Goal: Use online tool/utility: Utilize a website feature to perform a specific function

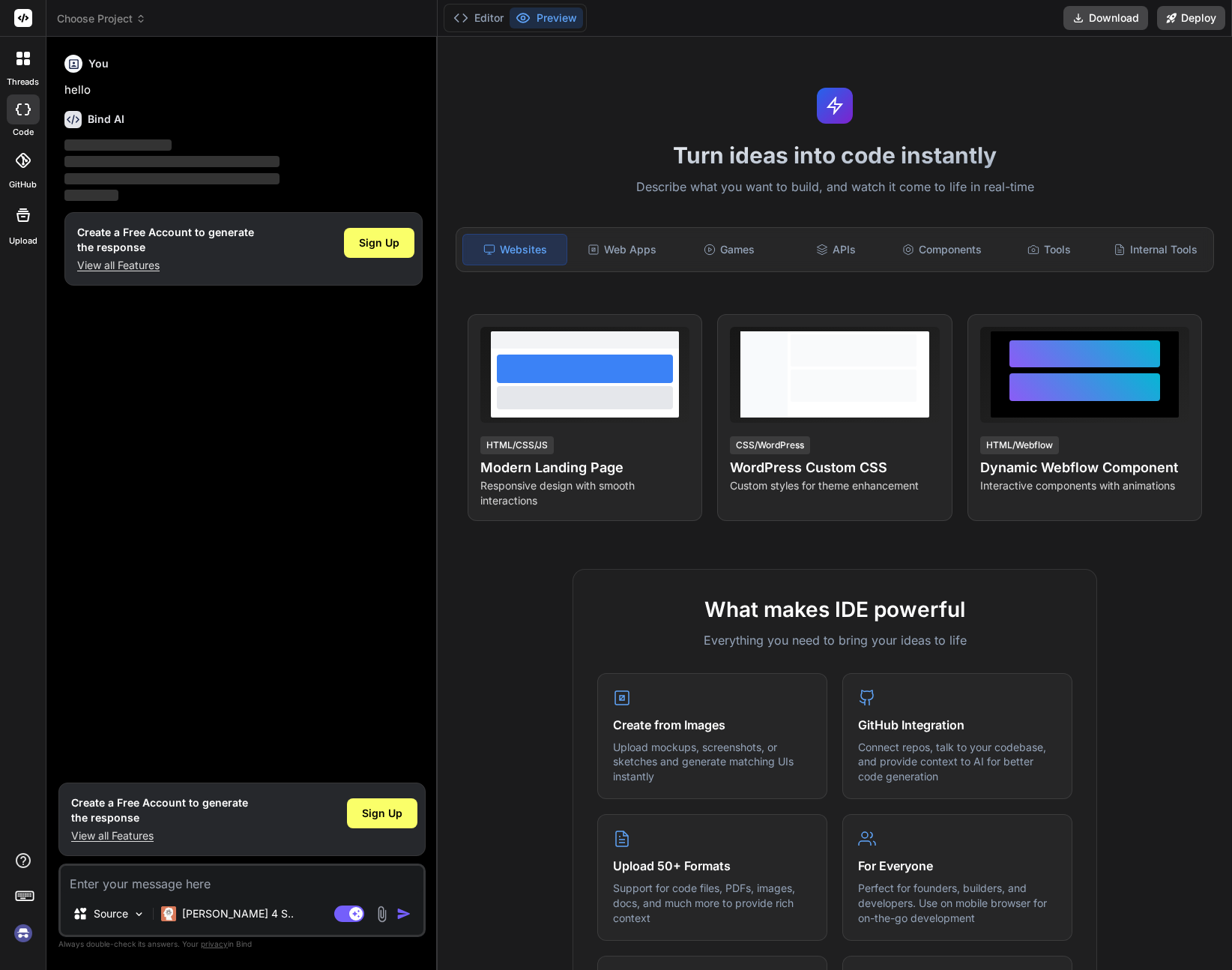
click at [20, 162] on icon at bounding box center [23, 160] width 15 height 15
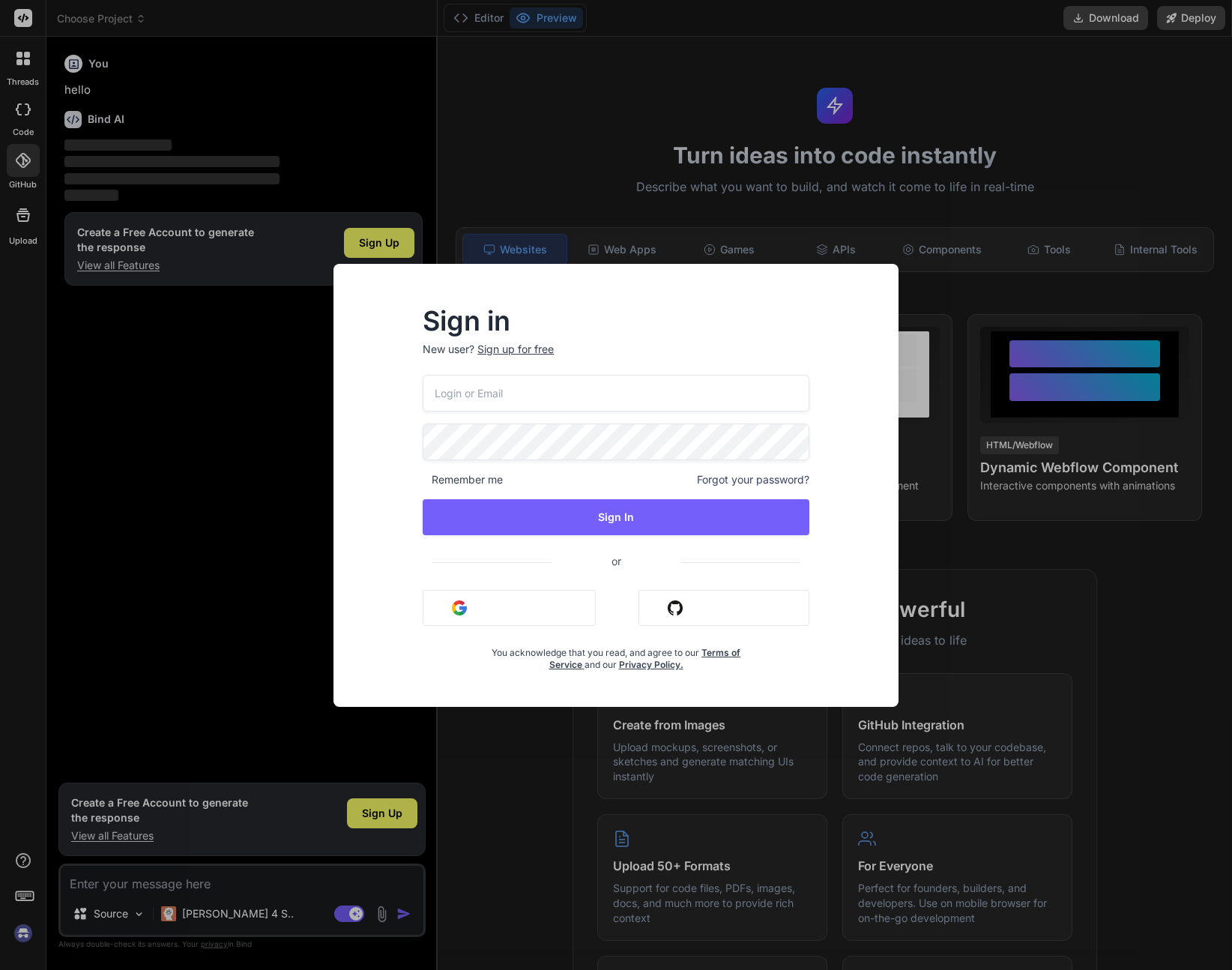
click at [616, 393] on input "email" at bounding box center [616, 392] width 387 height 36
click at [642, 316] on h2 "Sign in" at bounding box center [616, 320] width 387 height 24
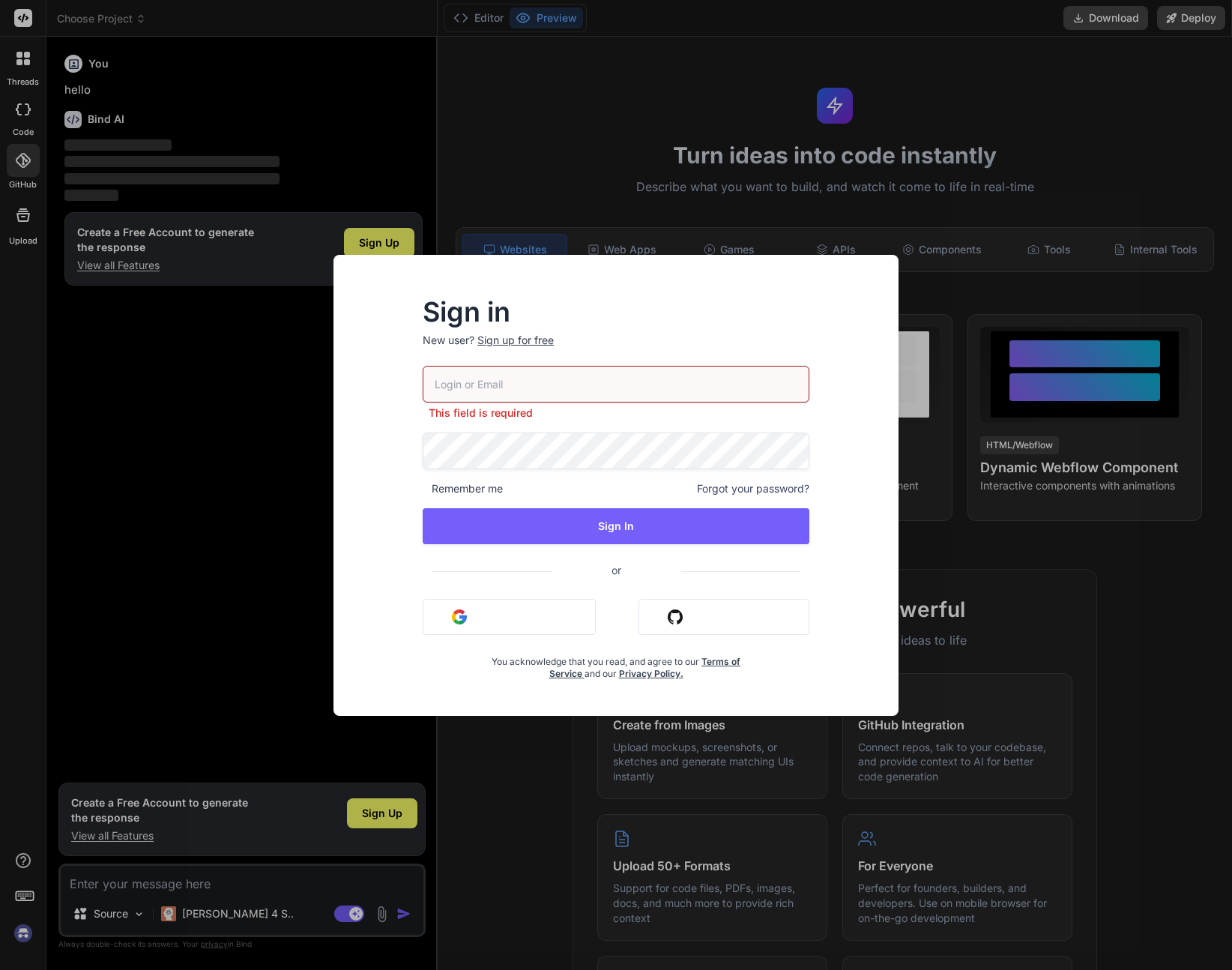
click at [514, 619] on button "Sign in with Google" at bounding box center [509, 617] width 173 height 36
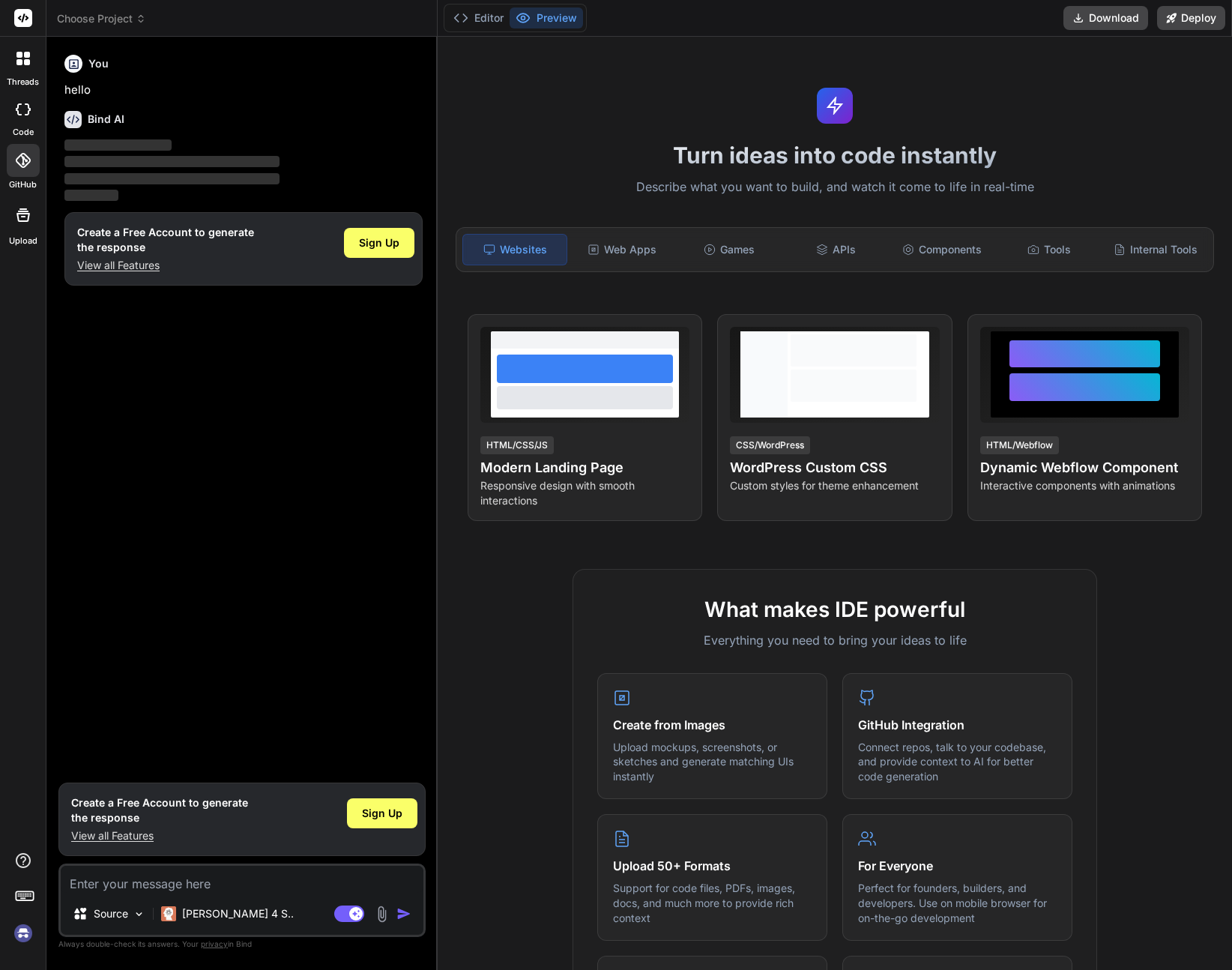
click at [132, 21] on span "Choose Project" at bounding box center [101, 19] width 89 height 15
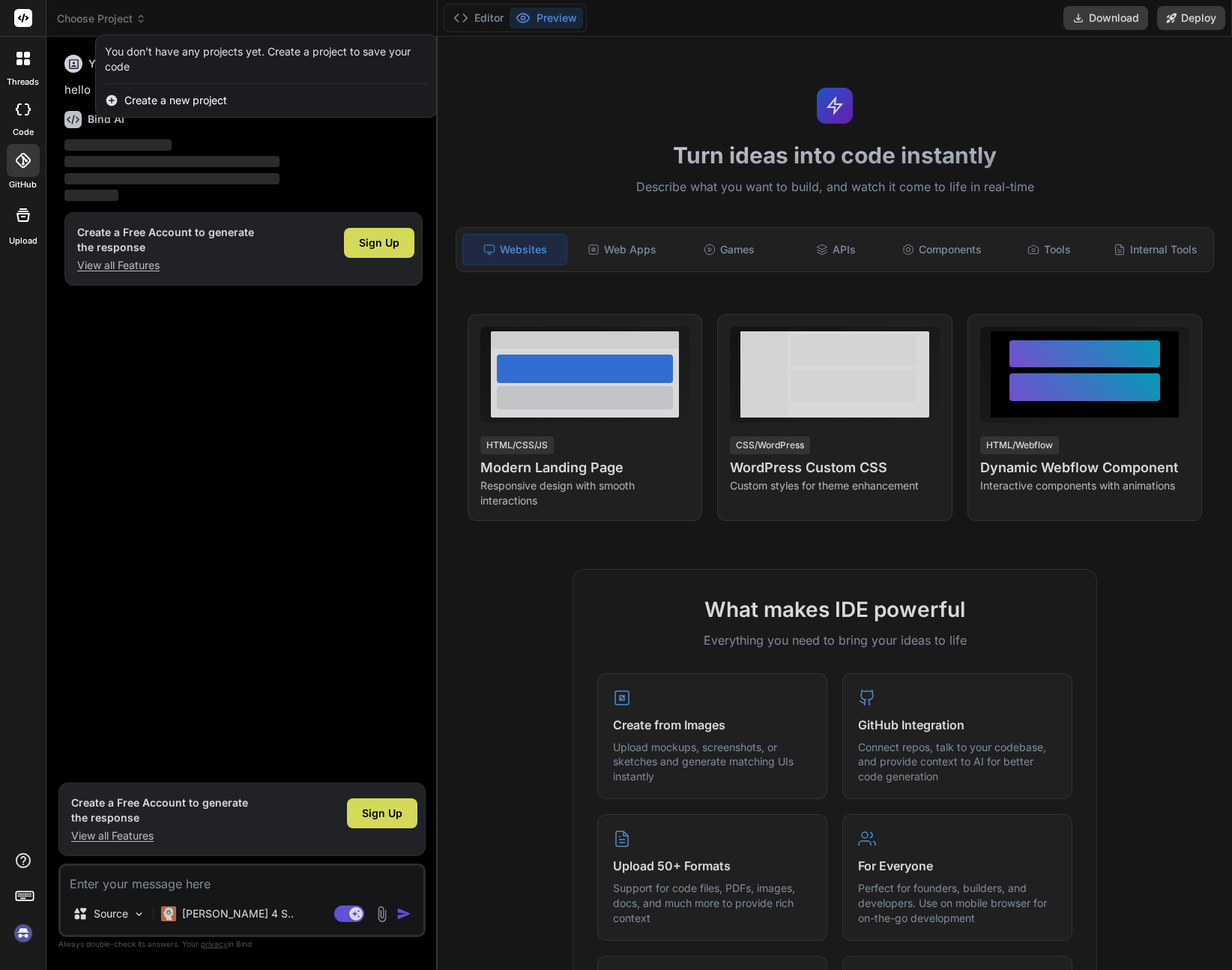
click at [132, 21] on div at bounding box center [616, 485] width 1232 height 970
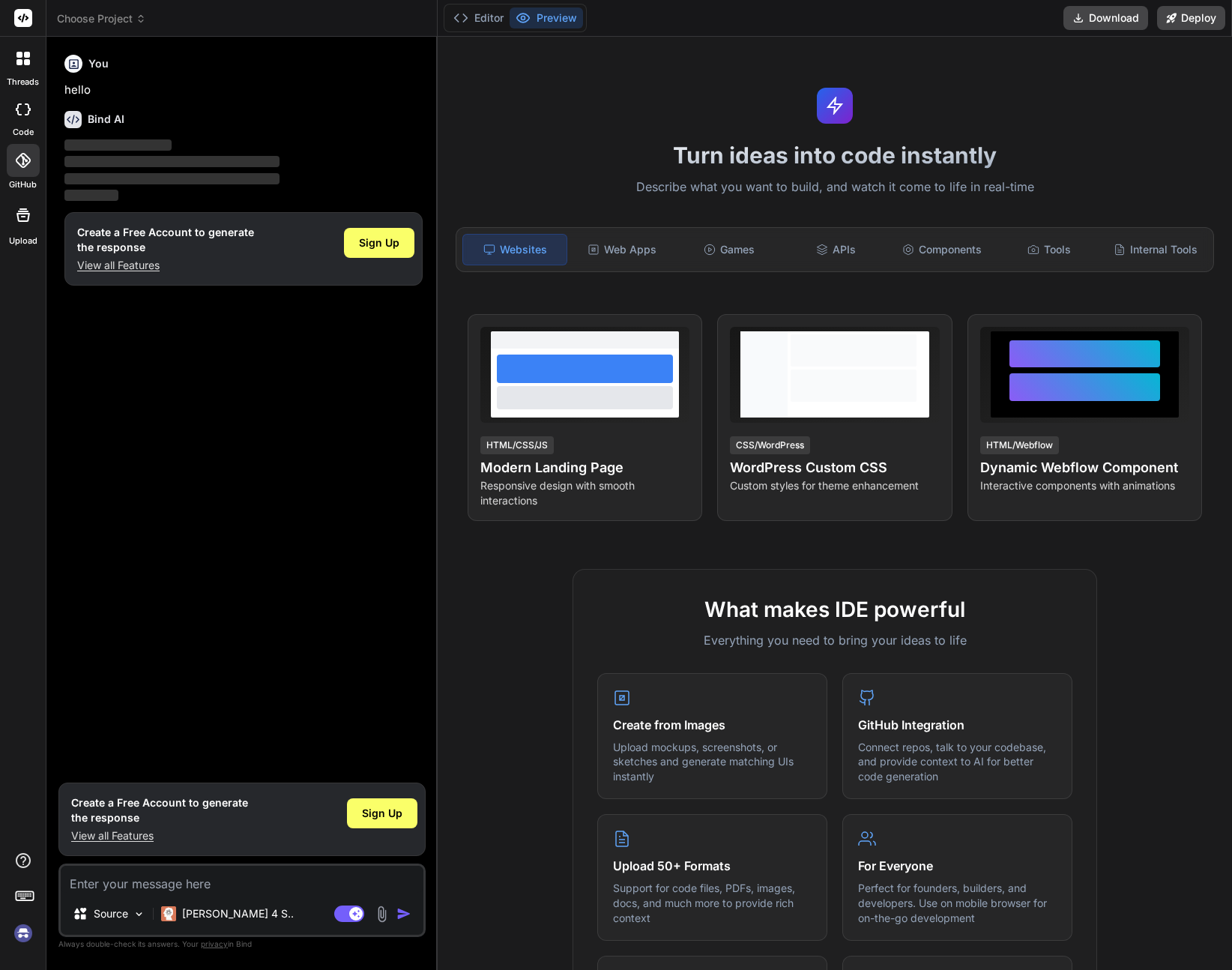
click at [26, 933] on img at bounding box center [23, 933] width 26 height 26
type textarea "x"
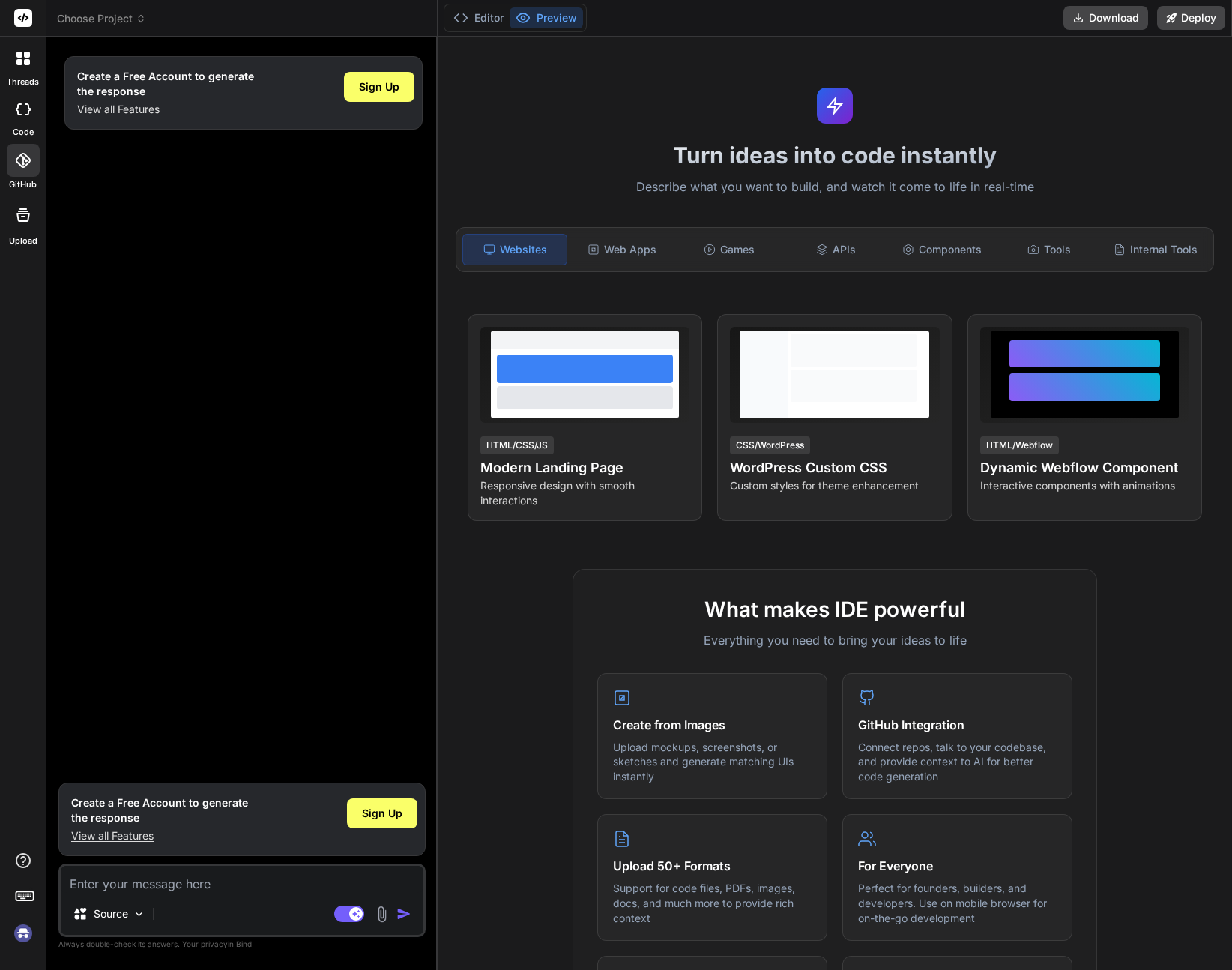
click at [132, 20] on span "Choose Project" at bounding box center [101, 19] width 89 height 15
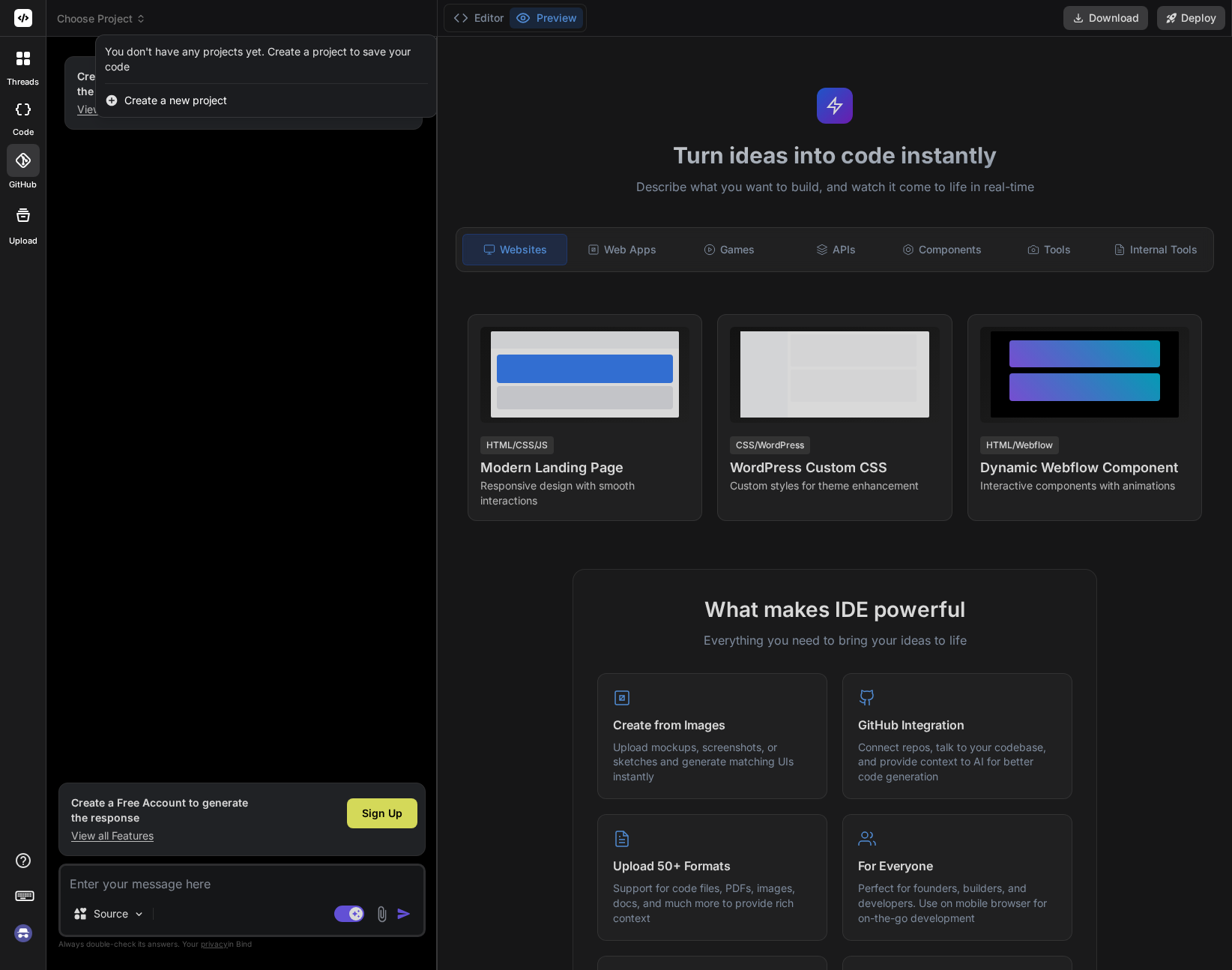
click at [17, 933] on img at bounding box center [23, 933] width 26 height 26
click at [20, 933] on img at bounding box center [23, 933] width 26 height 26
click at [21, 933] on img at bounding box center [23, 933] width 26 height 26
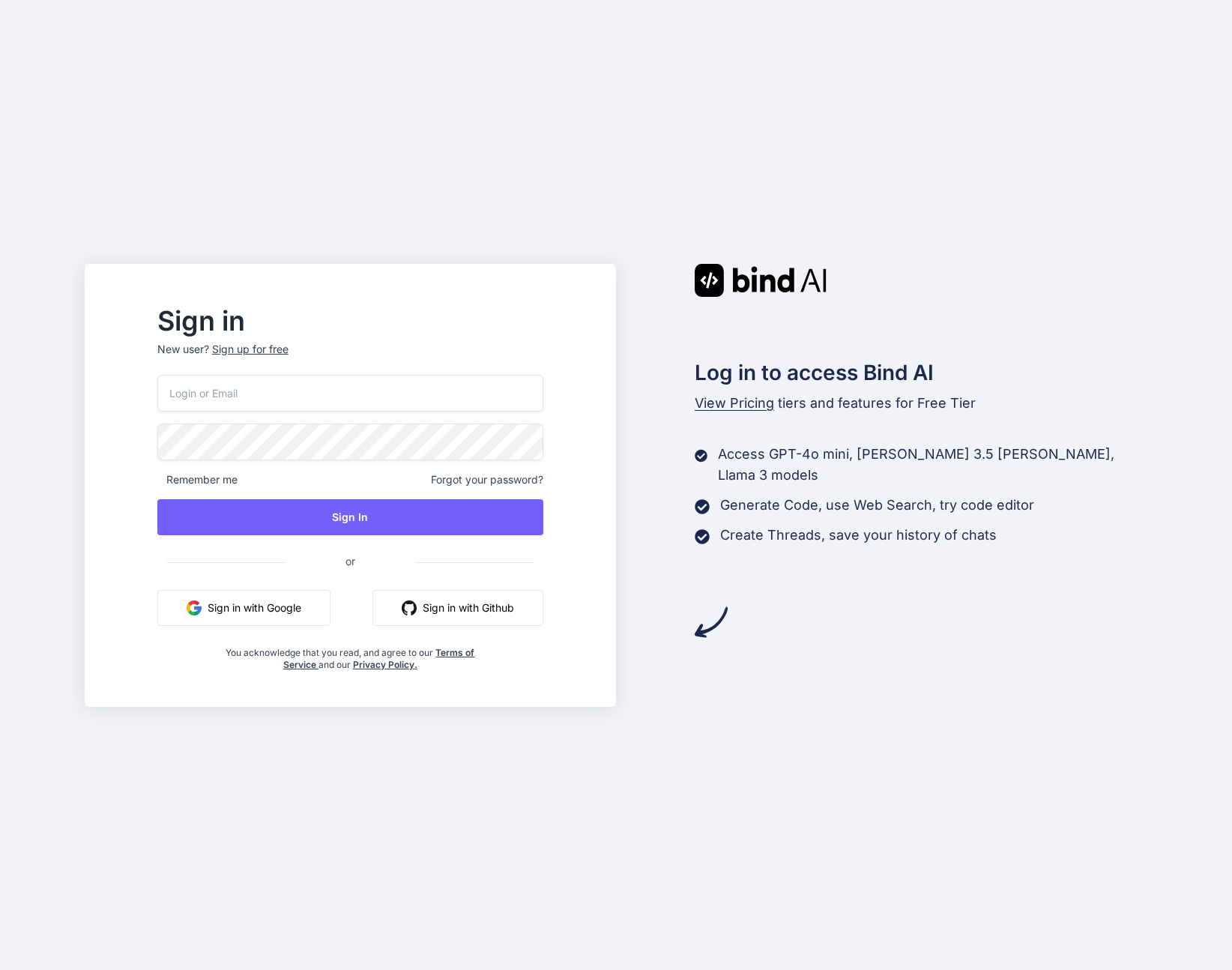
click at [429, 391] on input "email" at bounding box center [350, 392] width 386 height 36
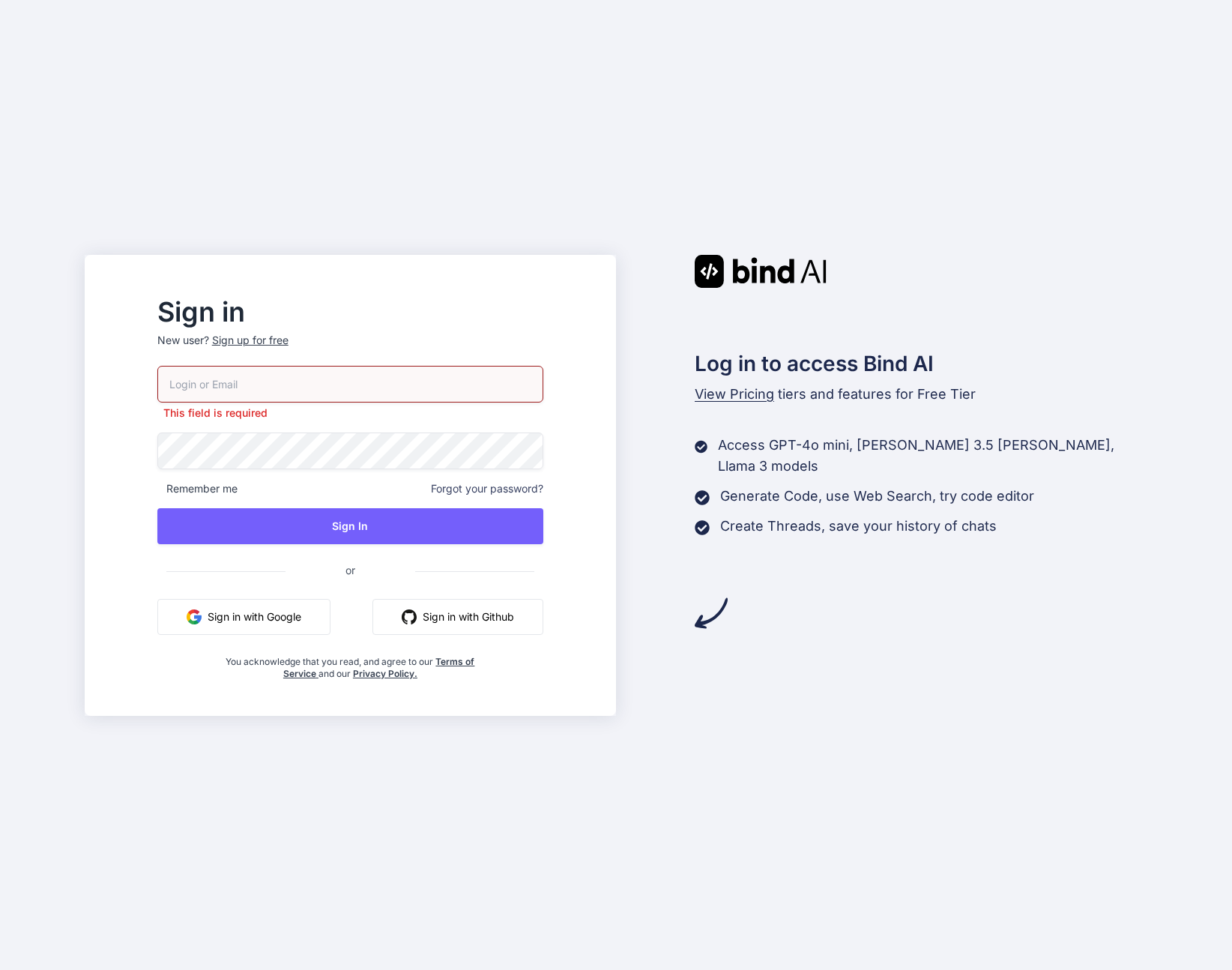
click at [635, 238] on div "Sign in New user? Sign up for free This field is required Remember me Forgot yo…" at bounding box center [616, 485] width 1232 height 970
click at [294, 623] on button "Sign in with Google" at bounding box center [243, 617] width 173 height 36
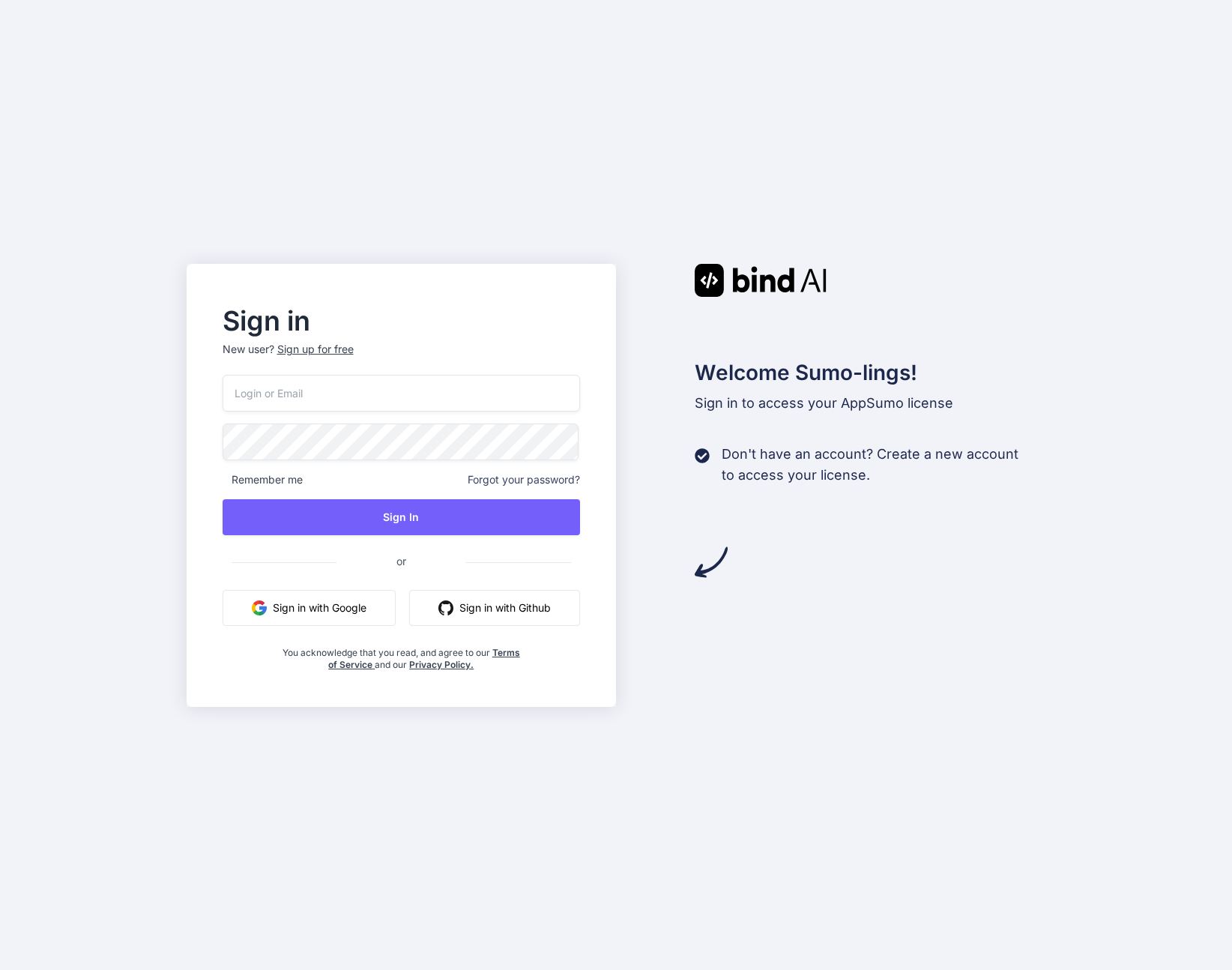
click at [328, 612] on button "Sign in with Google" at bounding box center [309, 608] width 173 height 36
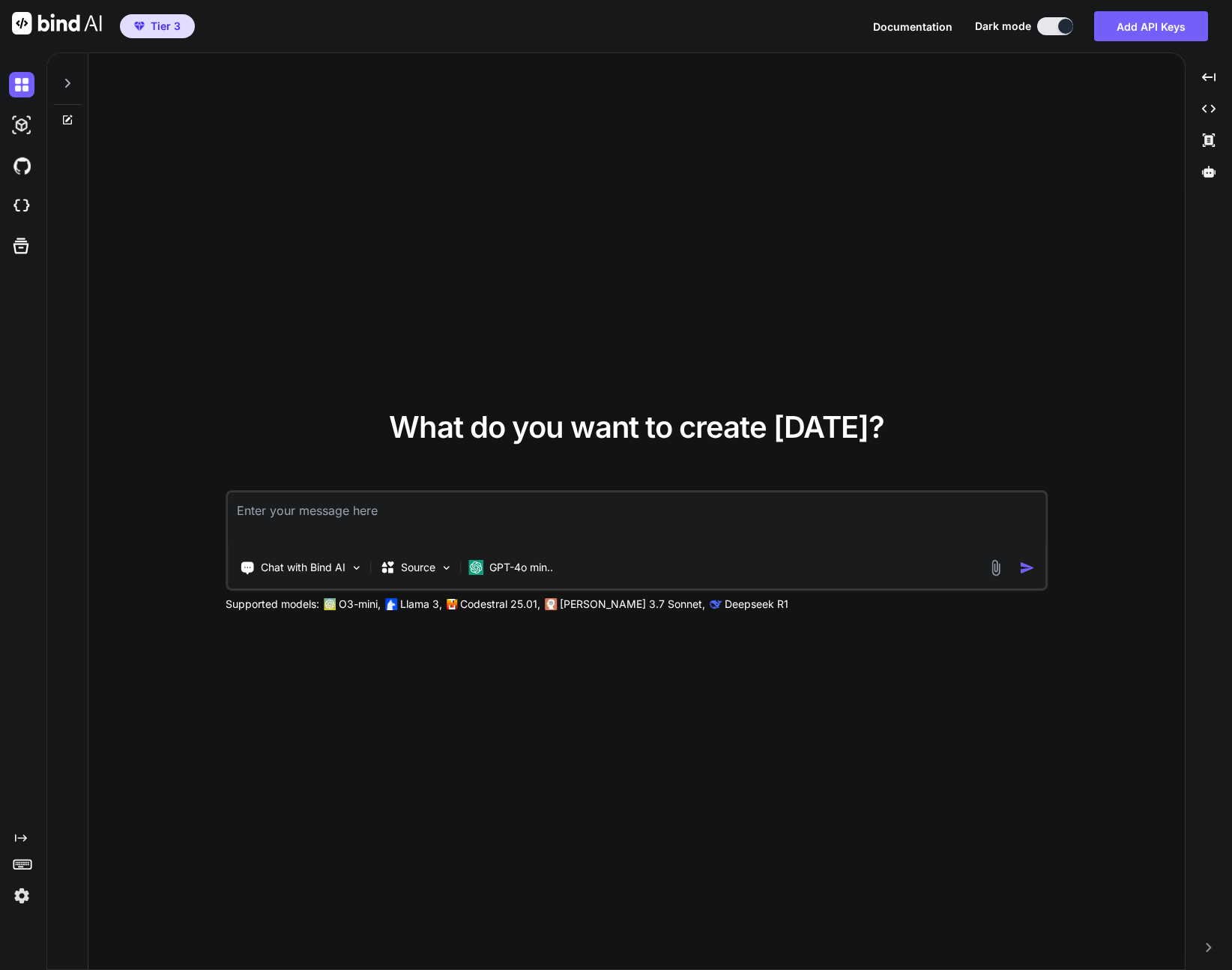
click at [16, 890] on img at bounding box center [21, 895] width 26 height 26
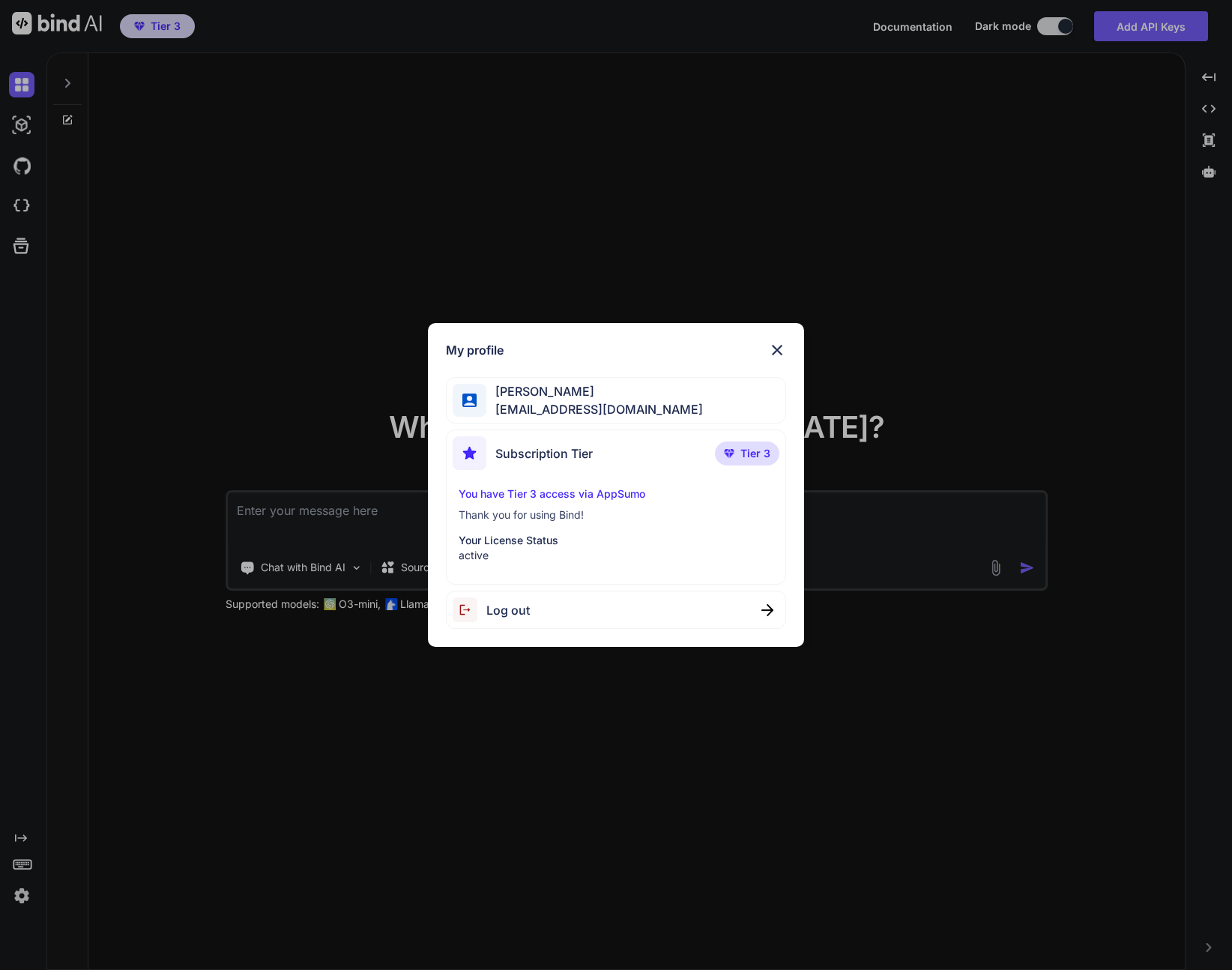
click at [873, 691] on div "My profile Rob Perry perry767@gmail.com Subscription Tier Tier 3 You have Tier …" at bounding box center [616, 485] width 1232 height 970
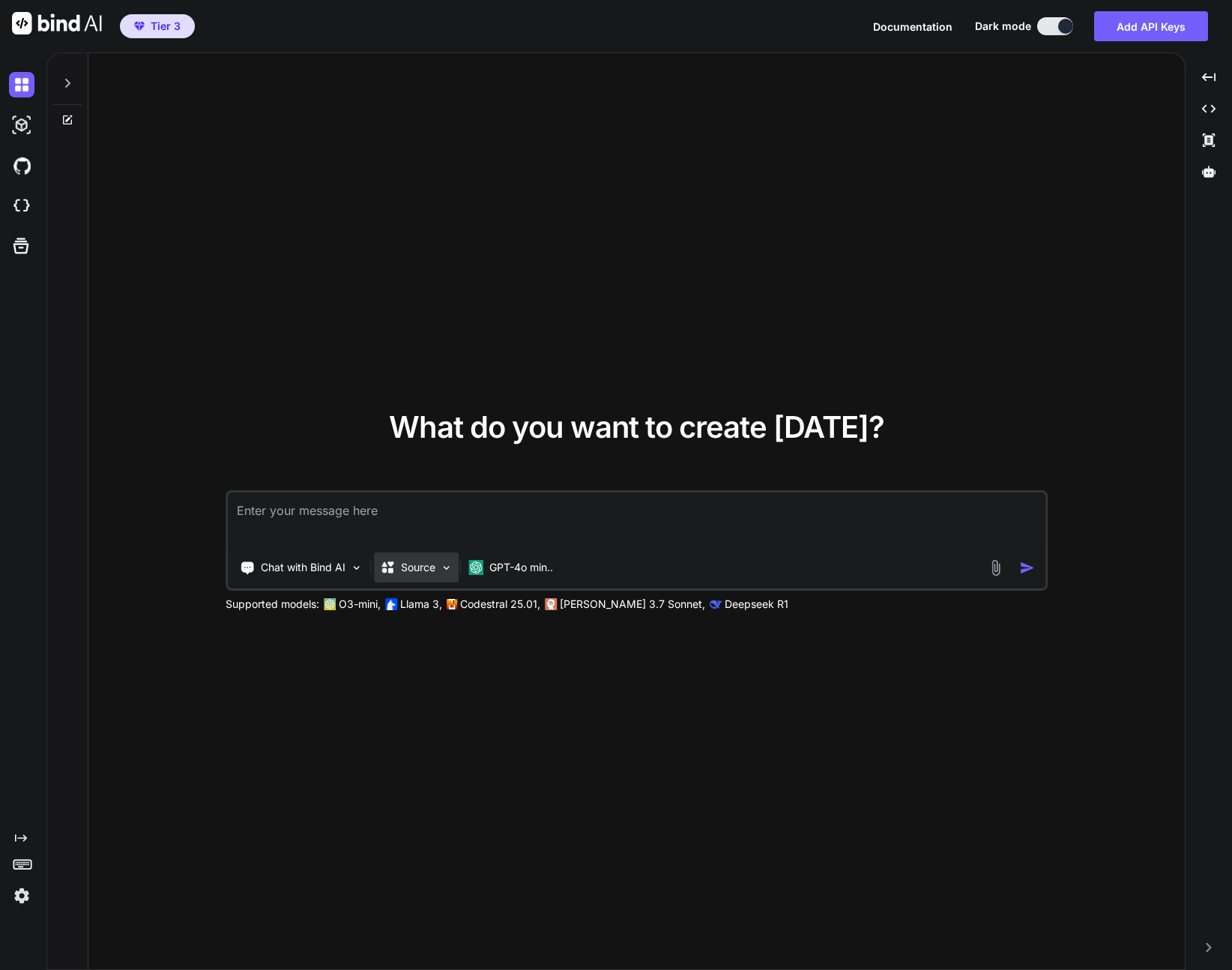
click at [412, 572] on p "Source" at bounding box center [418, 567] width 35 height 15
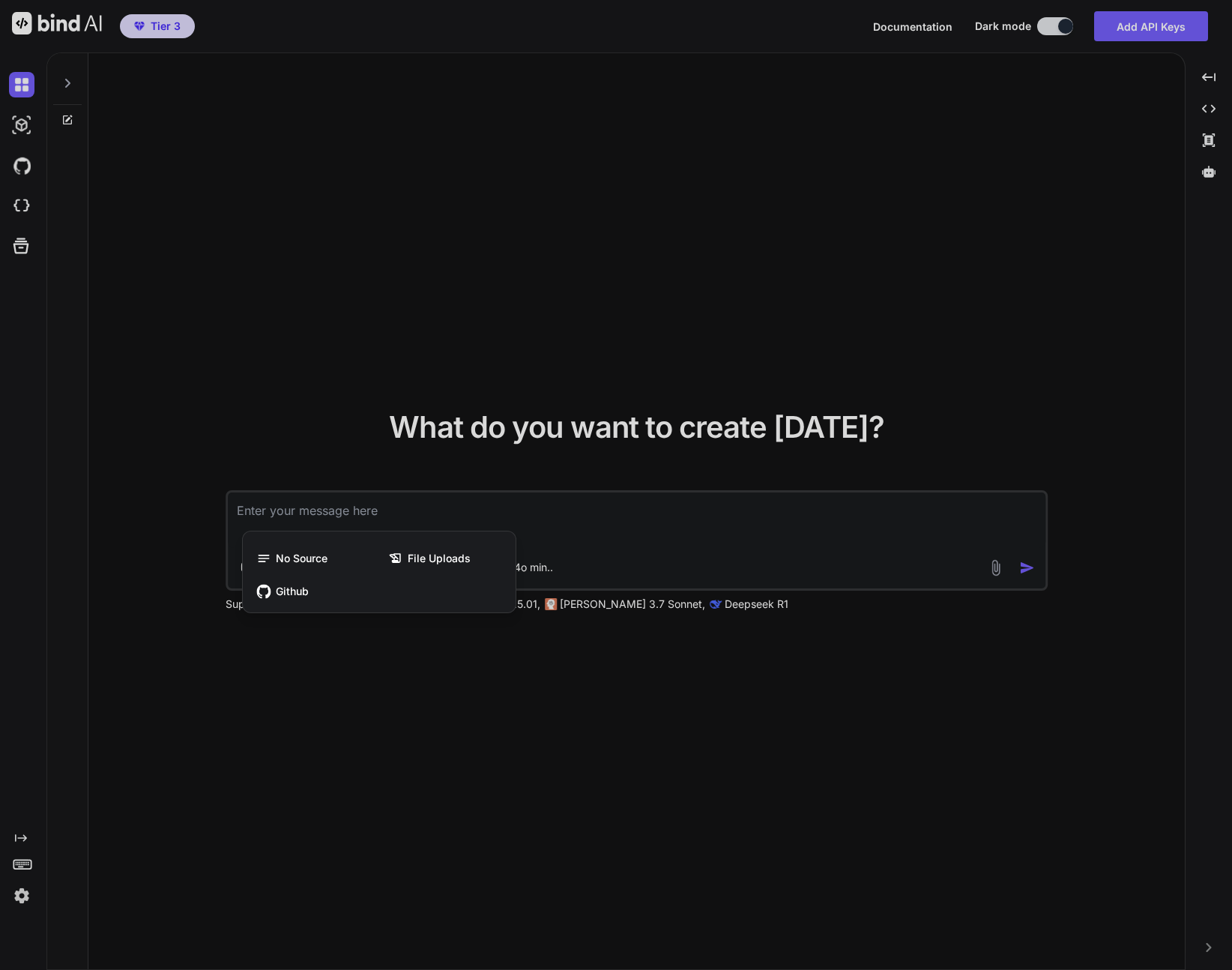
click at [653, 520] on div at bounding box center [616, 485] width 1232 height 970
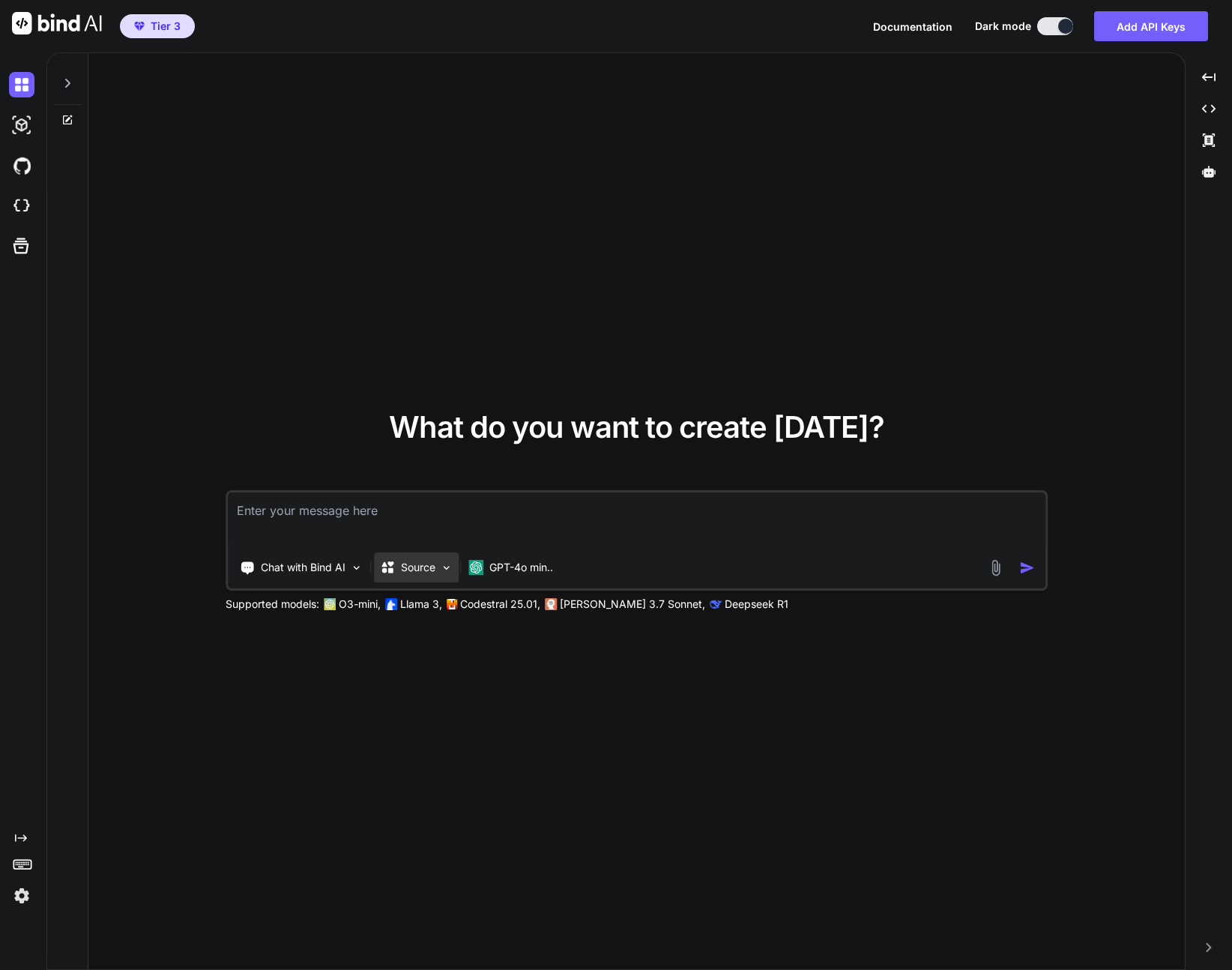
click at [387, 569] on icon at bounding box center [387, 567] width 15 height 15
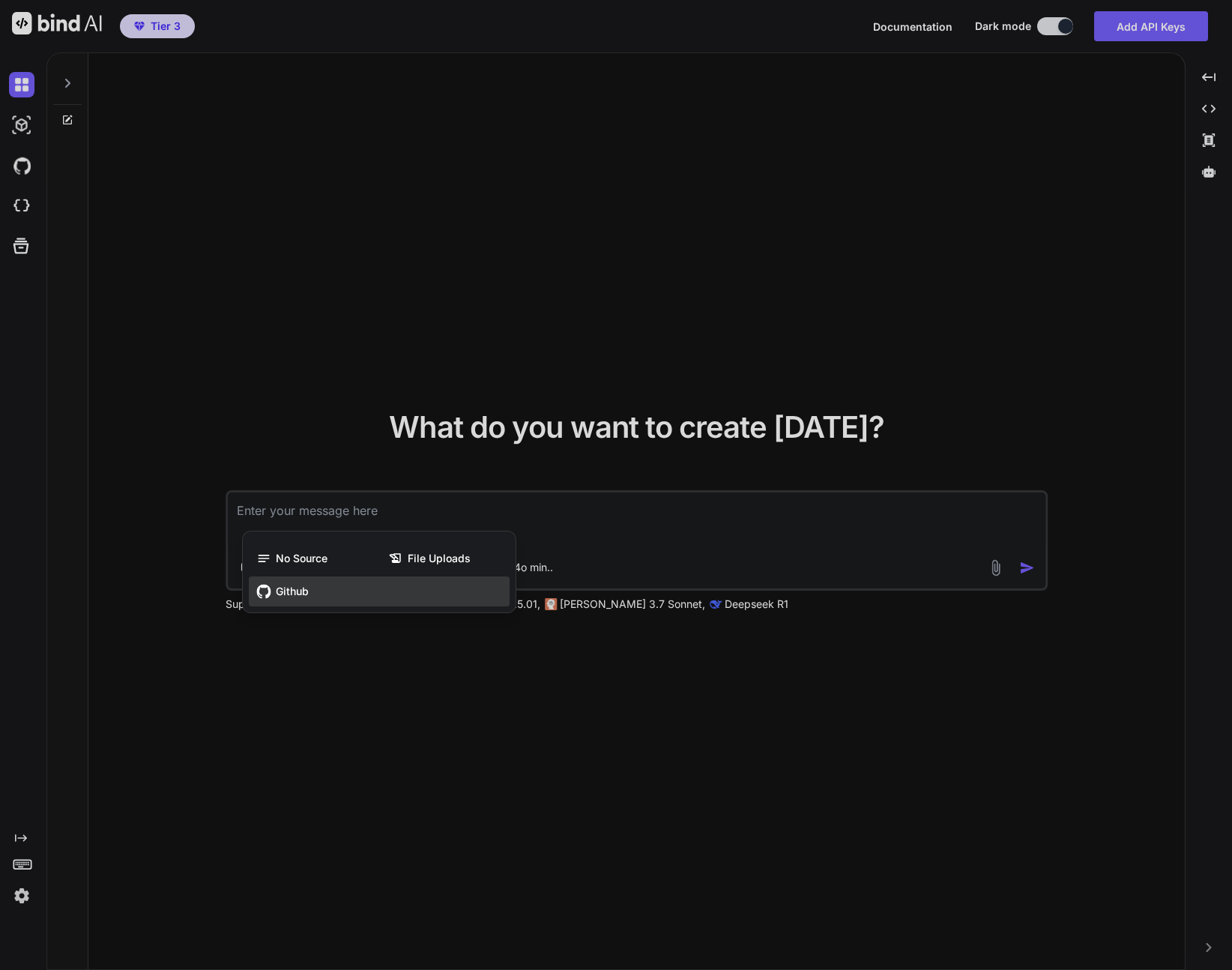
click at [311, 592] on div "Github" at bounding box center [379, 591] width 261 height 30
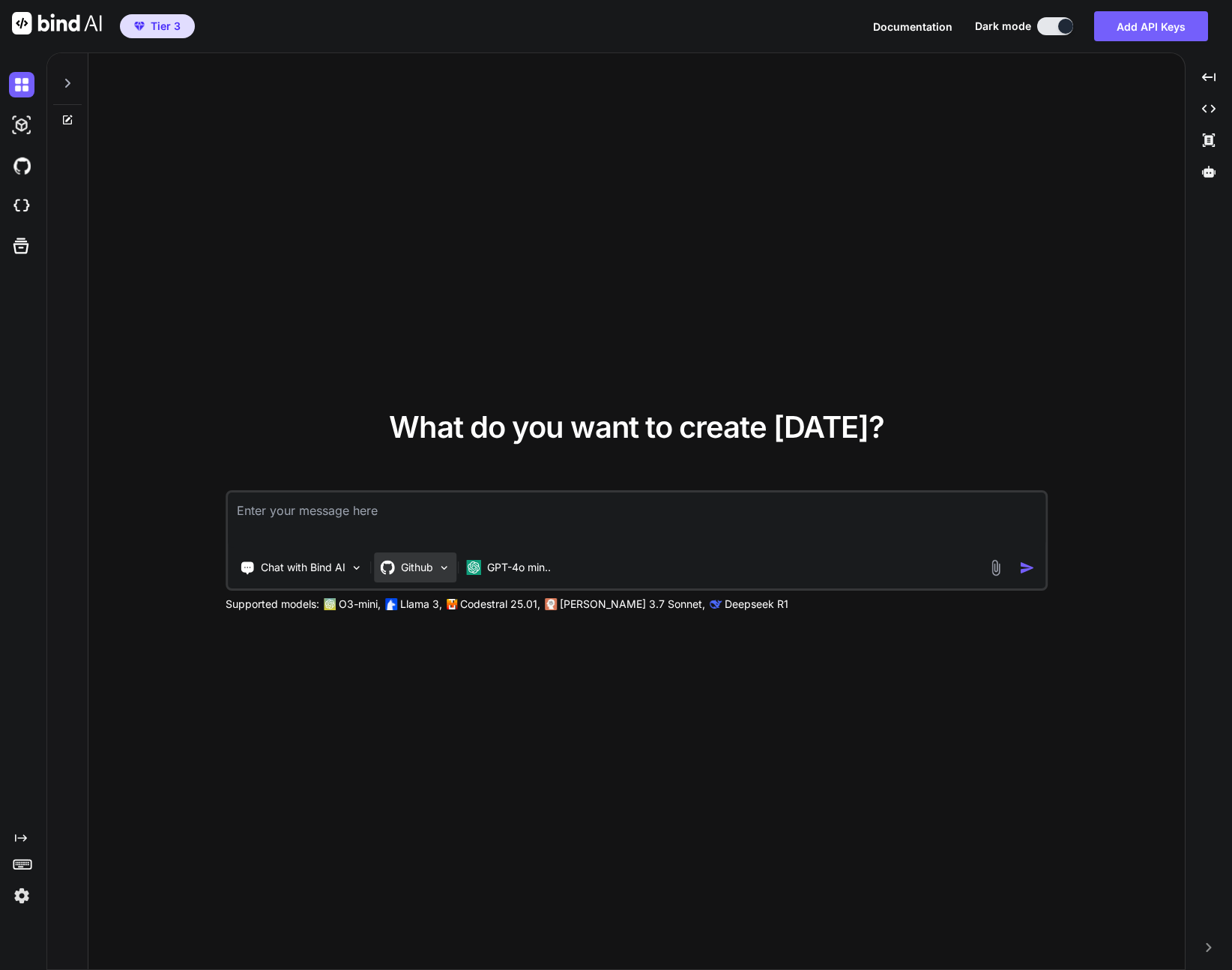
click at [418, 573] on p "Github" at bounding box center [417, 567] width 32 height 15
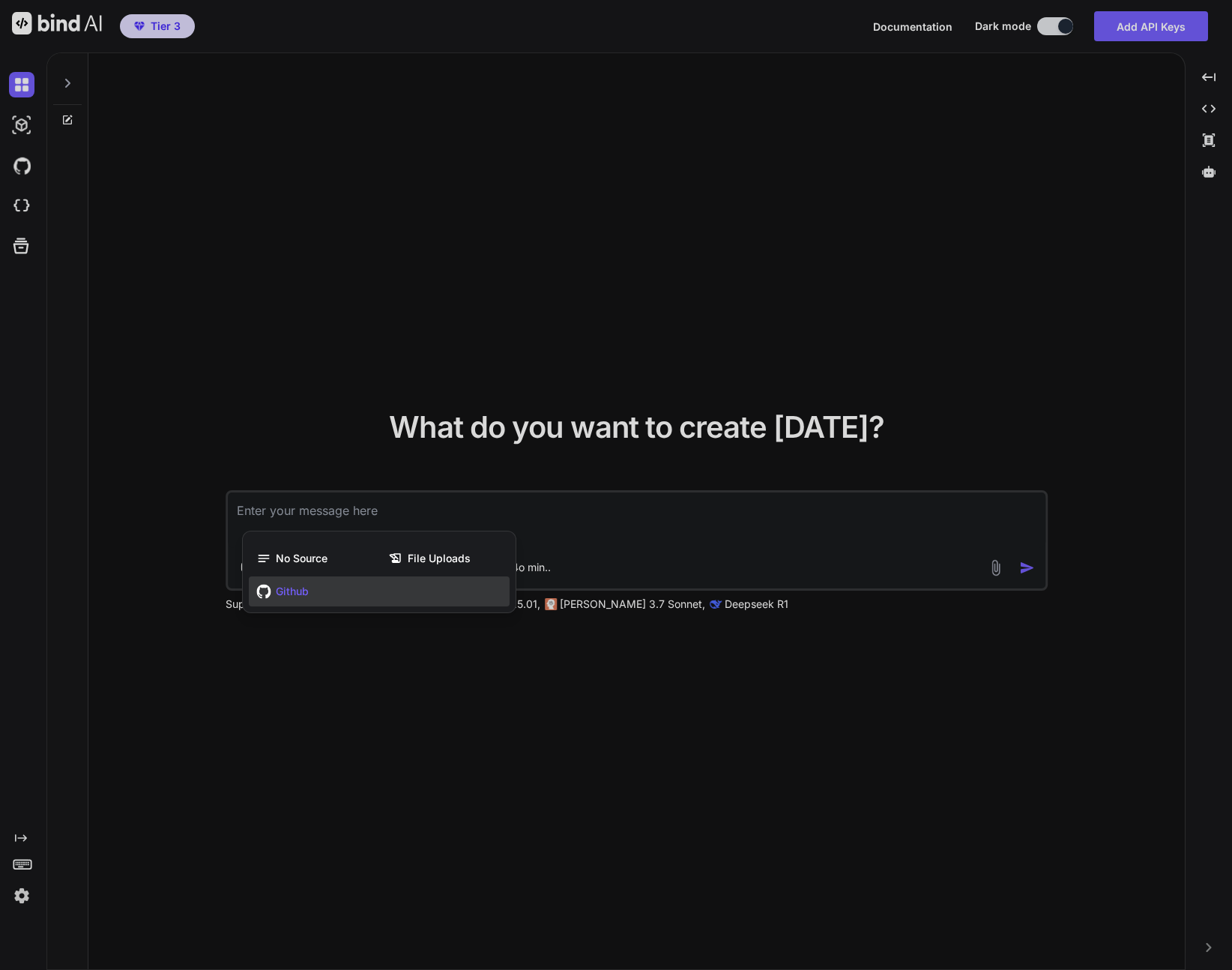
click at [276, 589] on span "Github" at bounding box center [292, 591] width 33 height 15
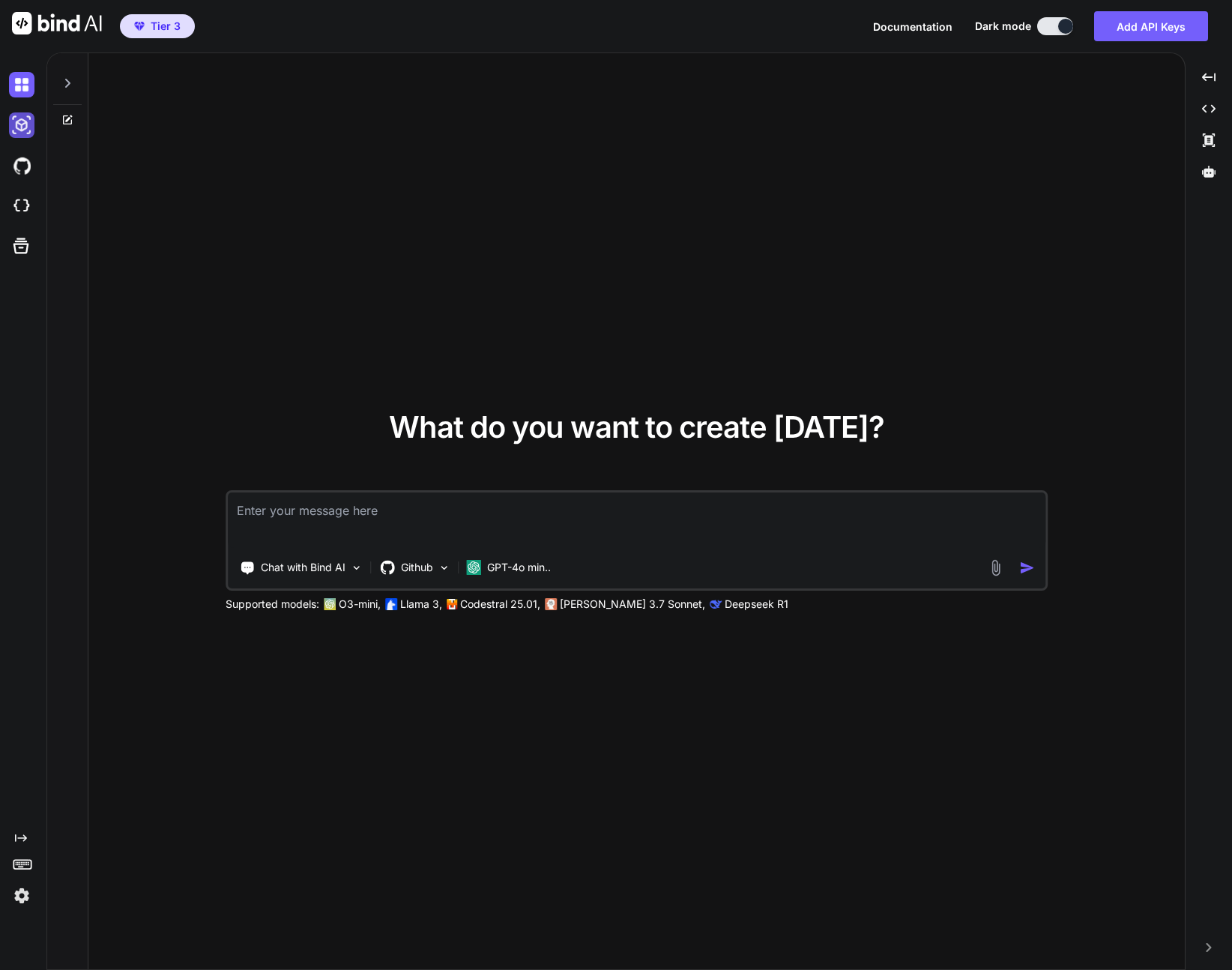
click at [27, 122] on img at bounding box center [21, 125] width 26 height 26
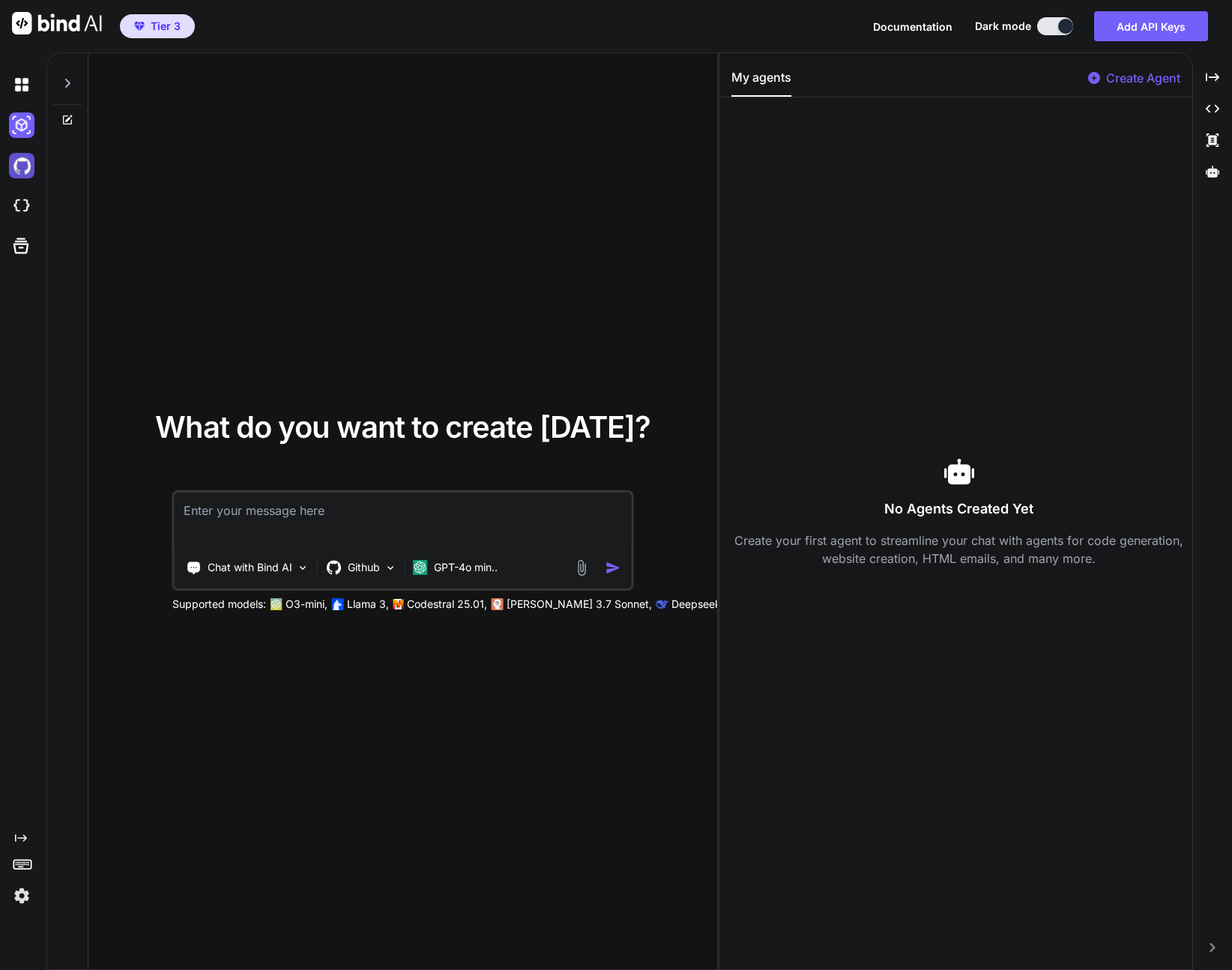
click at [22, 163] on img at bounding box center [21, 165] width 26 height 26
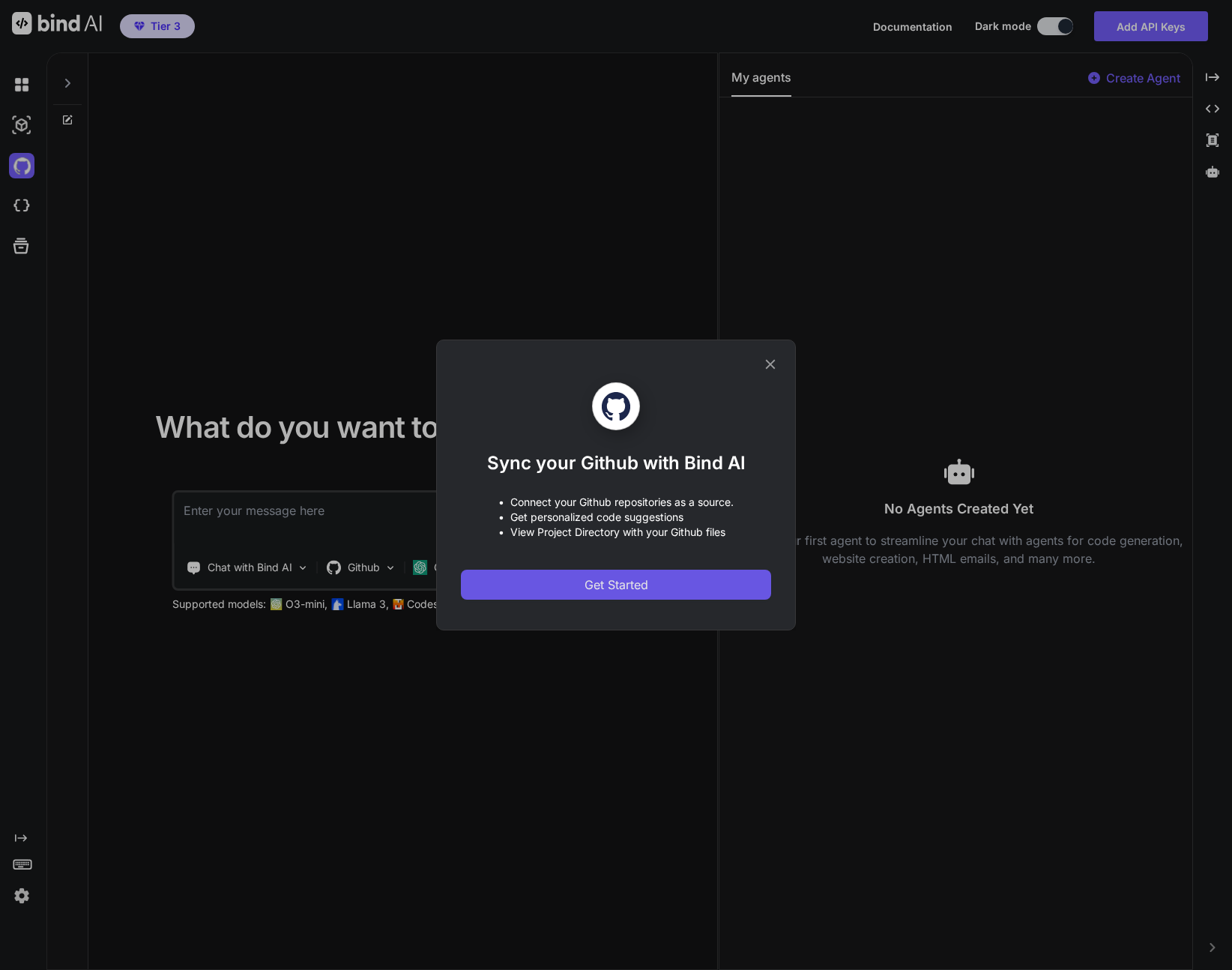
click at [621, 582] on span "Get Started" at bounding box center [617, 585] width 64 height 18
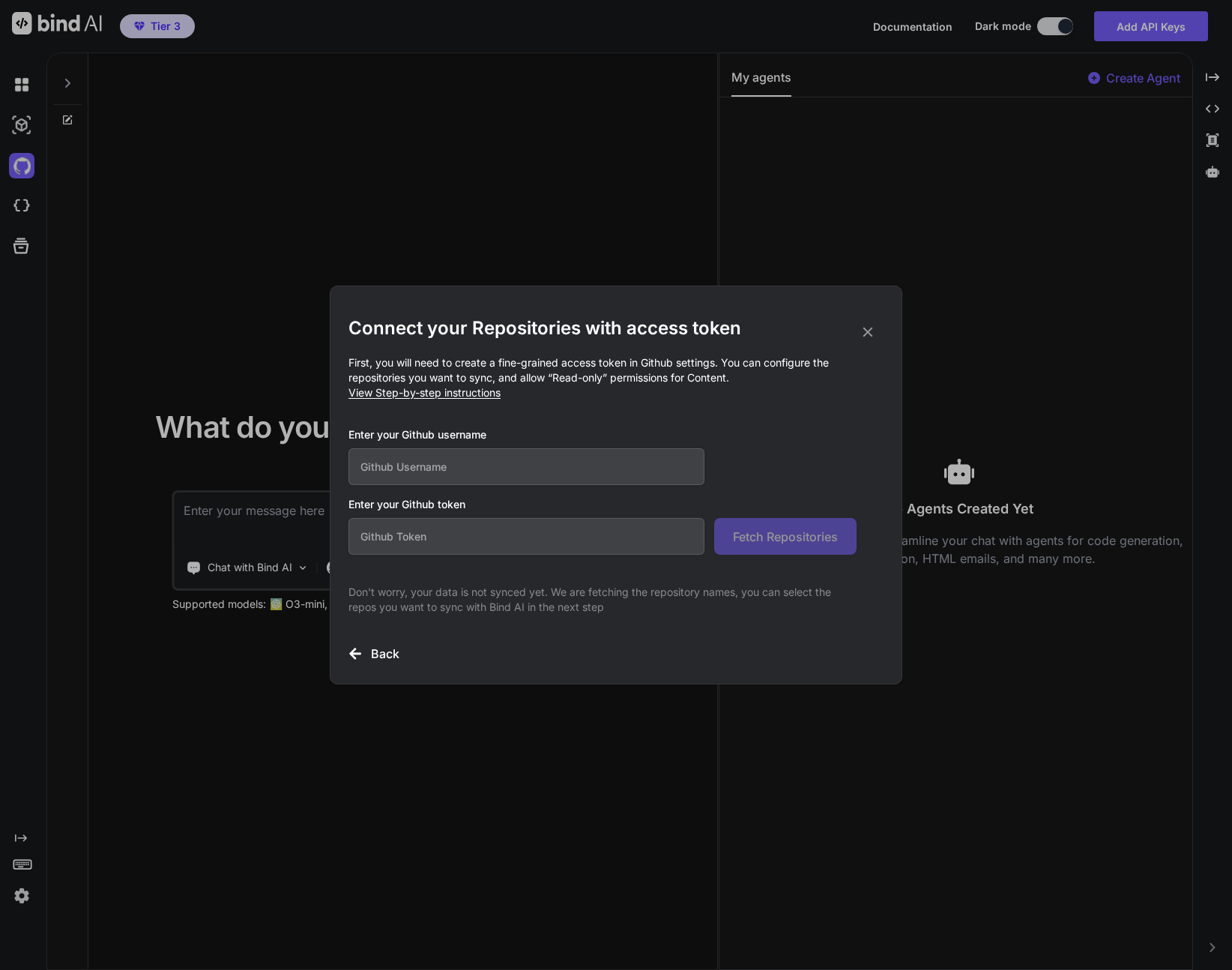
click at [438, 469] on input "text" at bounding box center [526, 466] width 356 height 36
type input "Michael-rg"
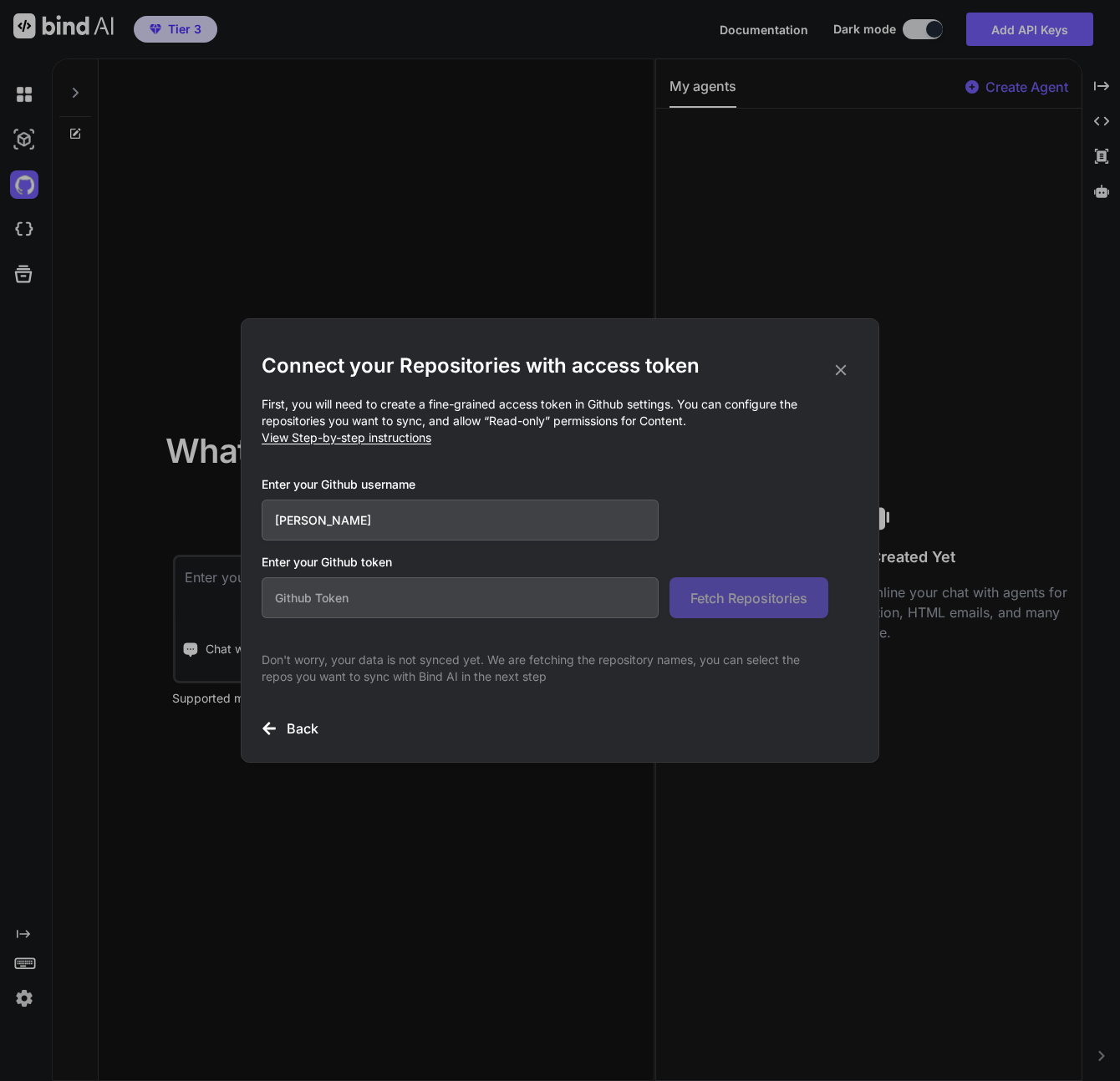
click at [840, 368] on icon at bounding box center [840, 370] width 19 height 19
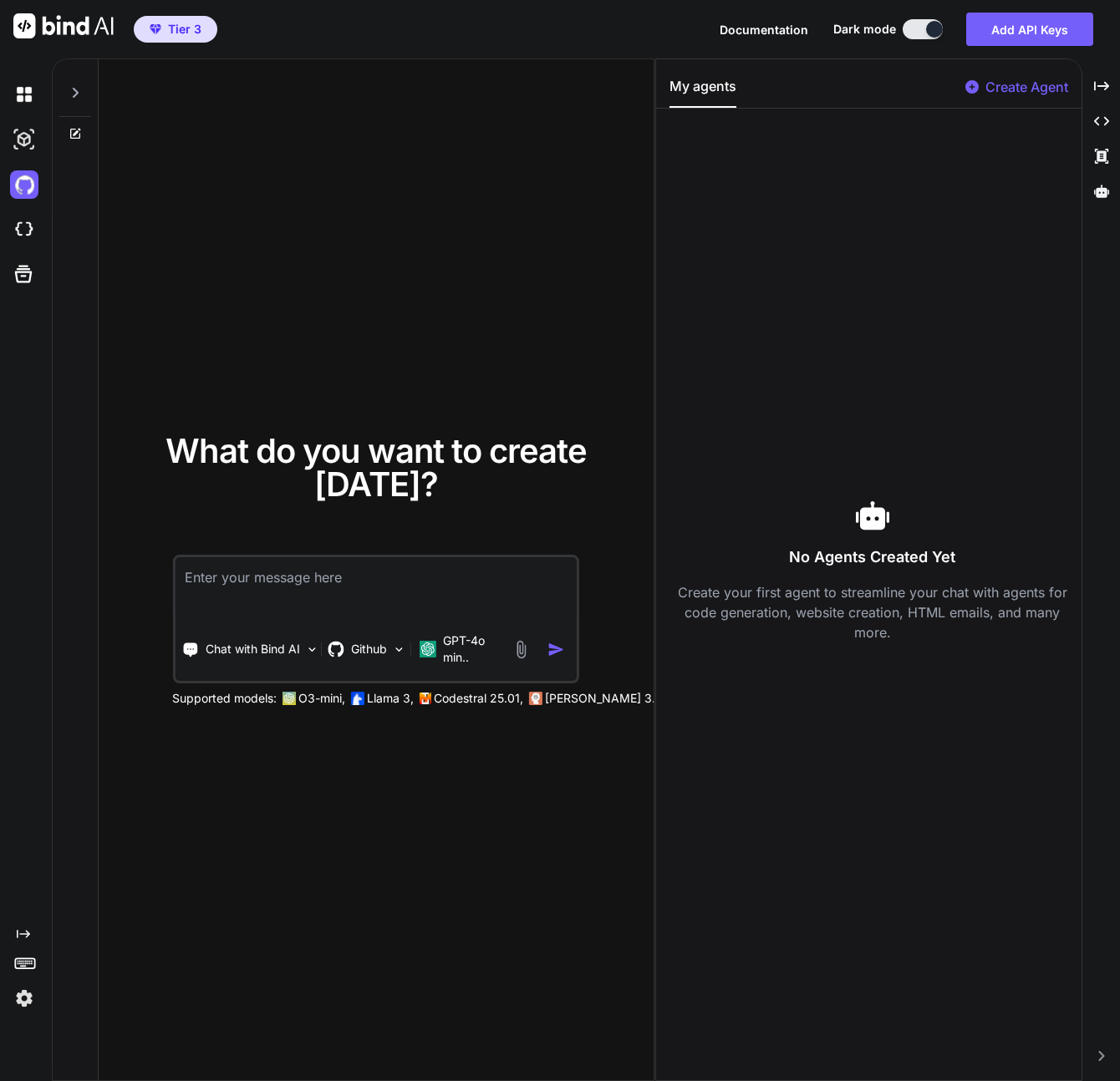
click at [286, 575] on textarea at bounding box center [375, 587] width 402 height 61
type textarea "I"
type textarea "I want a simple app to keep track of monthly income and expenses and what I SHO…"
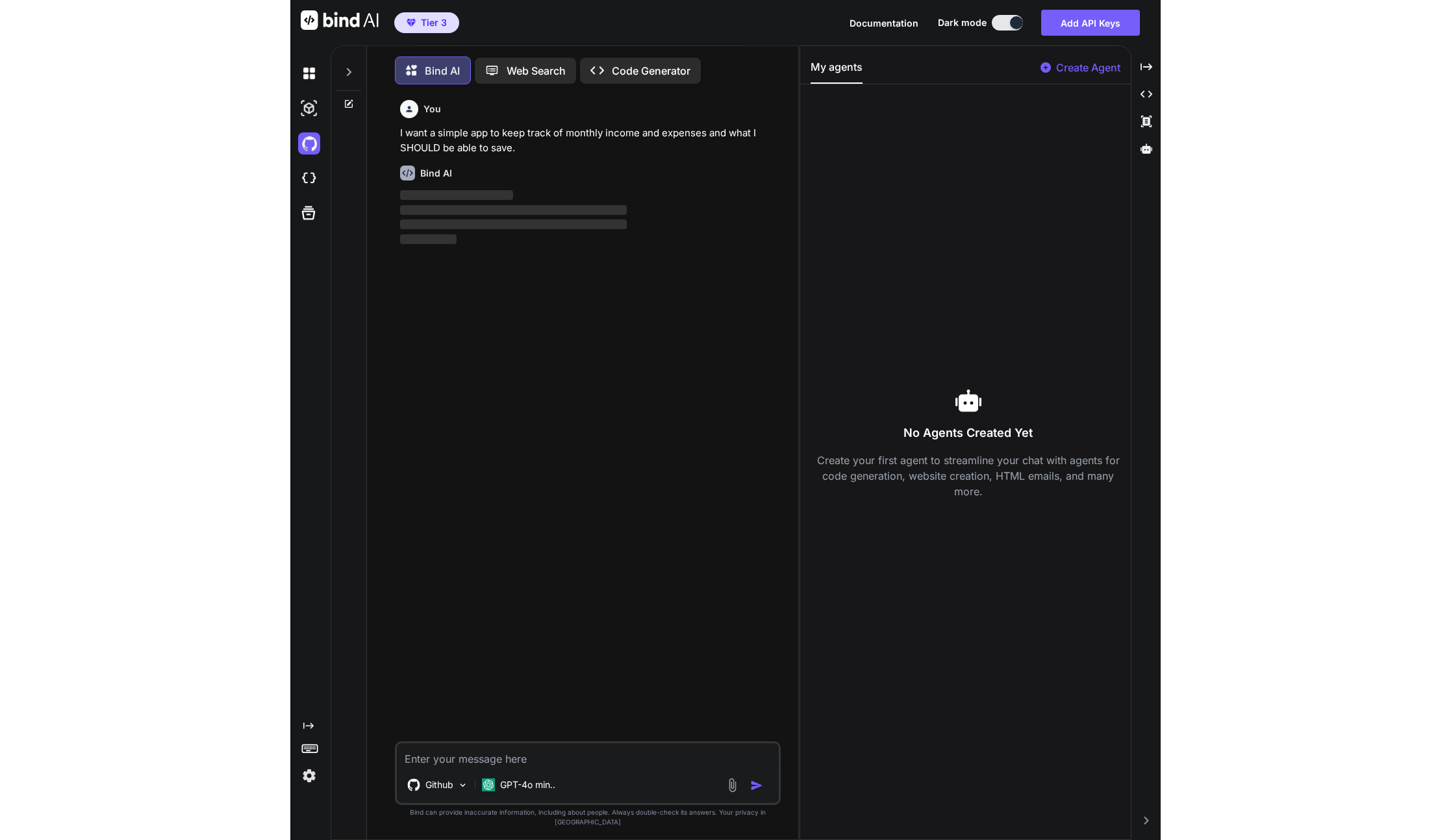
scroll to position [6, 0]
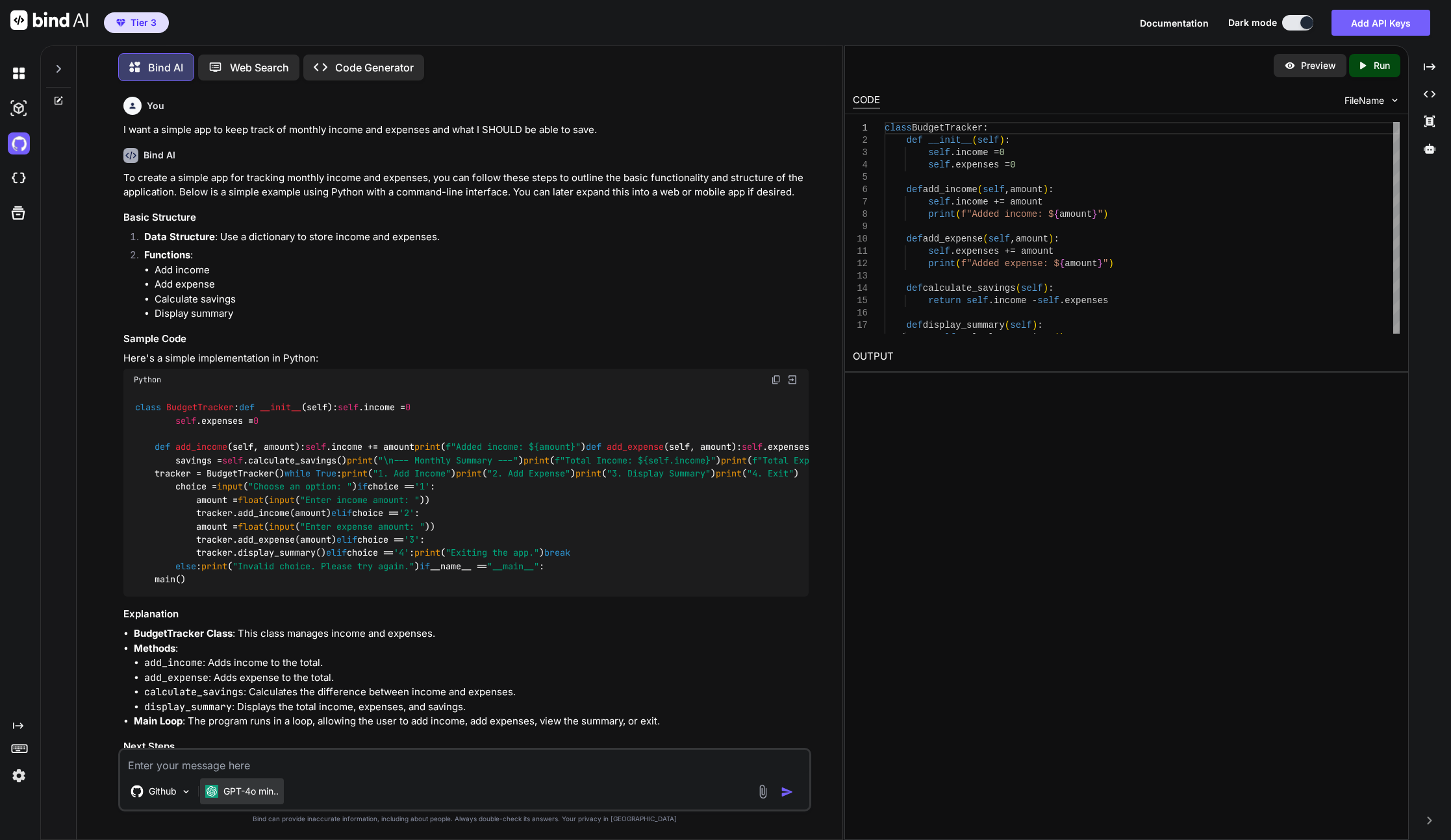
click at [275, 789] on p "GPT-4o min.." at bounding box center [251, 791] width 55 height 13
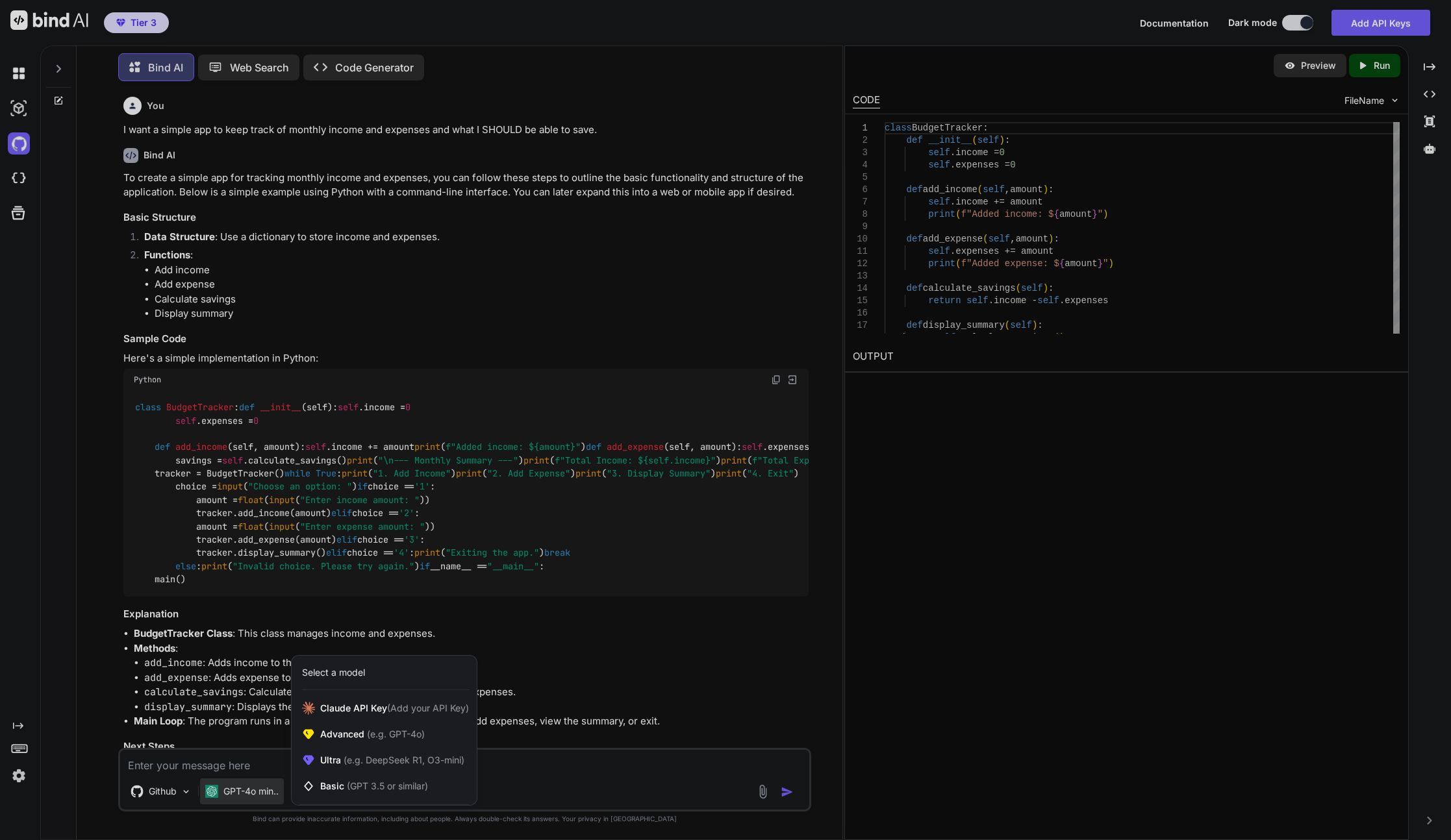
click at [624, 505] on div at bounding box center [725, 420] width 1451 height 840
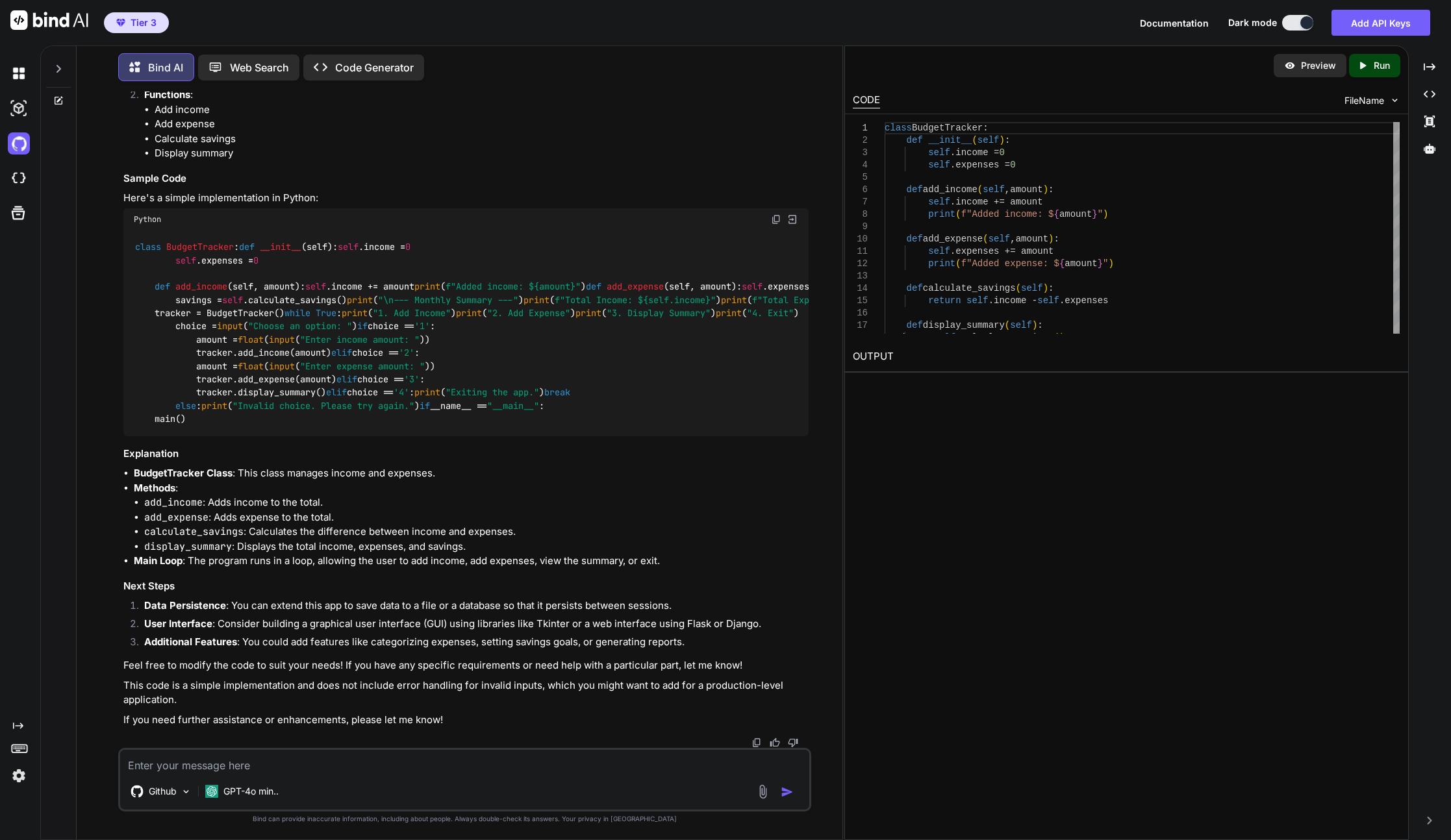
scroll to position [637, 0]
click at [1067, 69] on p "Preview" at bounding box center [1318, 65] width 35 height 13
click at [1067, 69] on p "Run" at bounding box center [1381, 65] width 16 height 13
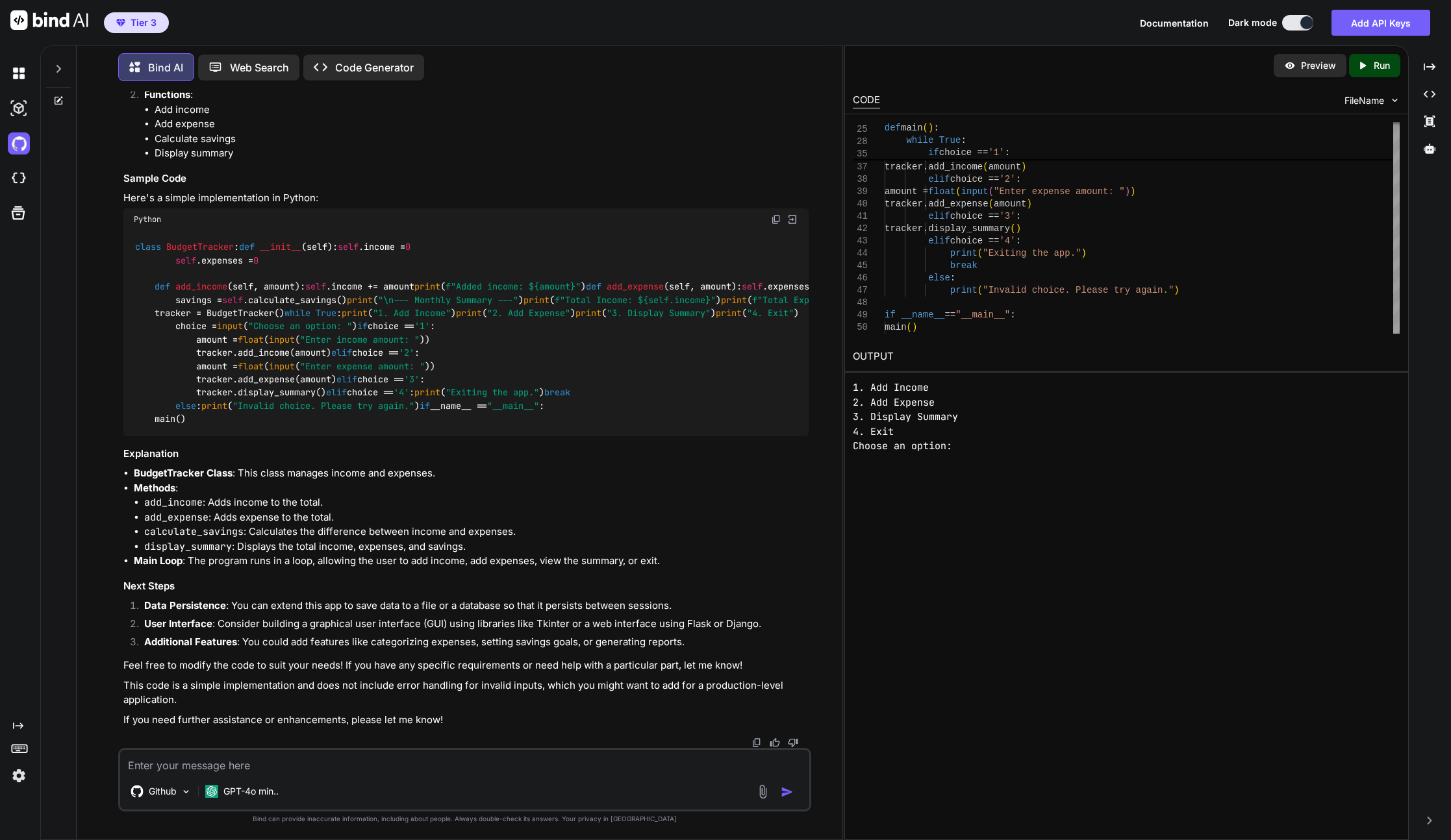
click at [1053, 569] on div "Preview Created with Pixso. Run CODE FileName 33 34 35 36 37 38 39 40 41 42 43 …" at bounding box center [1127, 443] width 564 height 795
click at [920, 387] on pre "1. Add Income 2. Add Expense 3. Display Summary 4. Exit Choose an option:" at bounding box center [1127, 417] width 547 height 73
click at [921, 403] on pre "1. Add Income 2. Add Expense 3. Display Summary 4. Exit Choose an option:" at bounding box center [1127, 417] width 547 height 73
click at [929, 444] on pre "1. Add Income 2. Add Expense 3. Display Summary 4. Exit Choose an option:" at bounding box center [1127, 417] width 547 height 73
click at [1037, 487] on div "Preview Created with Pixso. Run CODE FileName 33 34 35 36 37 38 39 40 41 42 43 …" at bounding box center [1127, 443] width 564 height 795
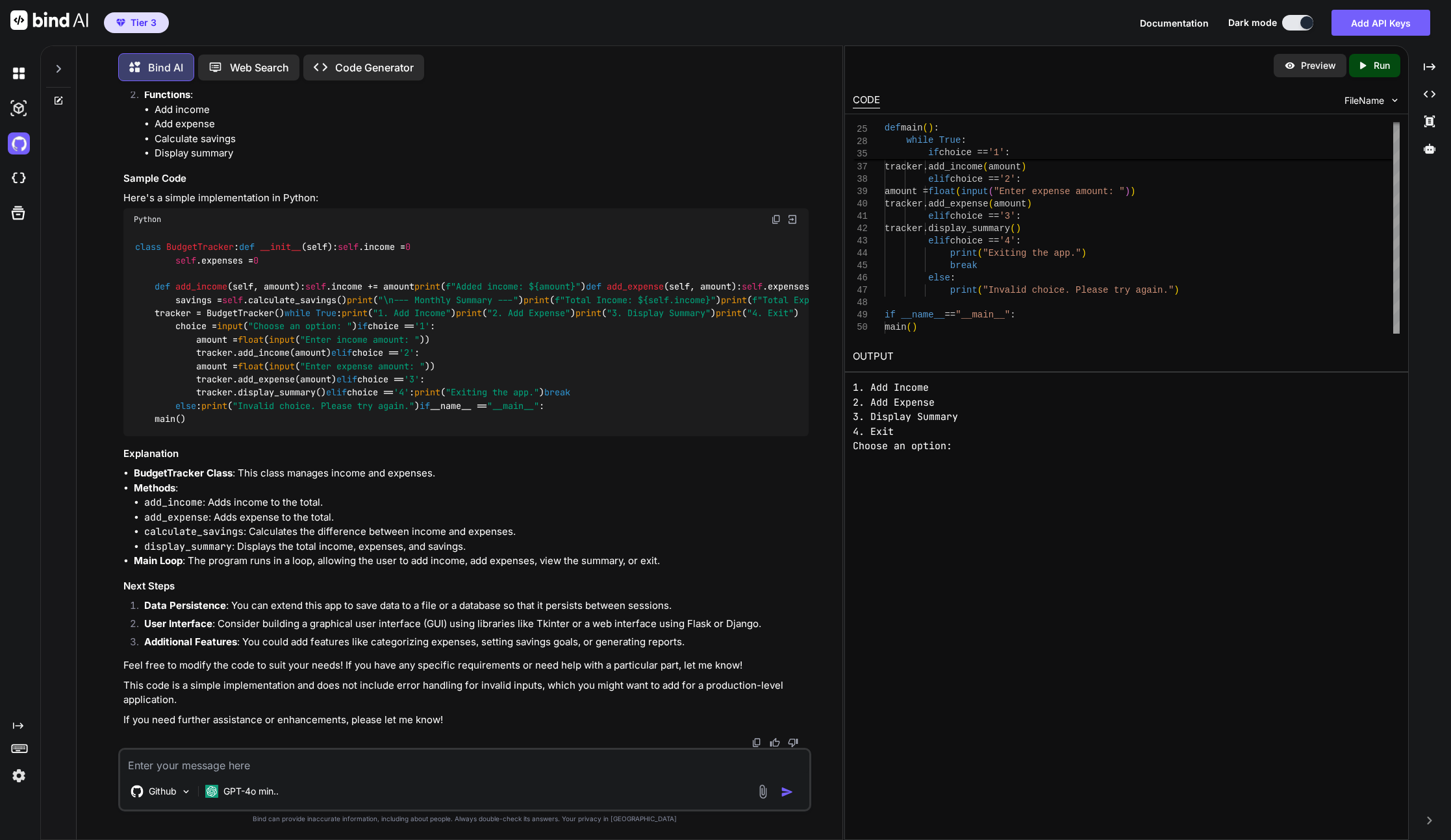
click at [1067, 27] on button at bounding box center [1297, 22] width 32 height 15
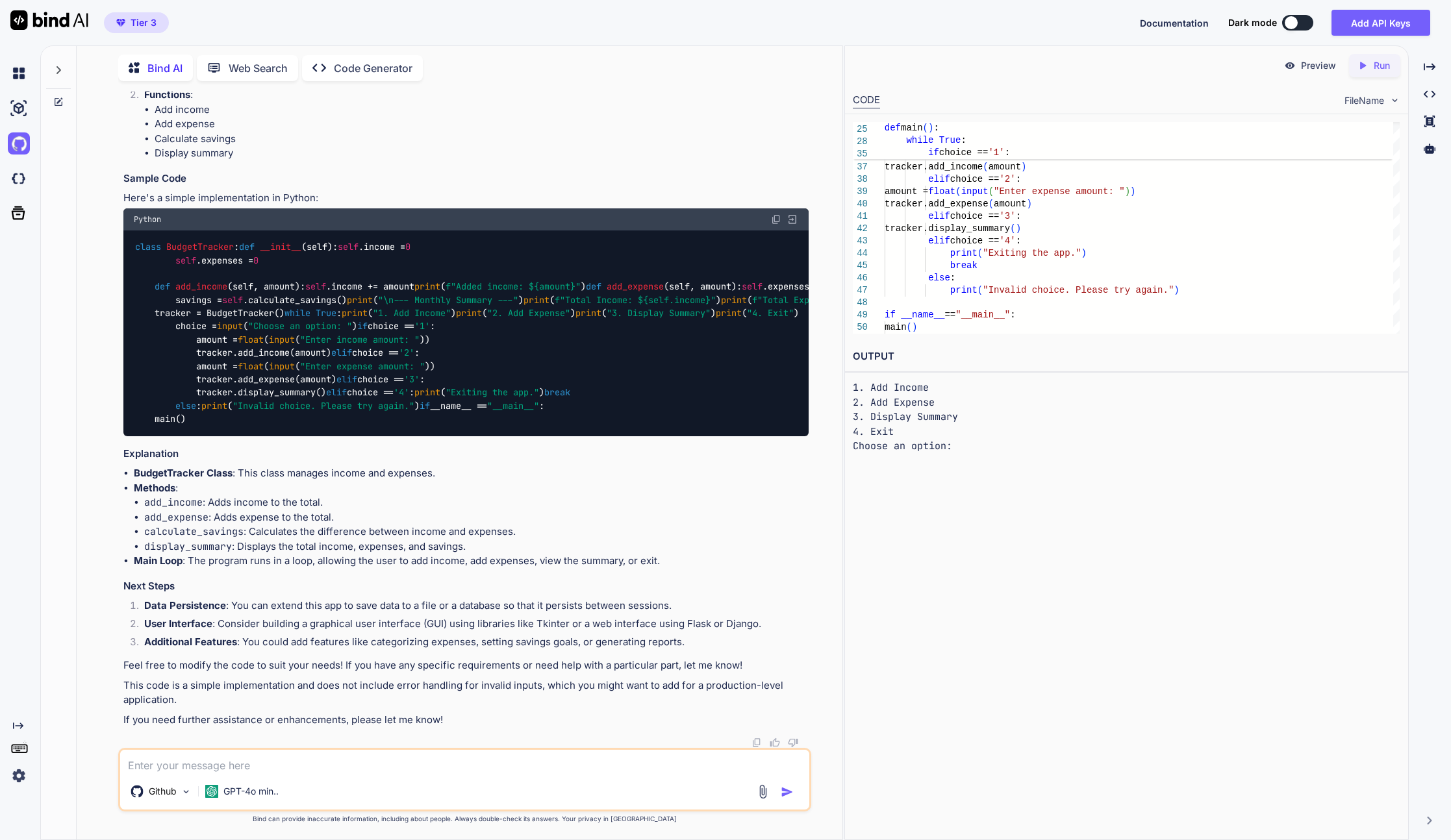
click at [1067, 22] on div at bounding box center [1290, 22] width 13 height 13
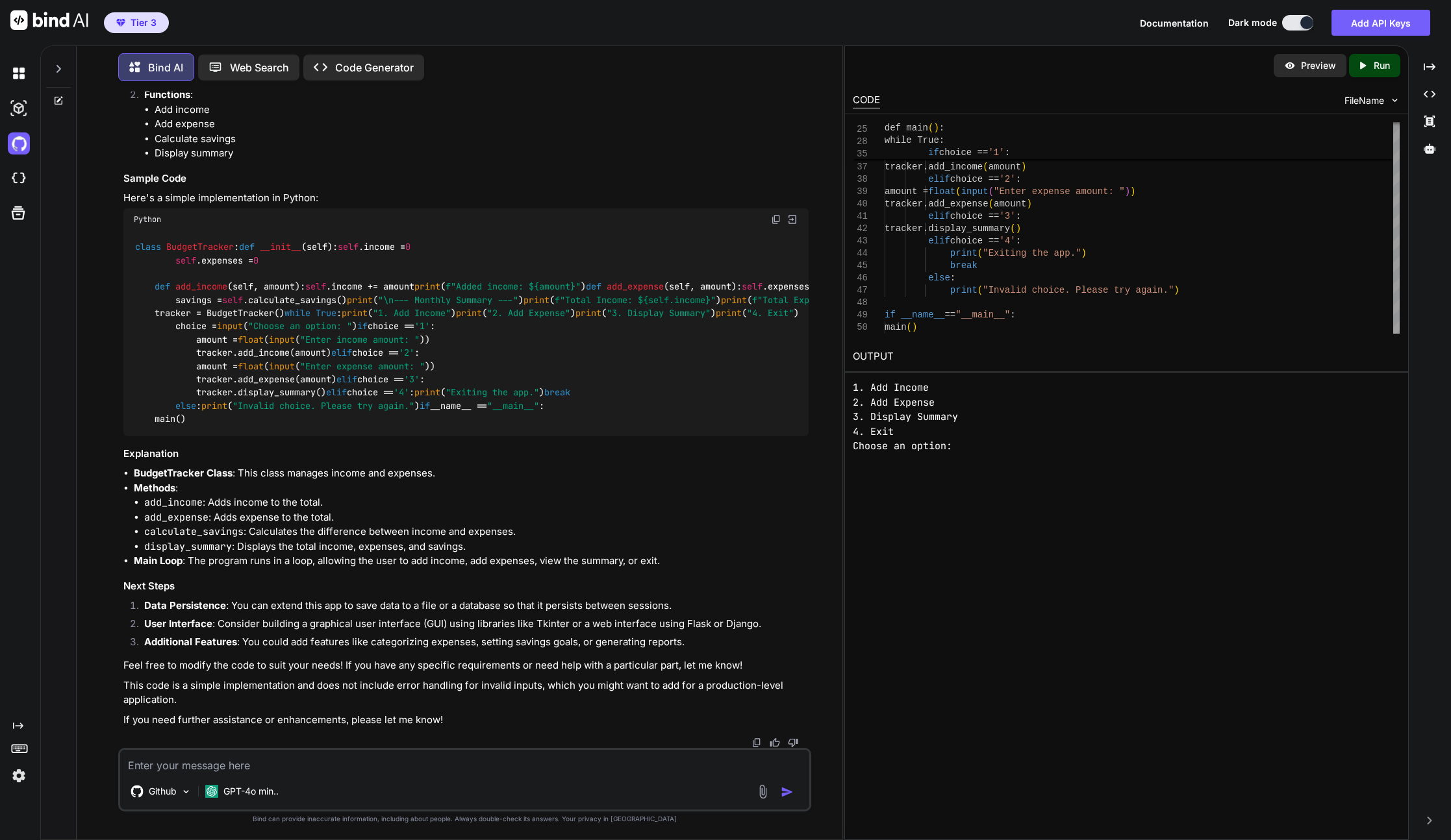
scroll to position [6, 0]
click at [22, 111] on img at bounding box center [18, 108] width 22 height 22
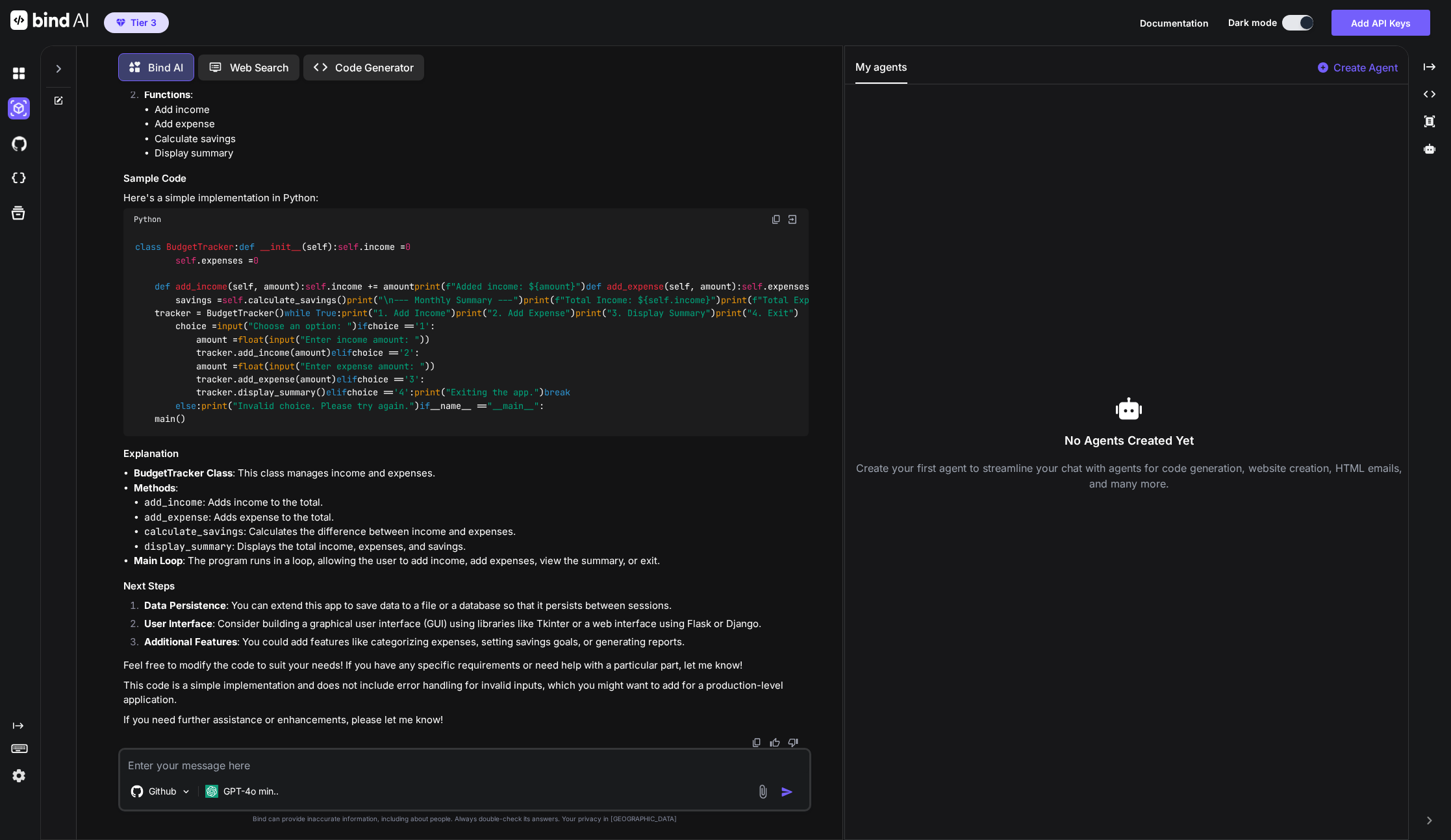
click at [145, 24] on span "Tier 3" at bounding box center [144, 22] width 26 height 13
click at [1067, 67] on p "Create Agent" at bounding box center [1366, 68] width 65 height 15
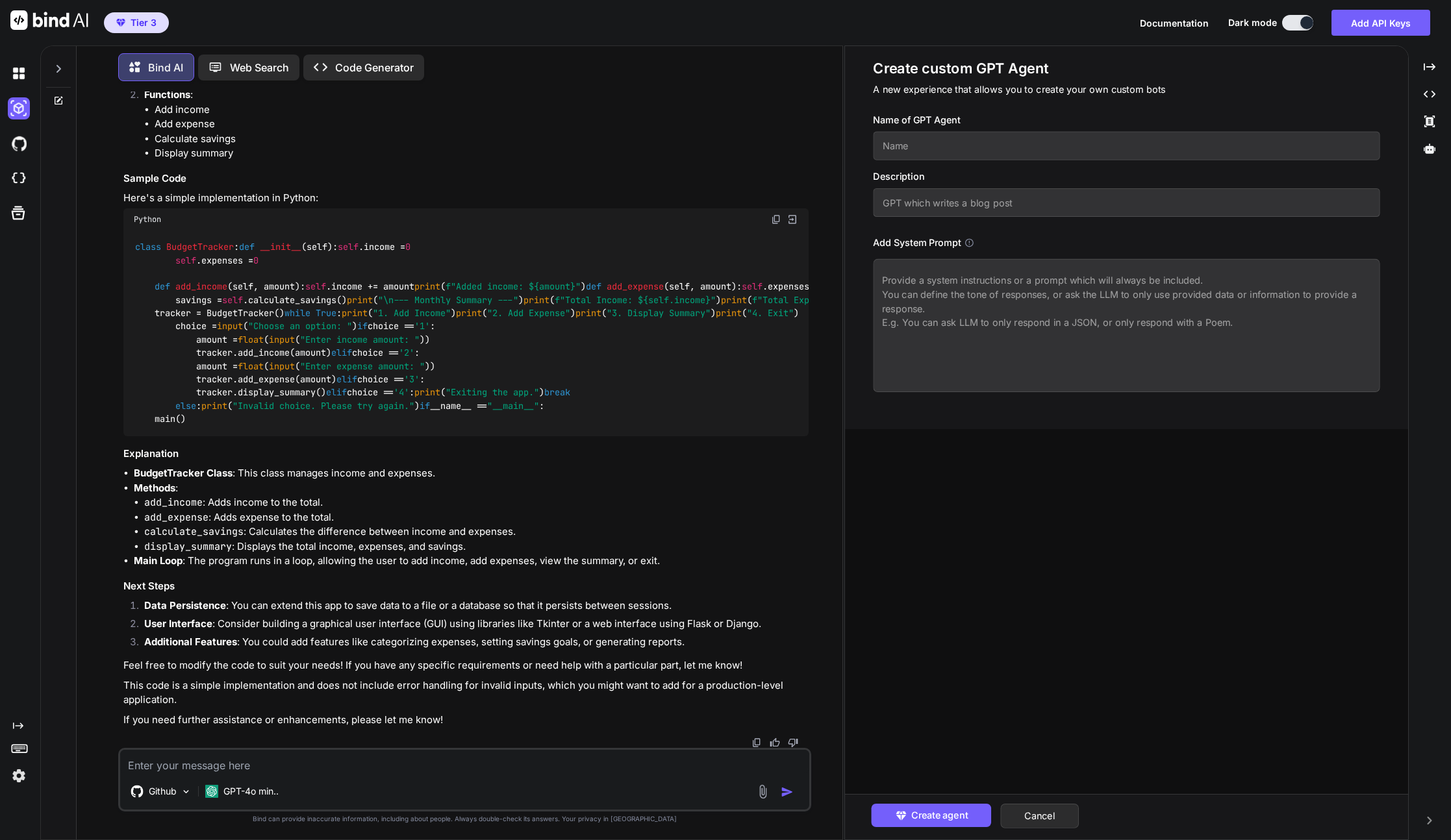
click at [920, 146] on input "text" at bounding box center [1126, 145] width 507 height 28
type input "D"
type input "My first GPT agent"
drag, startPoint x: 967, startPoint y: 147, endPoint x: 815, endPoint y: 147, distance: 152.0
click at [815, 146] on div "Bind AI Web Search Created with Pixso. Code Generator You I want a simple app t…" at bounding box center [745, 443] width 1410 height 795
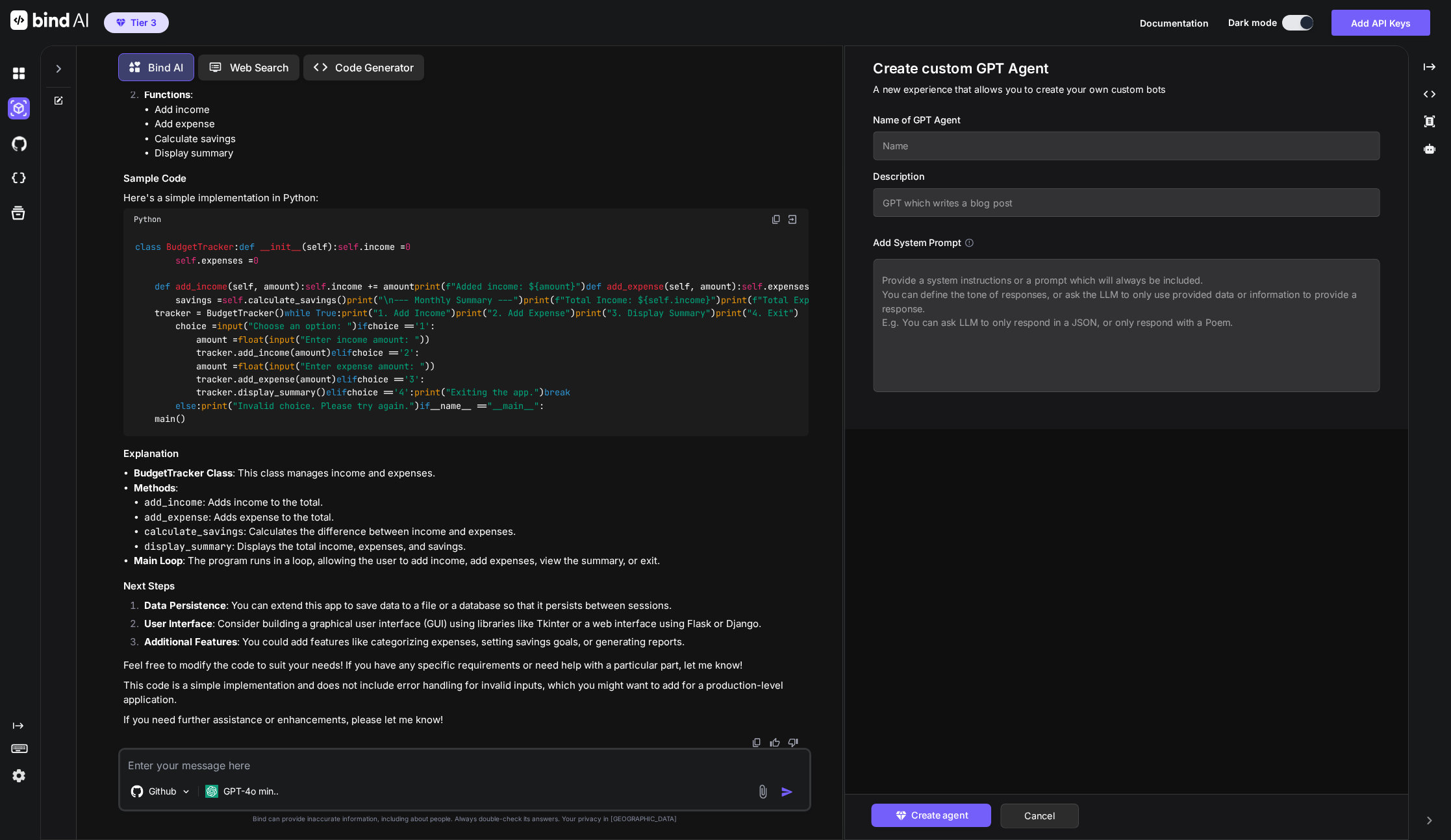
click at [61, 68] on icon at bounding box center [58, 69] width 11 height 11
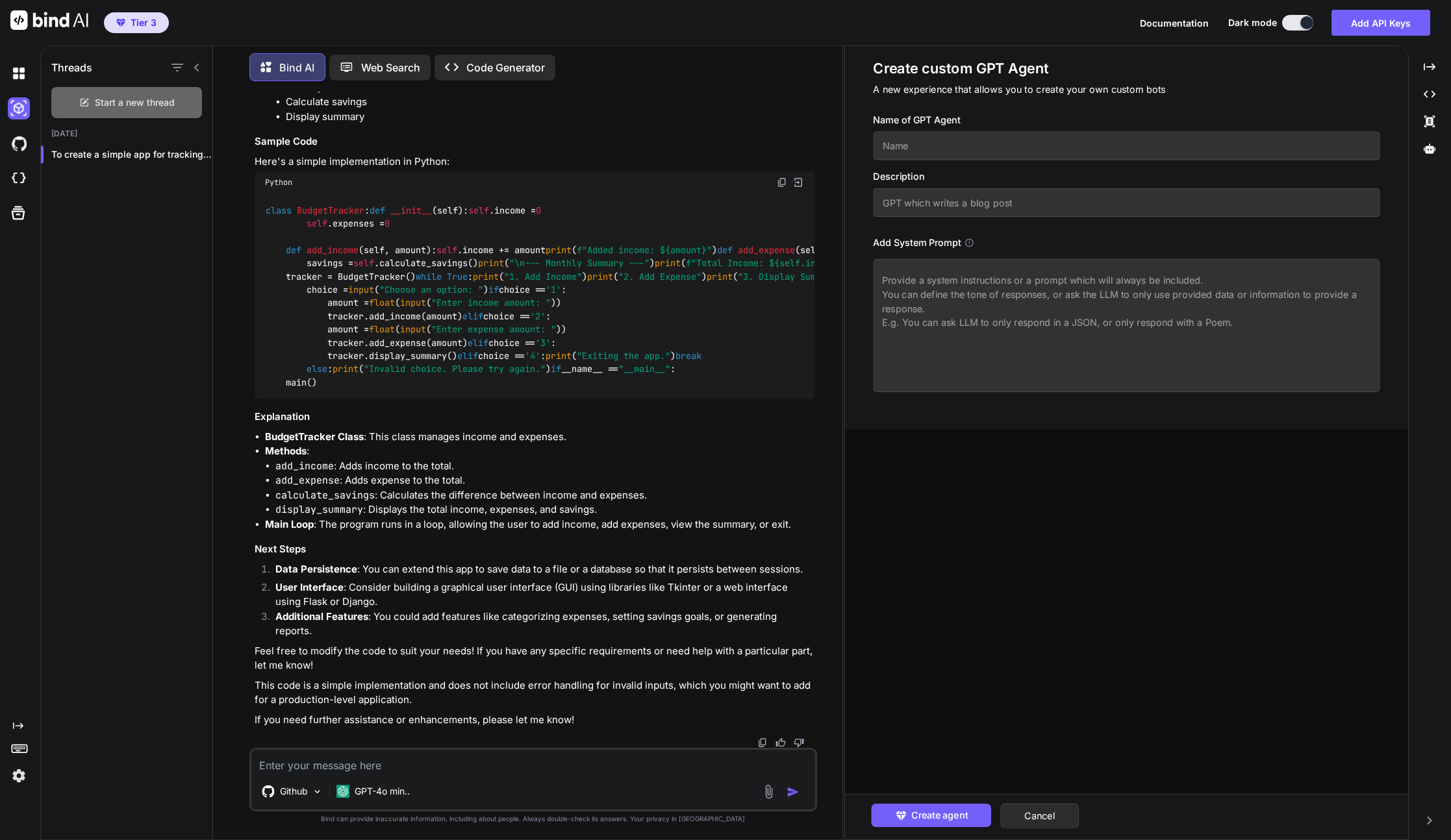
click at [146, 107] on div "Start a new thread" at bounding box center [127, 102] width 151 height 32
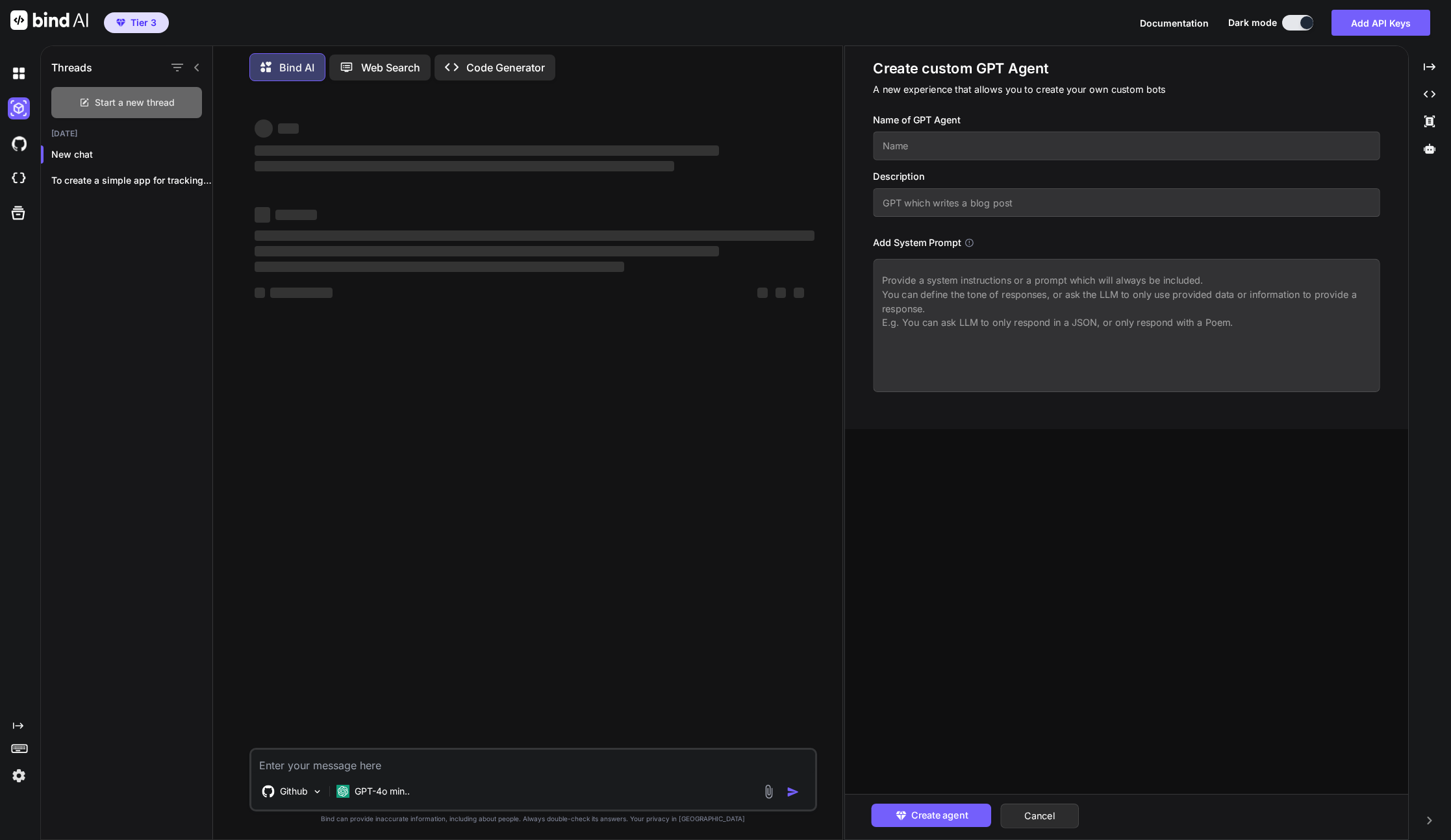
scroll to position [0, 0]
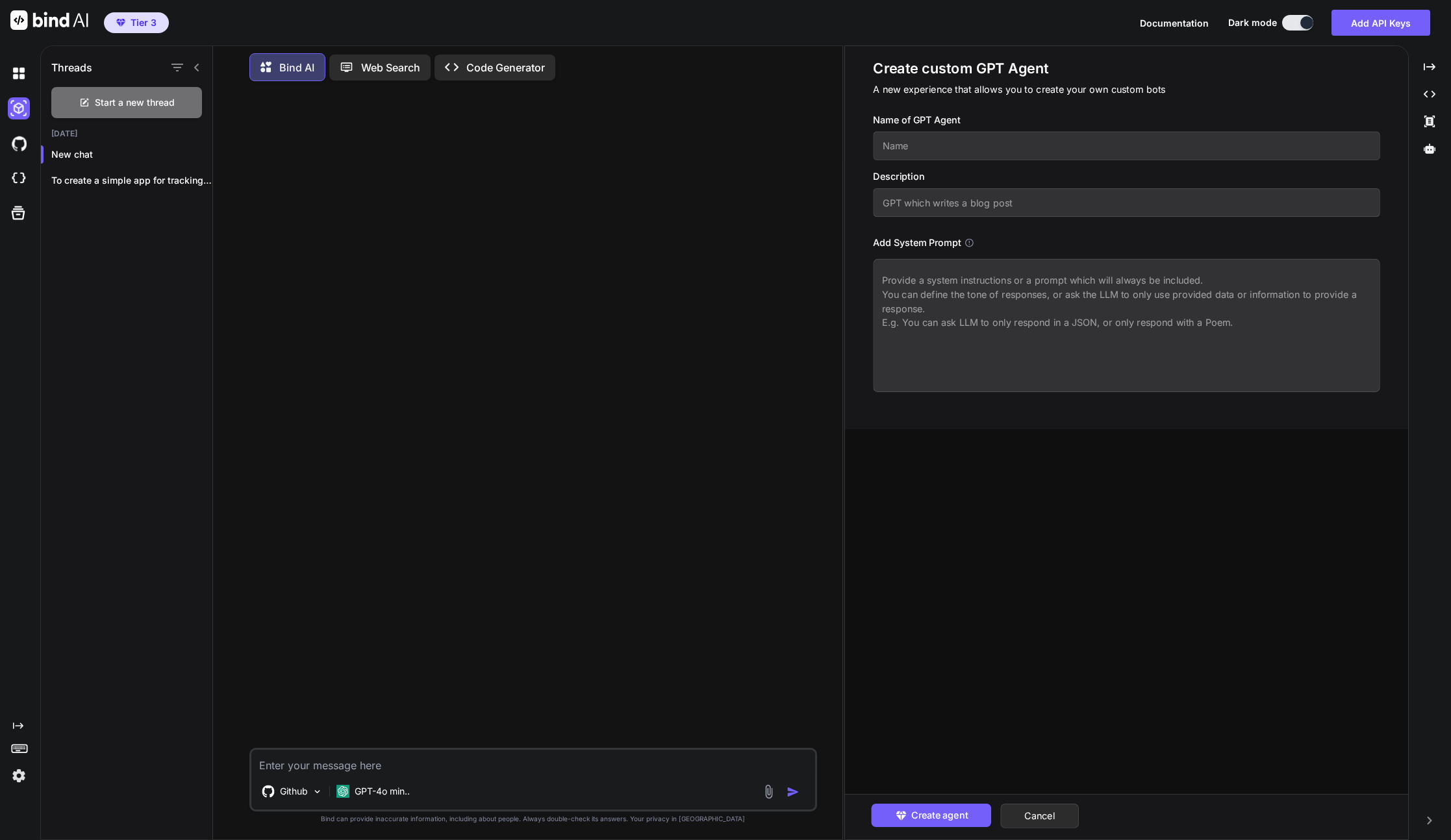
click at [379, 763] on textarea at bounding box center [533, 761] width 564 height 23
click at [390, 793] on p "GPT-4o min.." at bounding box center [382, 791] width 55 height 13
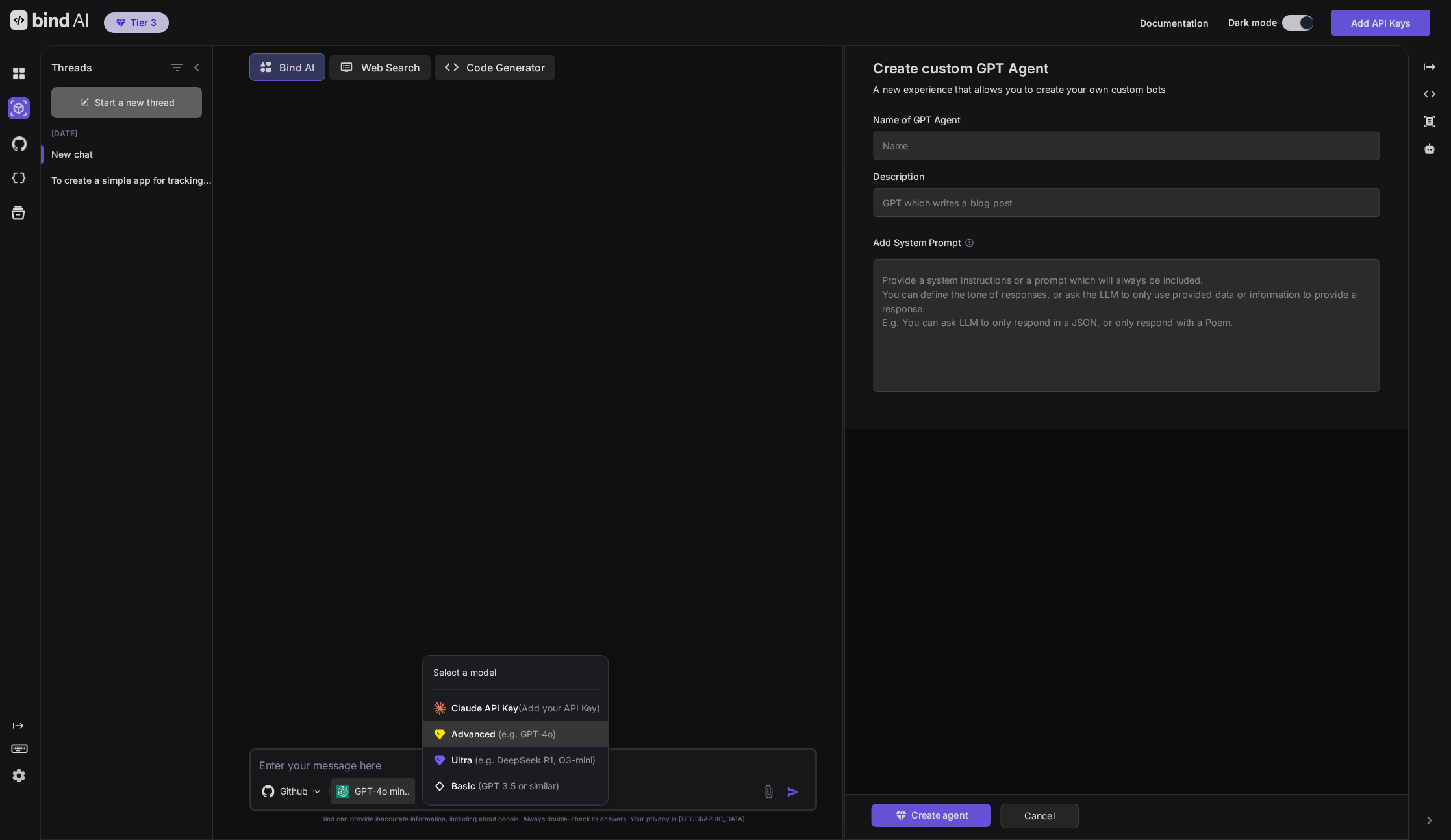
click at [581, 737] on div "Advanced (e.g. GPT-4o)" at bounding box center [515, 734] width 185 height 26
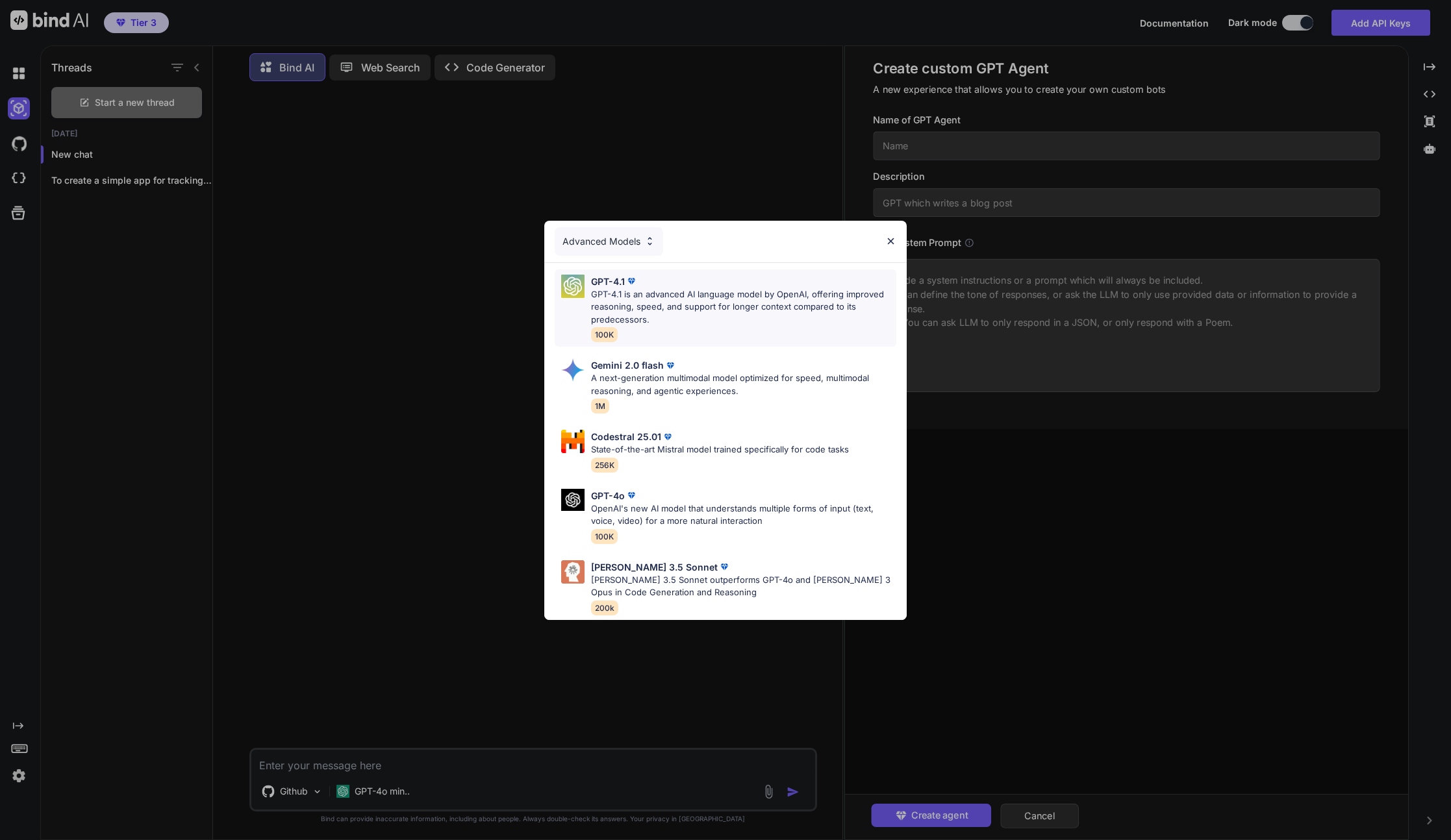
click at [716, 290] on p "GPT-4.1 is an advanced AI language model by OpenAI, offering improved reasoning…" at bounding box center [744, 307] width 306 height 38
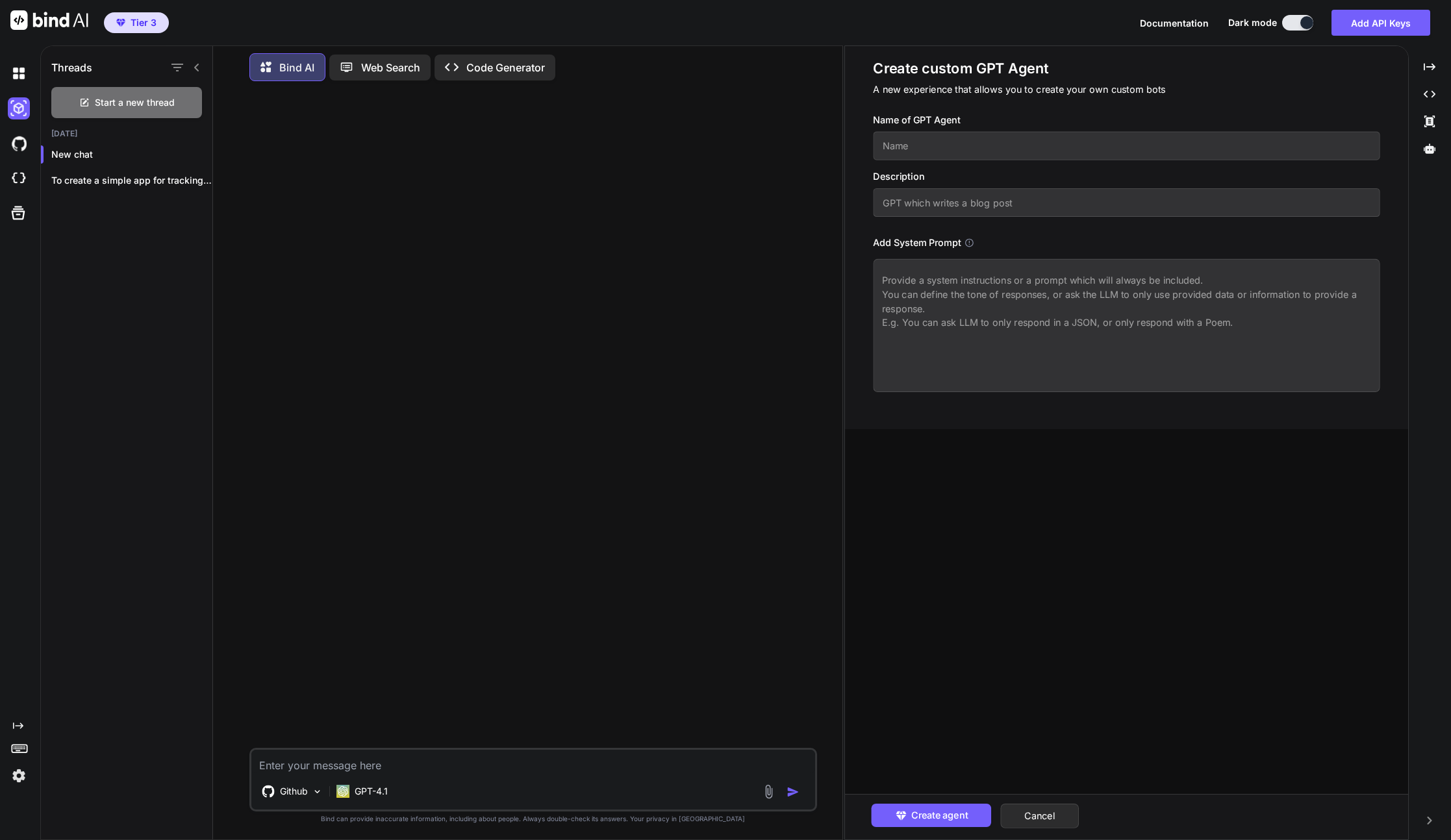
click at [381, 760] on textarea at bounding box center [533, 761] width 564 height 23
type textarea "Create a simple spreadsheet for me to track monthly net income and expenses and…"
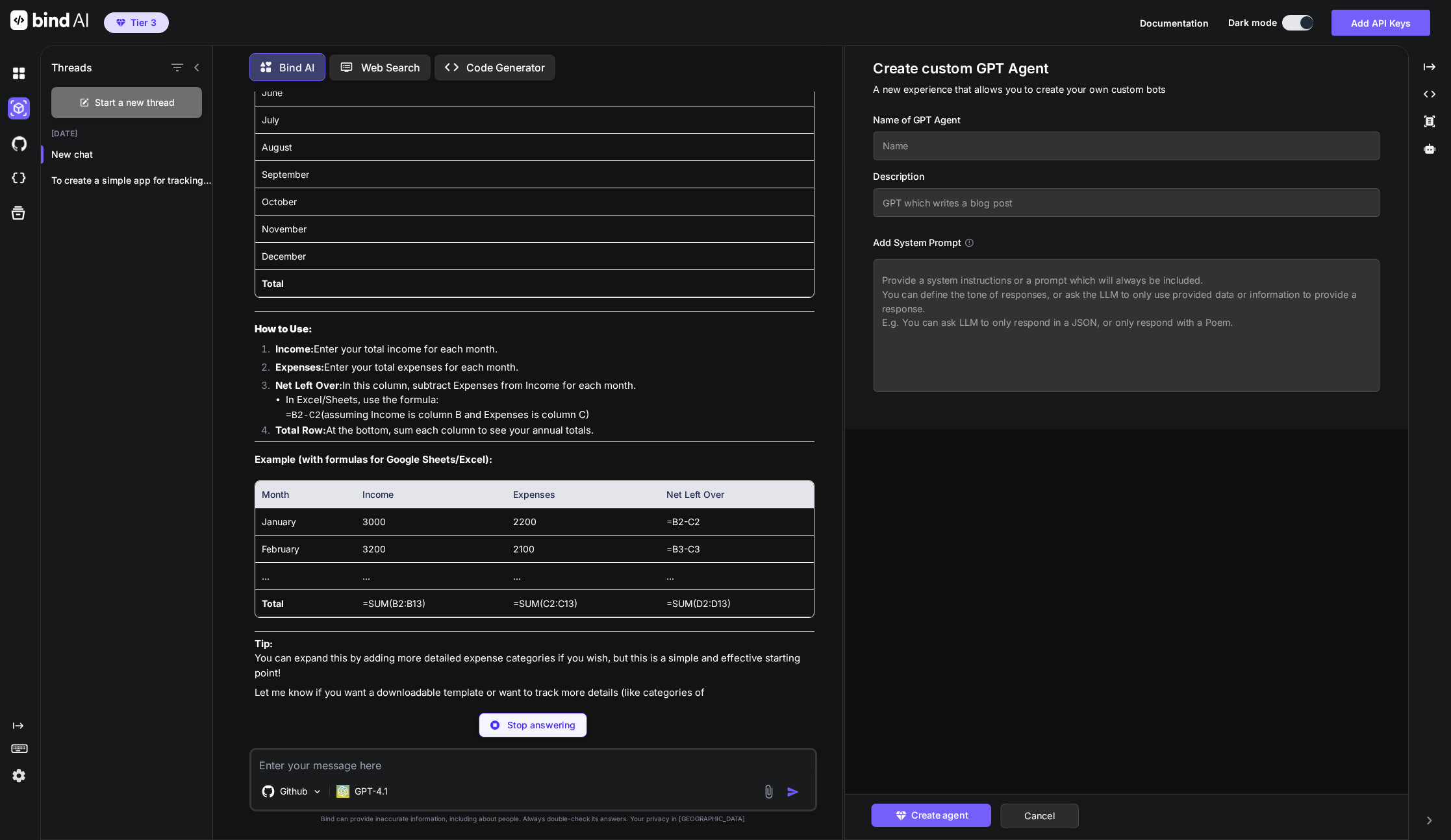
scroll to position [315, 0]
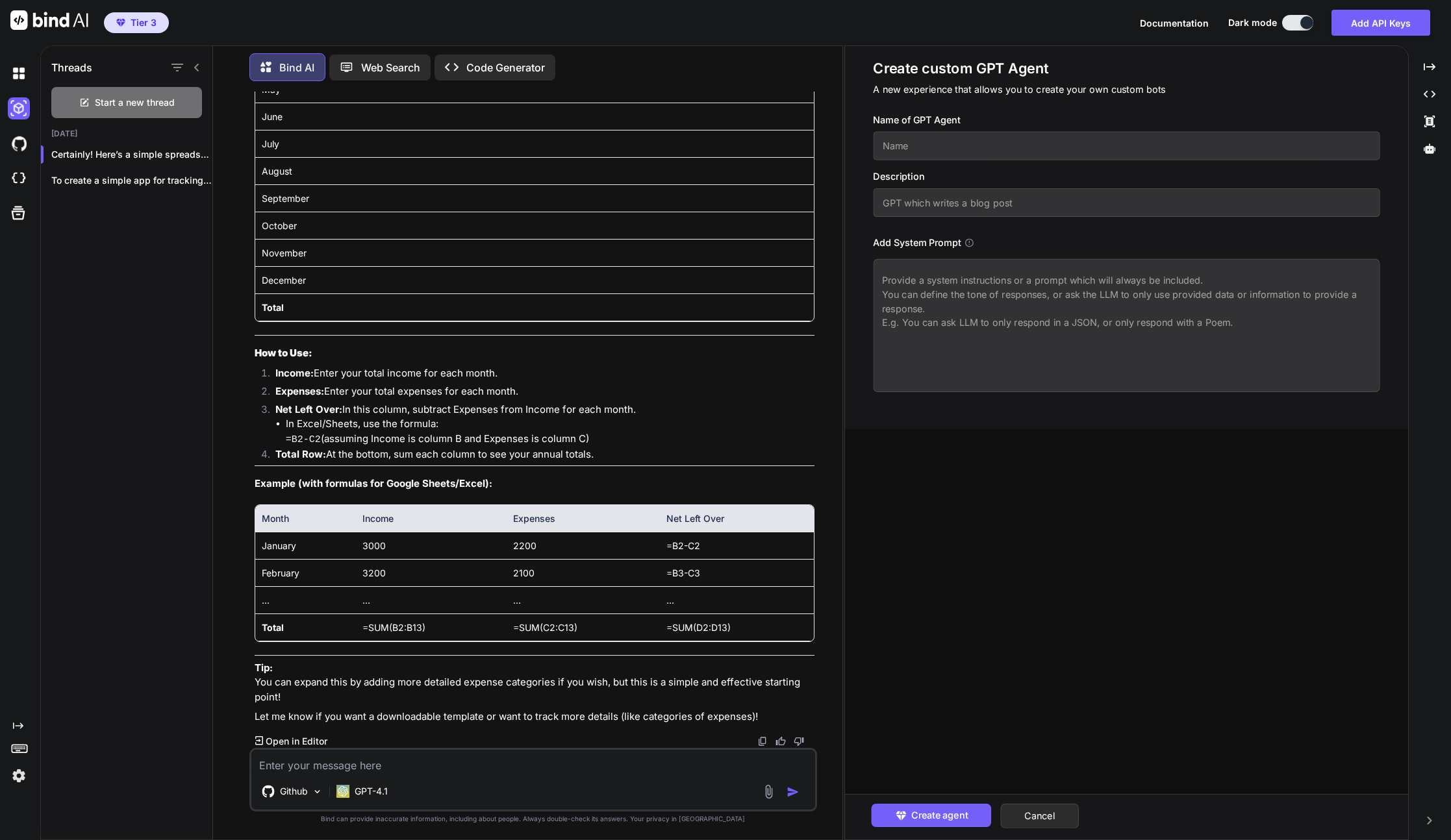
click at [579, 689] on p "Tip: You can expand this by adding more detailed expense categories if you wish…" at bounding box center [534, 682] width 560 height 44
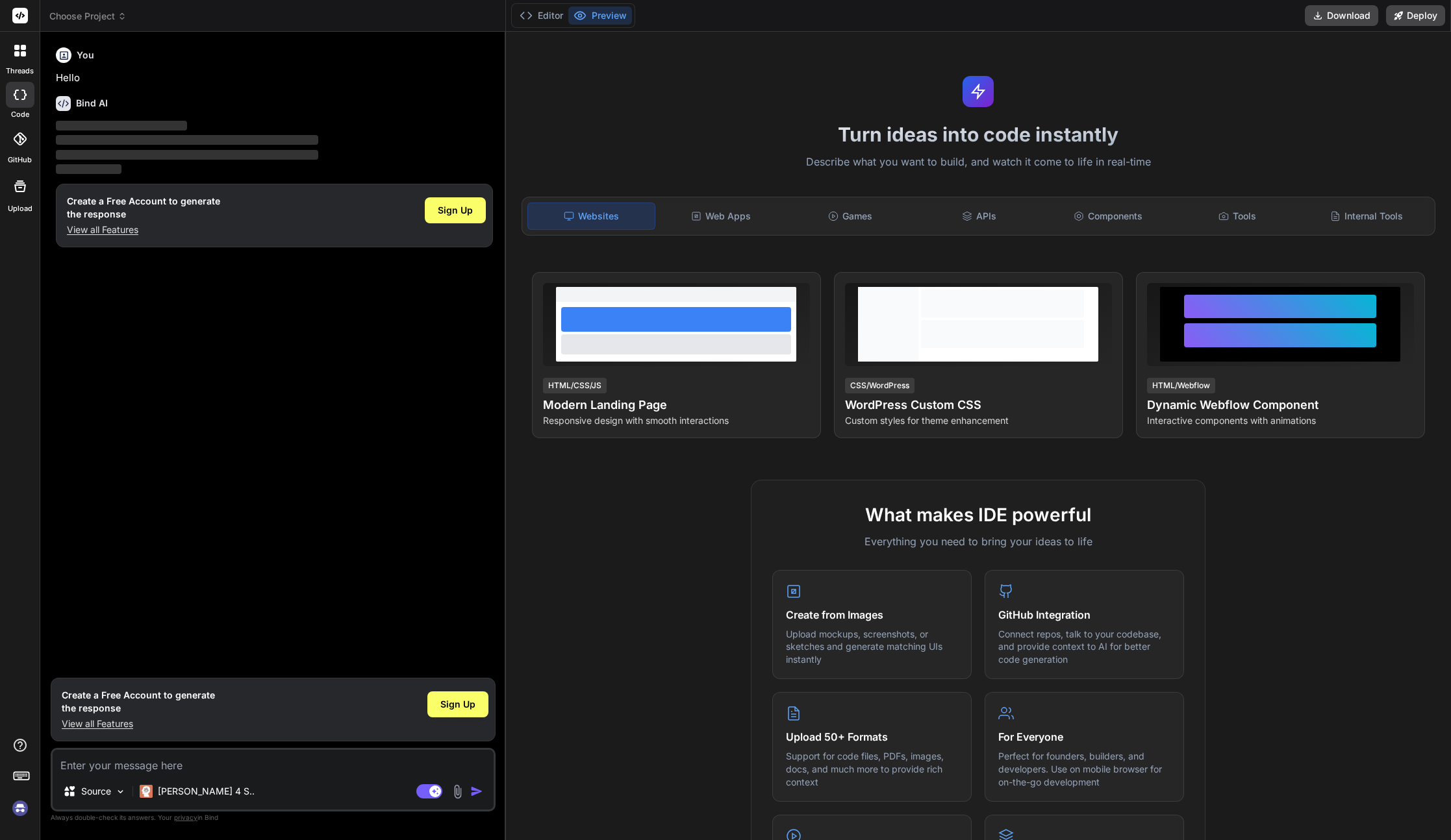
click at [18, 805] on img at bounding box center [20, 808] width 22 height 22
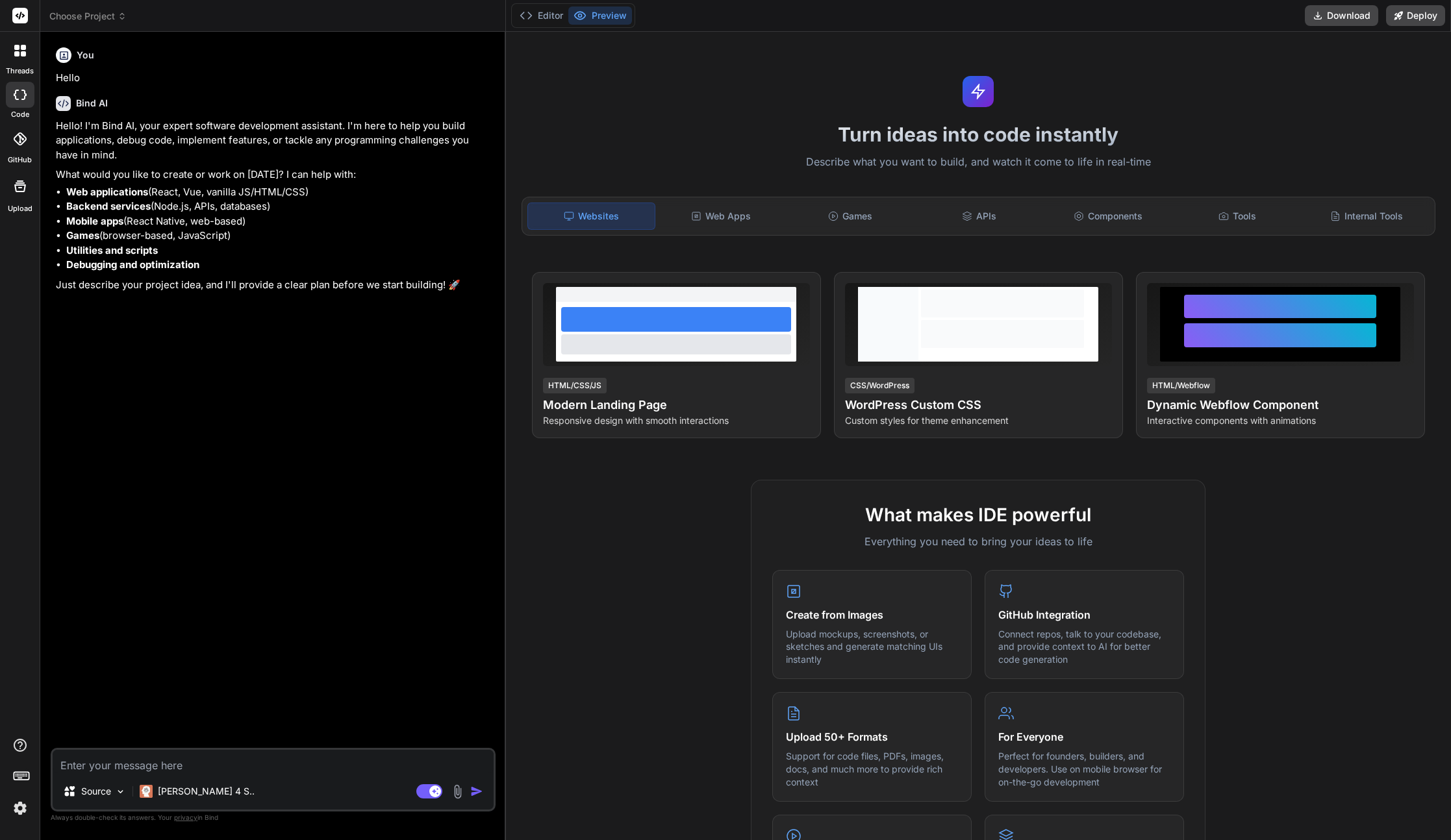
click at [18, 813] on img at bounding box center [20, 808] width 22 height 22
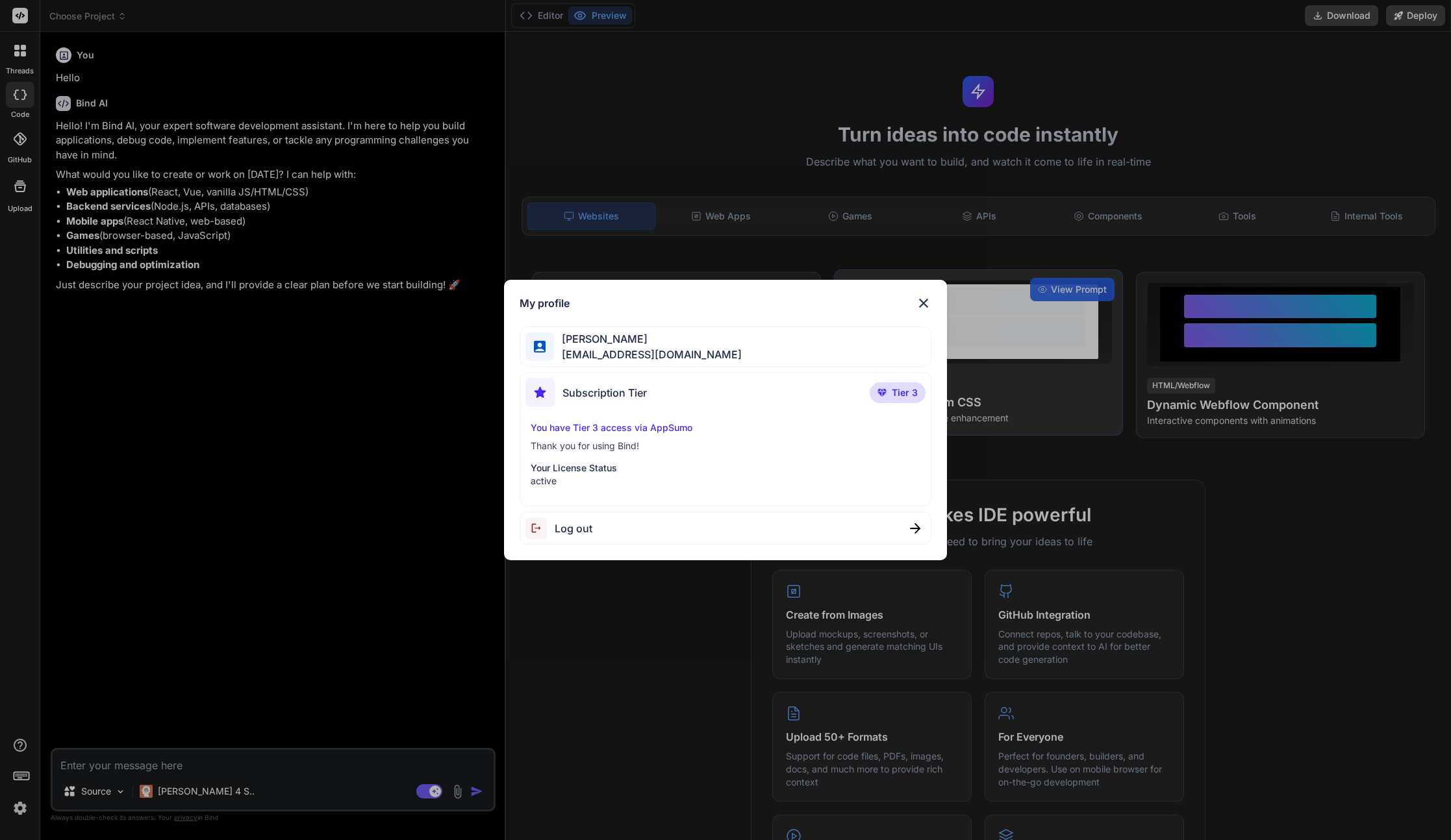
click at [921, 303] on img at bounding box center [924, 303] width 15 height 15
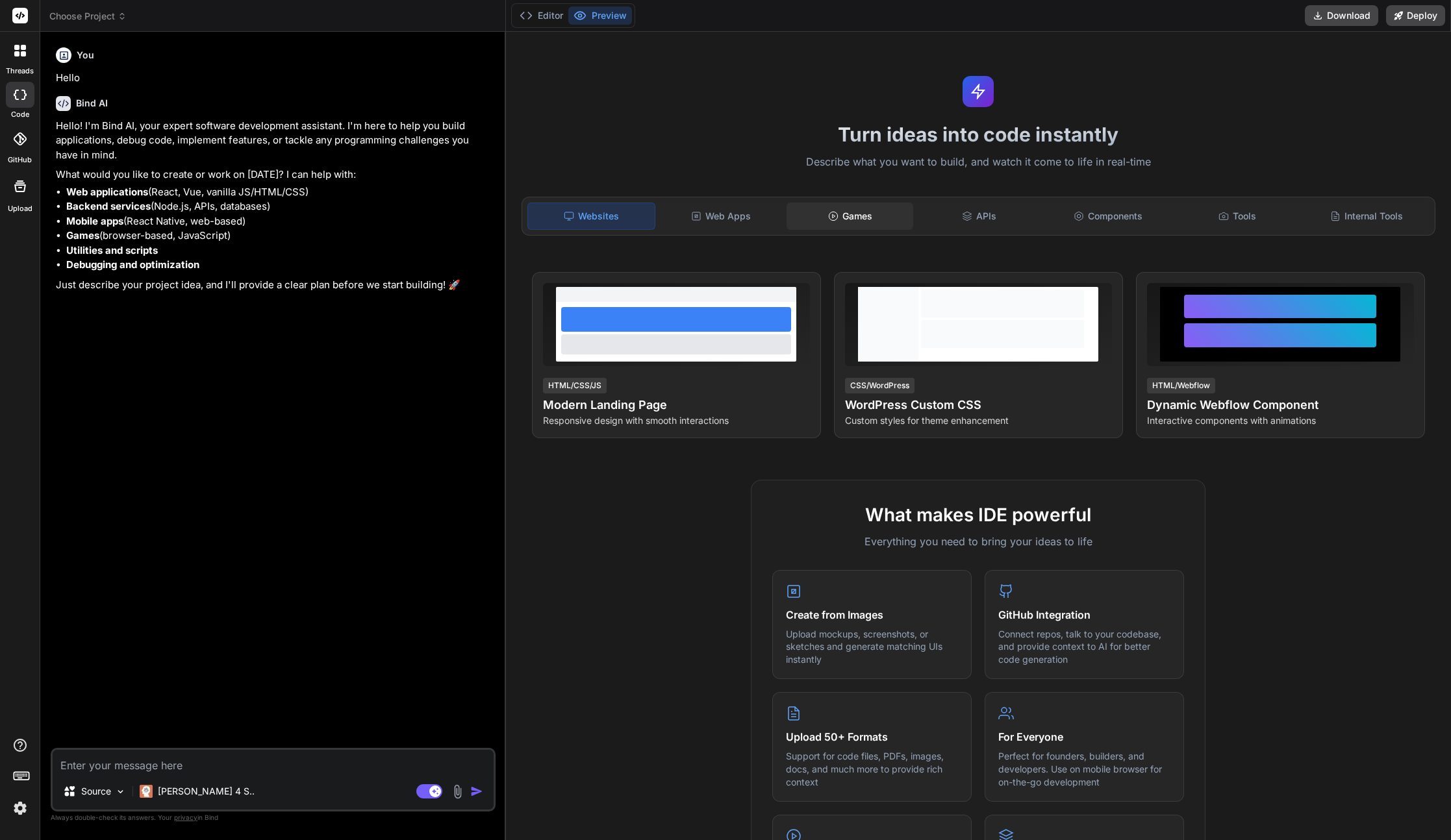
click at [845, 214] on div "Games" at bounding box center [850, 215] width 127 height 27
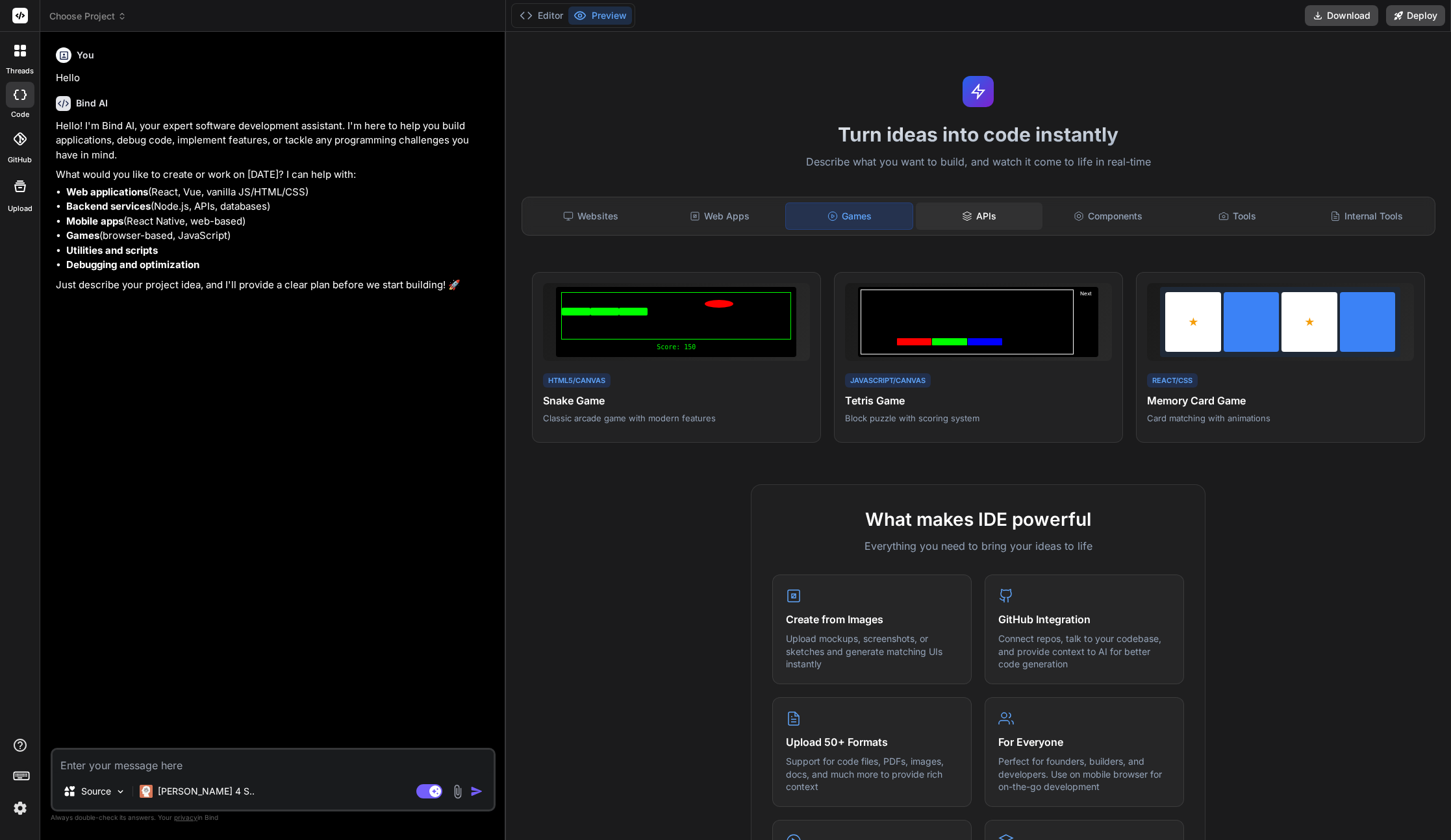
click at [982, 216] on div "APIs" at bounding box center [979, 215] width 127 height 27
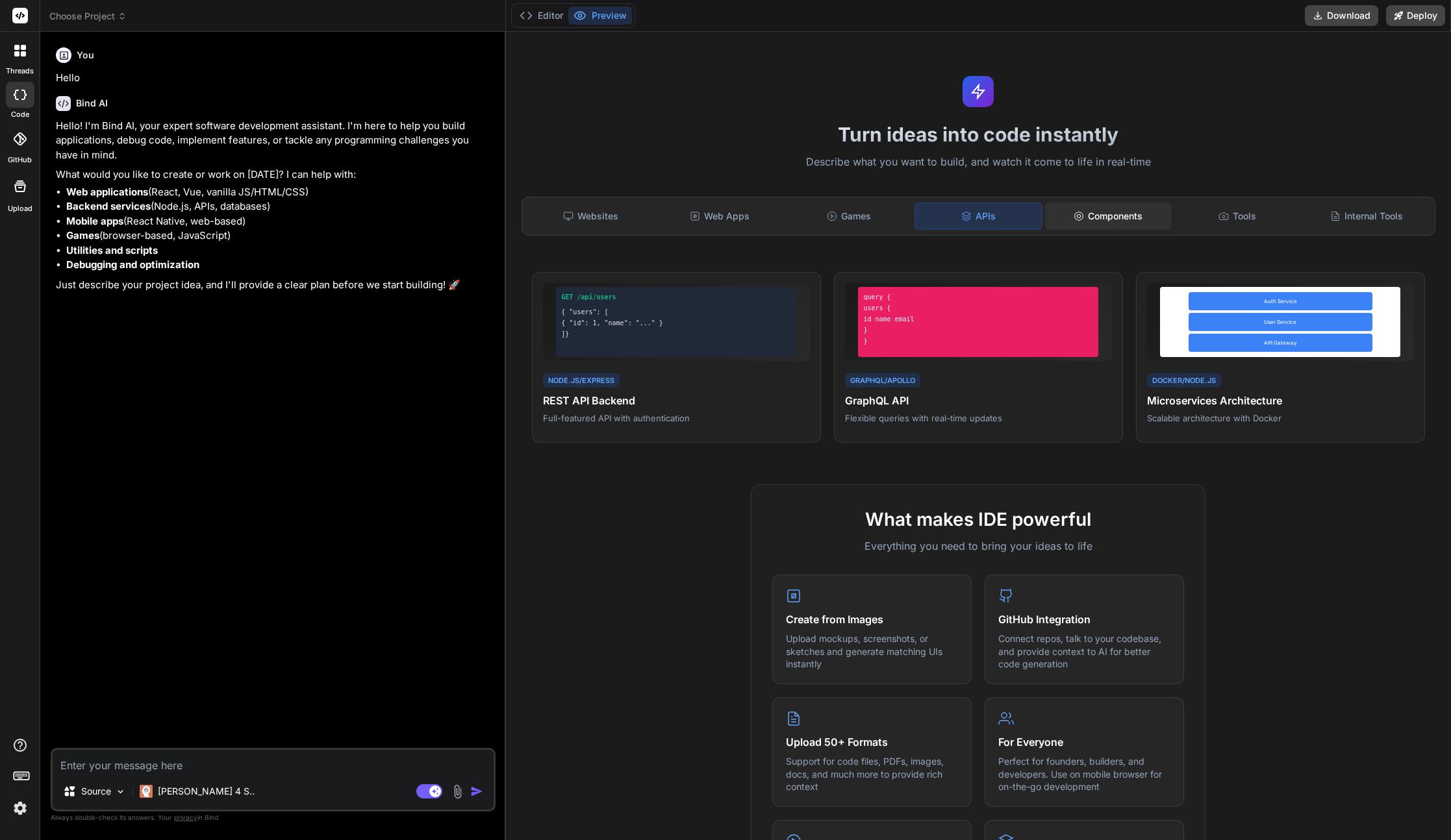
click at [1107, 215] on div "Components" at bounding box center [1108, 215] width 127 height 27
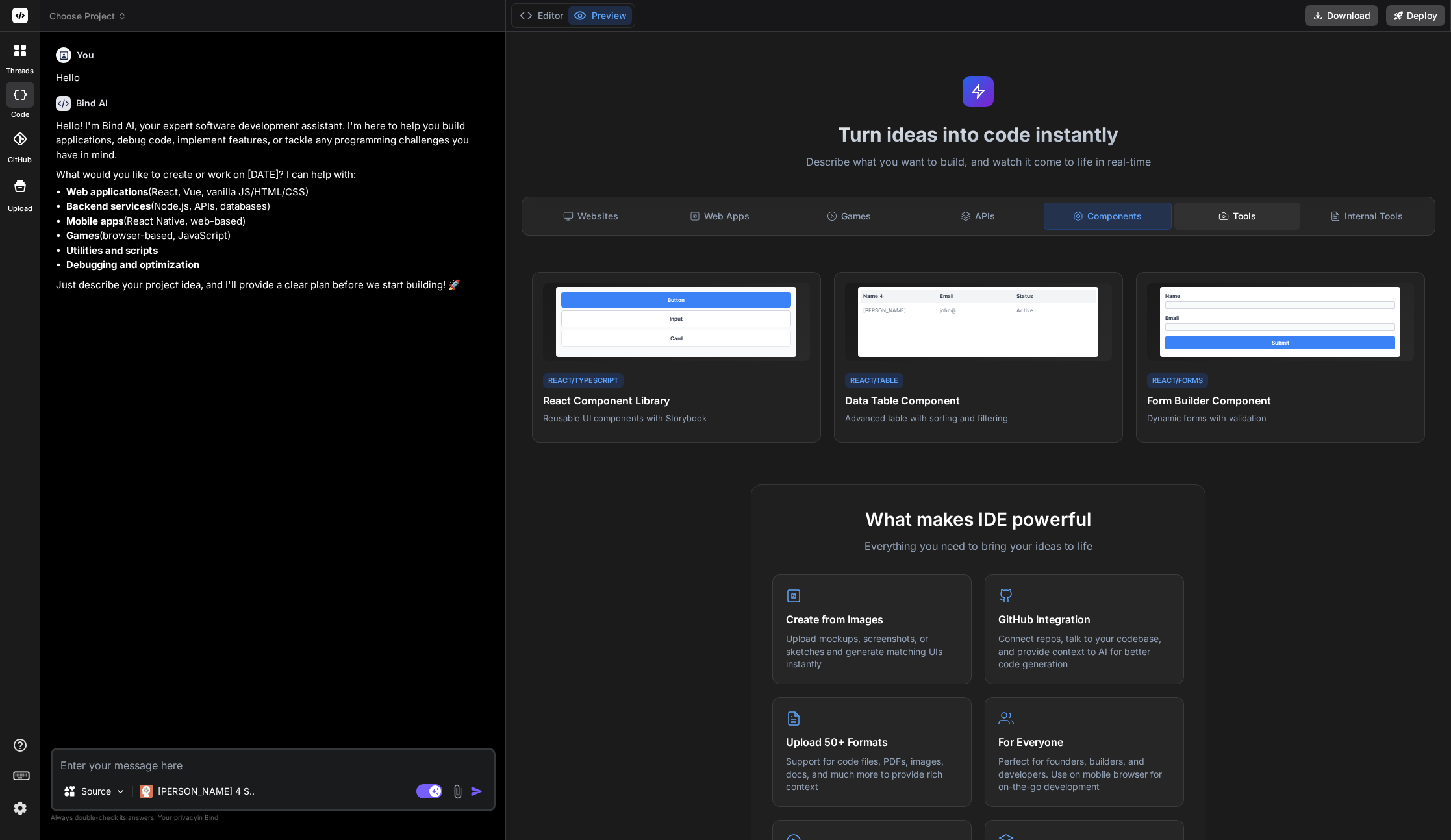
click at [1218, 217] on icon at bounding box center [1223, 216] width 11 height 11
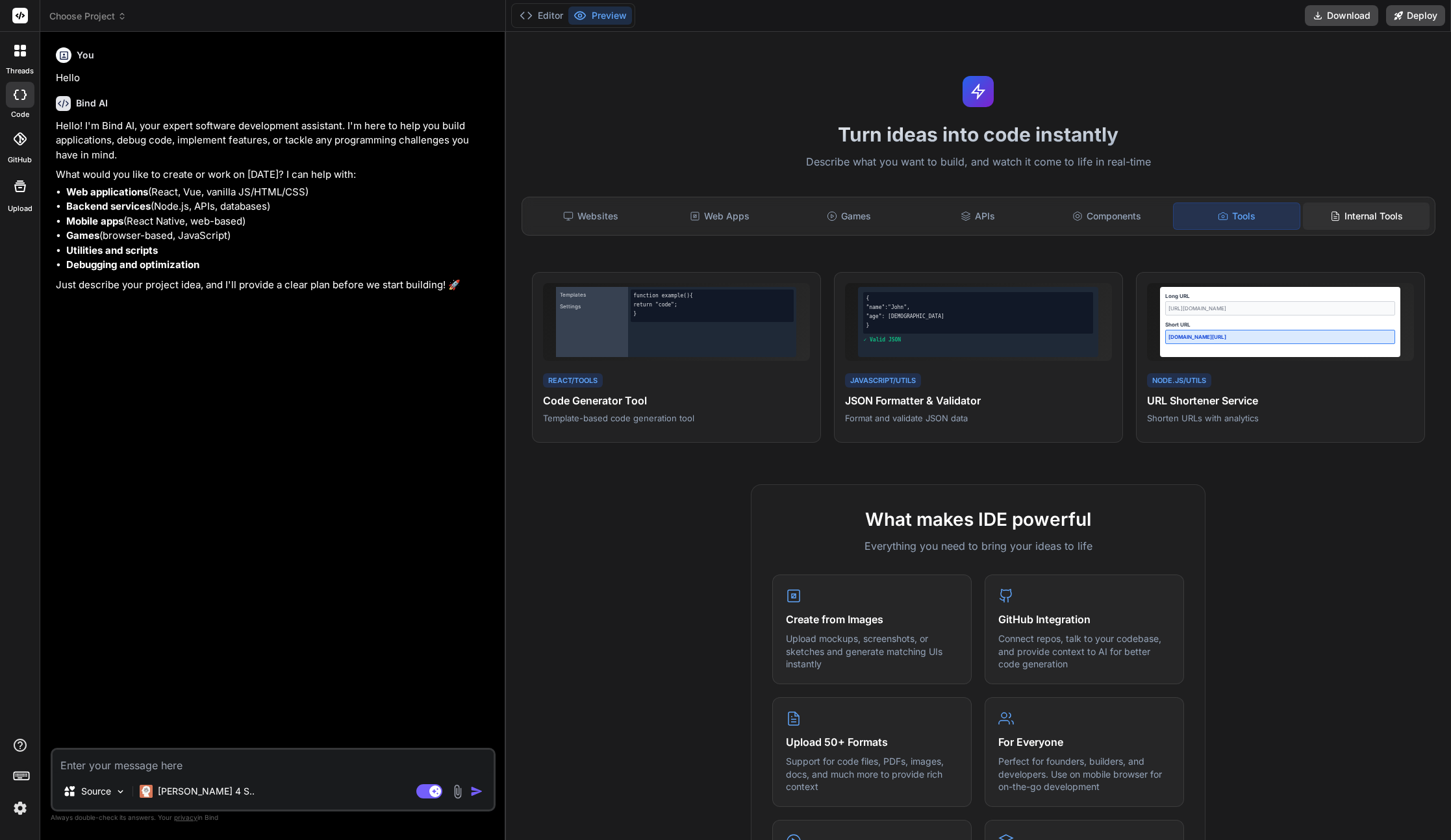
click at [1336, 216] on div "Internal Tools" at bounding box center [1366, 215] width 127 height 27
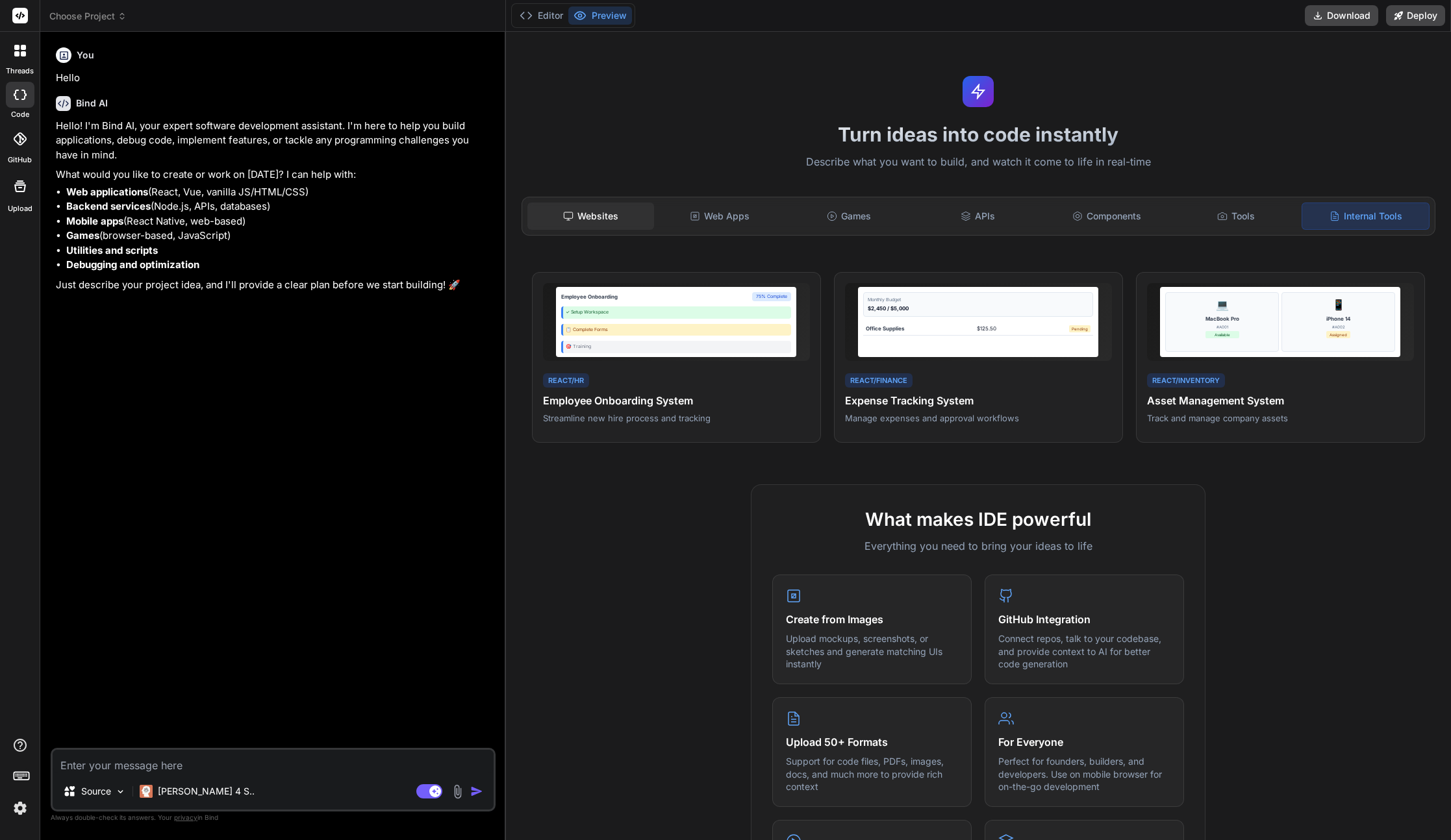
click at [627, 217] on div "Websites" at bounding box center [591, 215] width 127 height 27
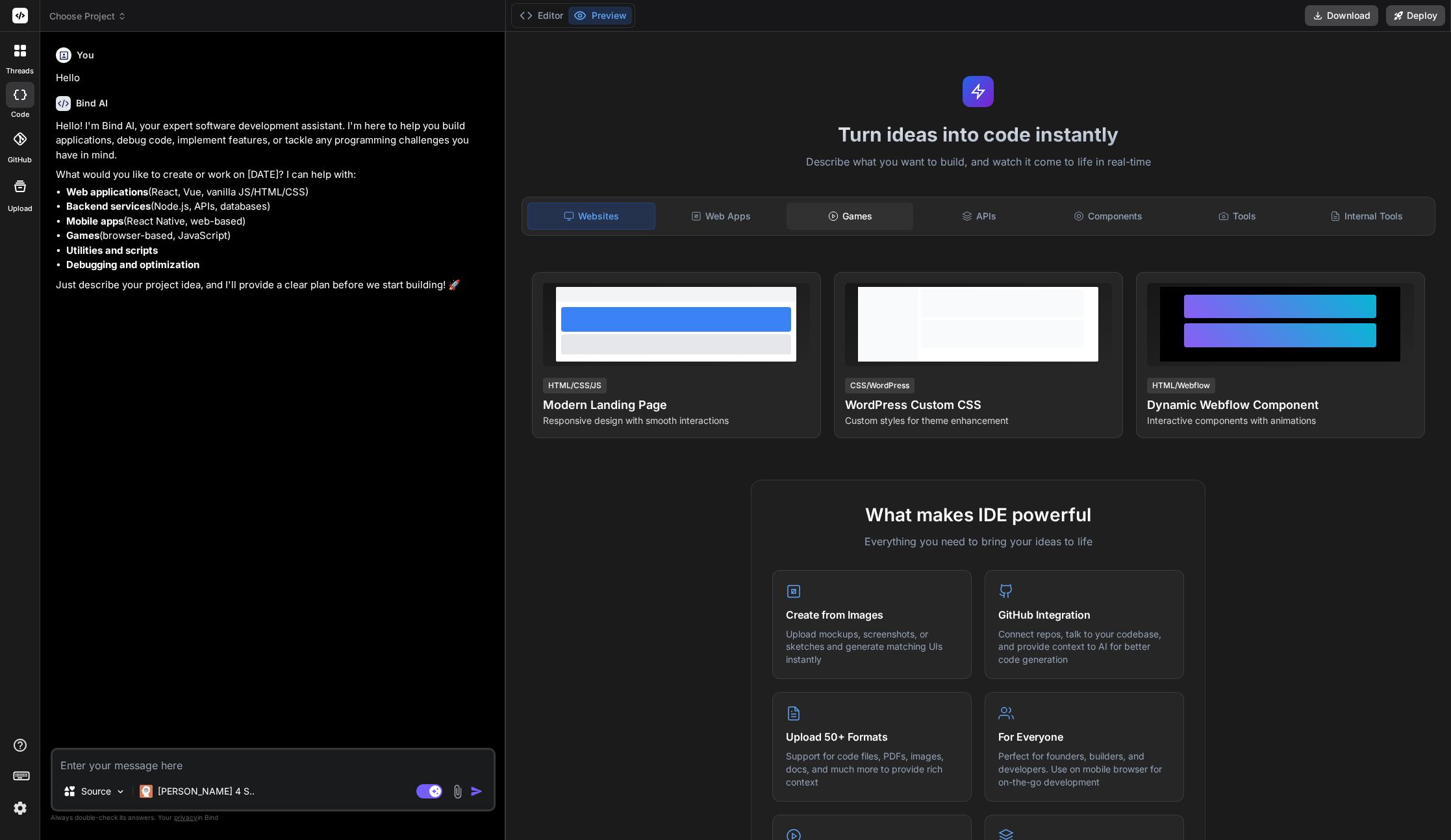
click at [854, 214] on div "Games" at bounding box center [850, 215] width 127 height 27
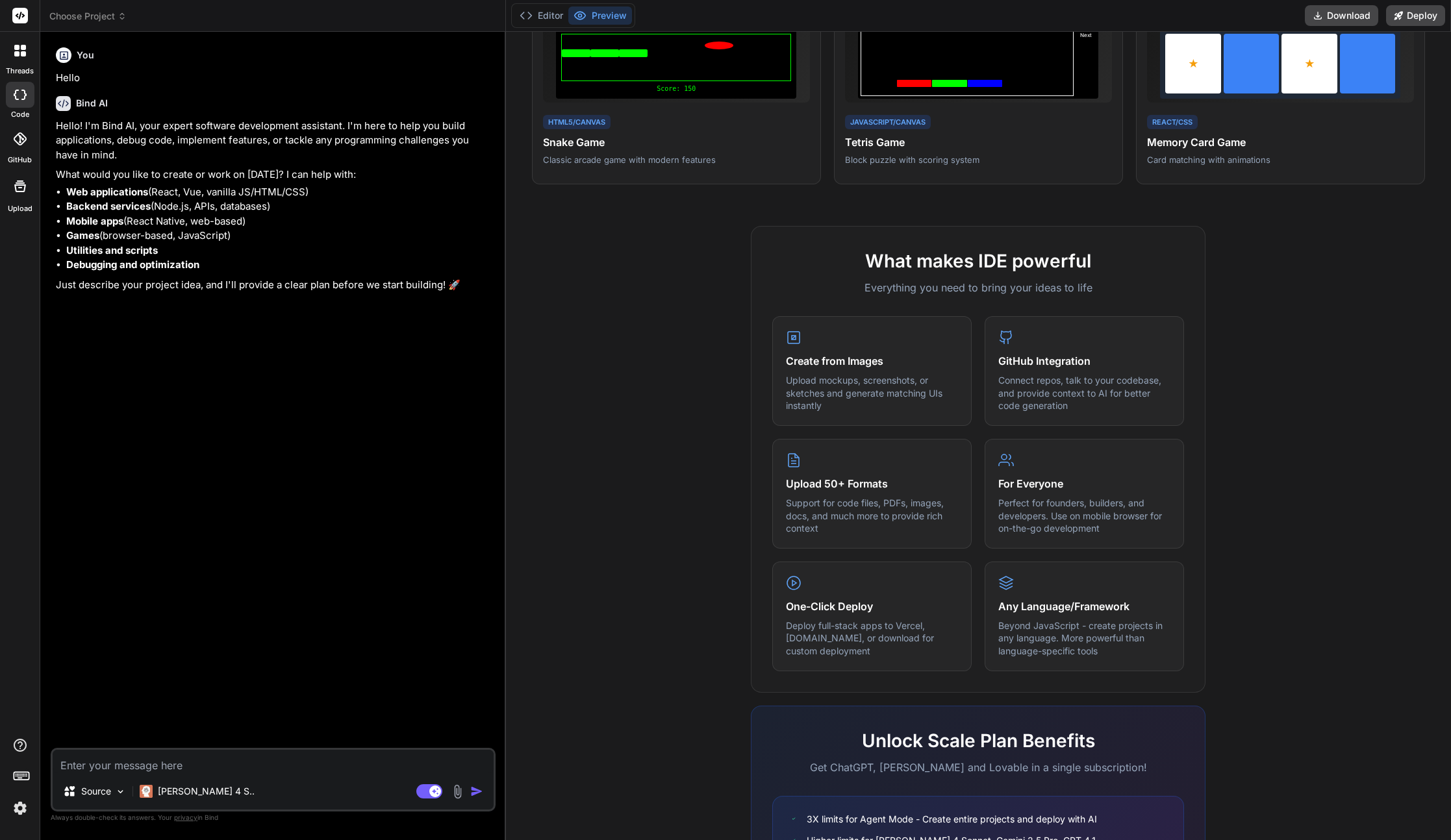
scroll to position [403, 0]
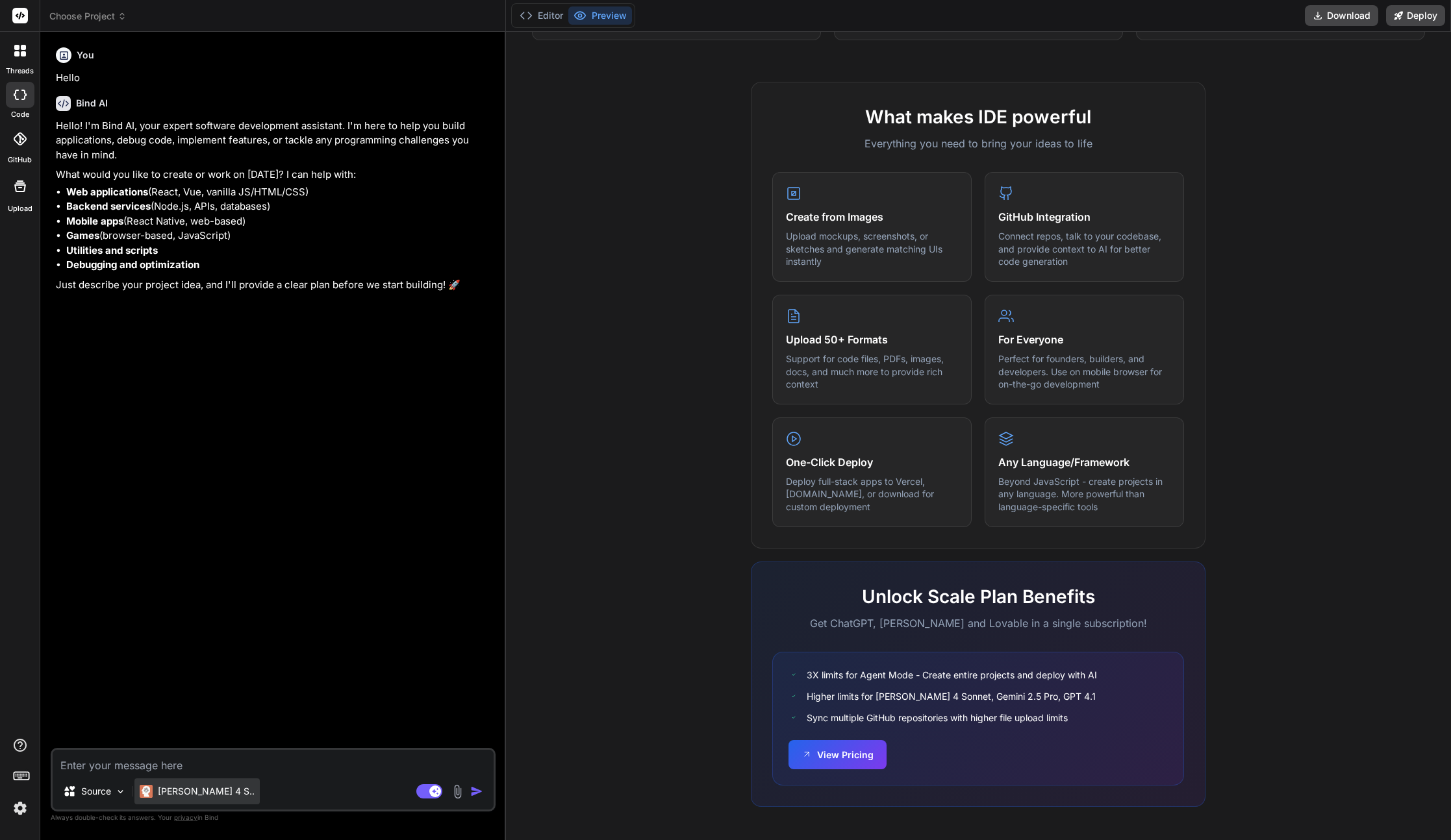
click at [213, 791] on div "Claude 4 S.." at bounding box center [197, 792] width 125 height 26
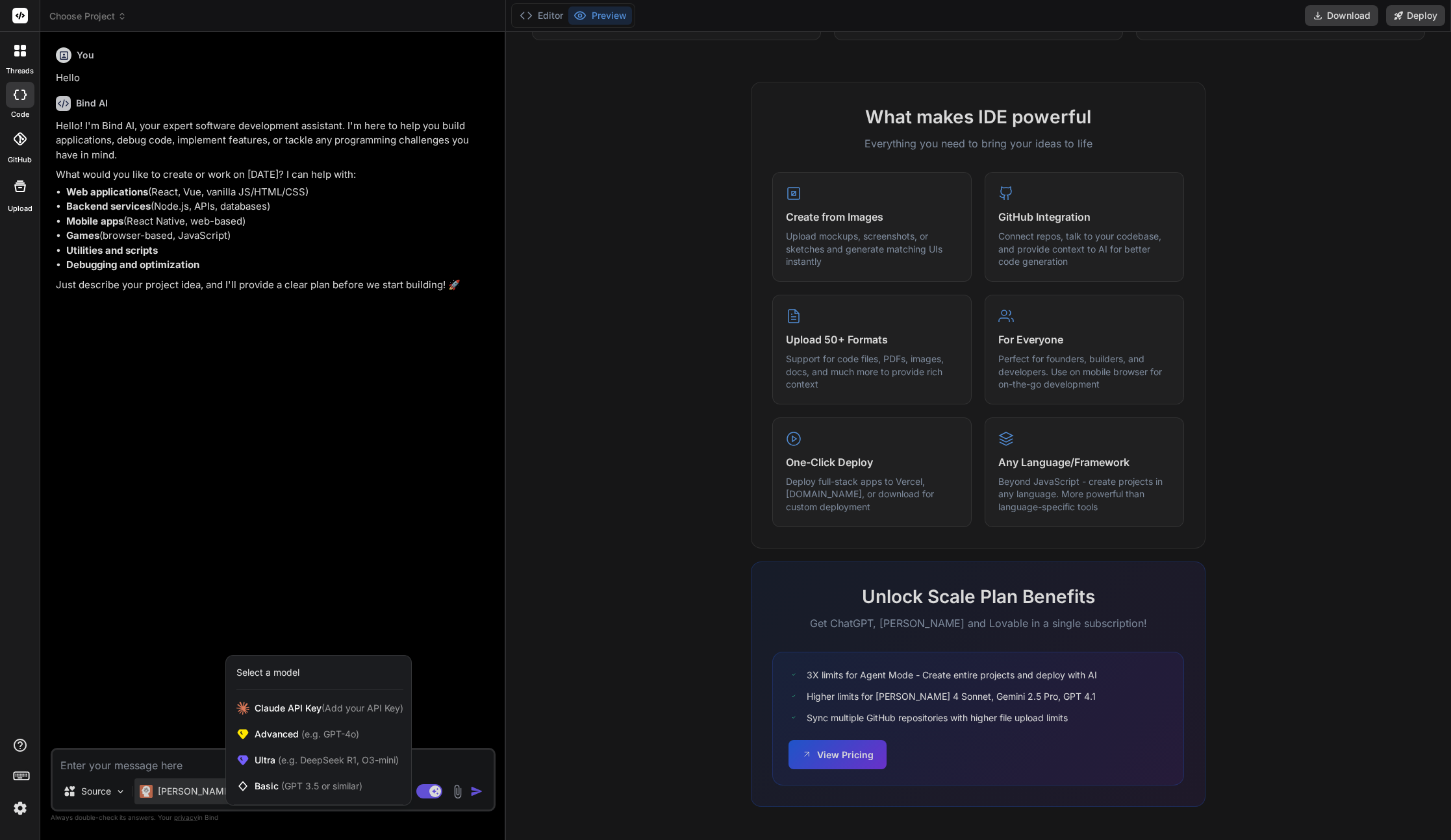
click at [178, 769] on div at bounding box center [725, 420] width 1451 height 840
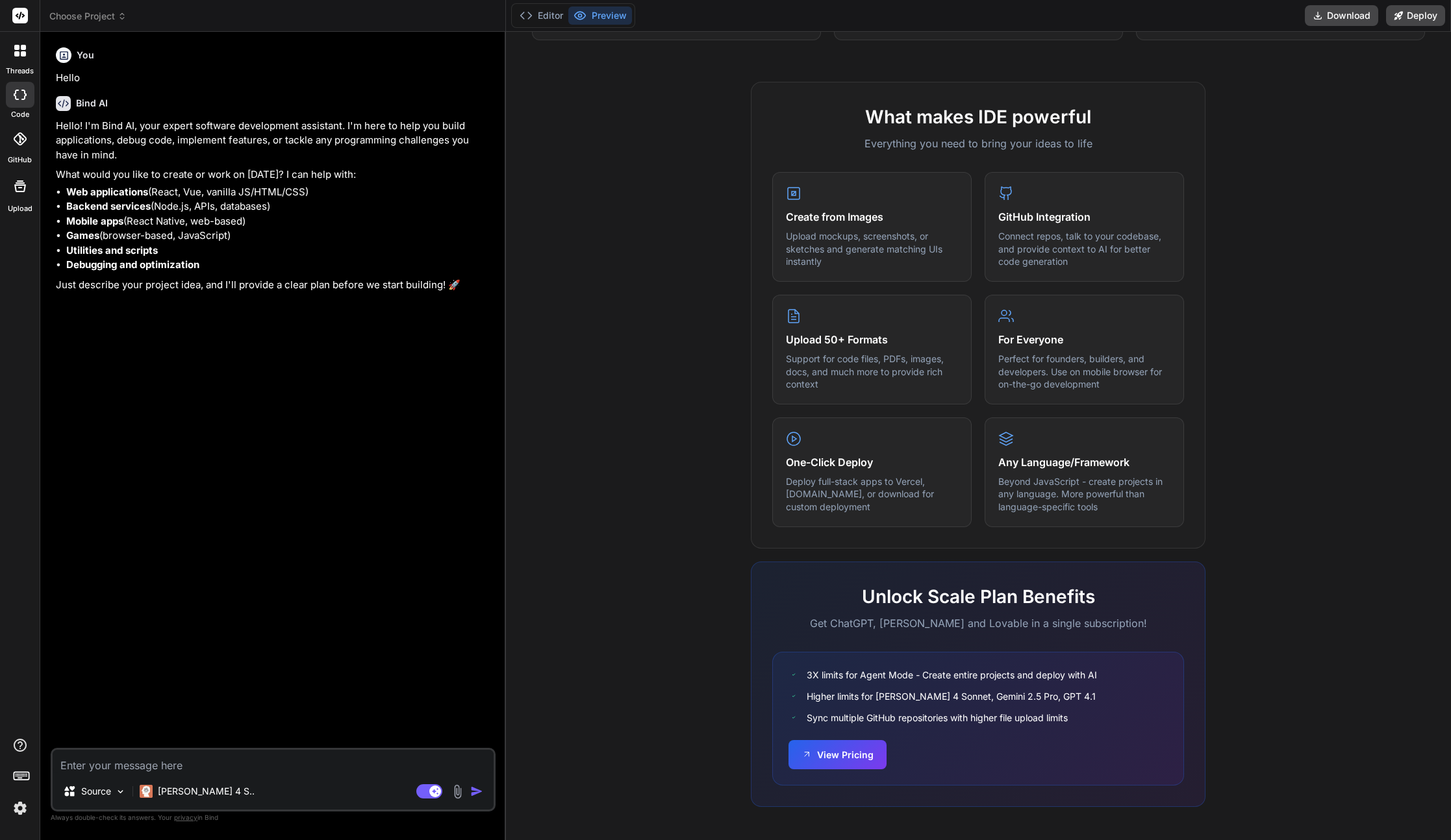
click at [162, 769] on textarea at bounding box center [272, 761] width 441 height 23
click at [541, 20] on button "Editor" at bounding box center [541, 15] width 54 height 18
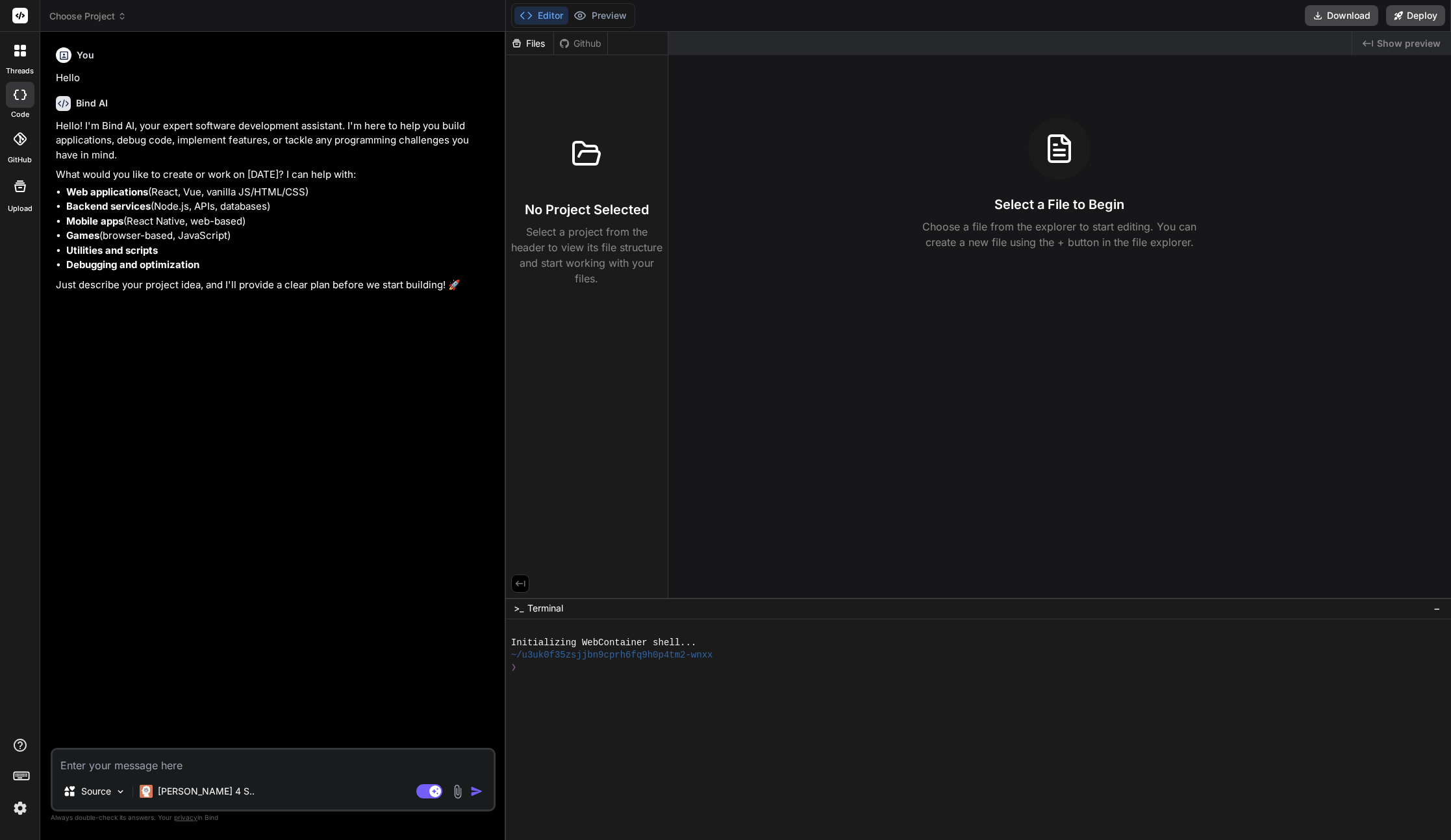
click at [23, 61] on div at bounding box center [19, 50] width 27 height 27
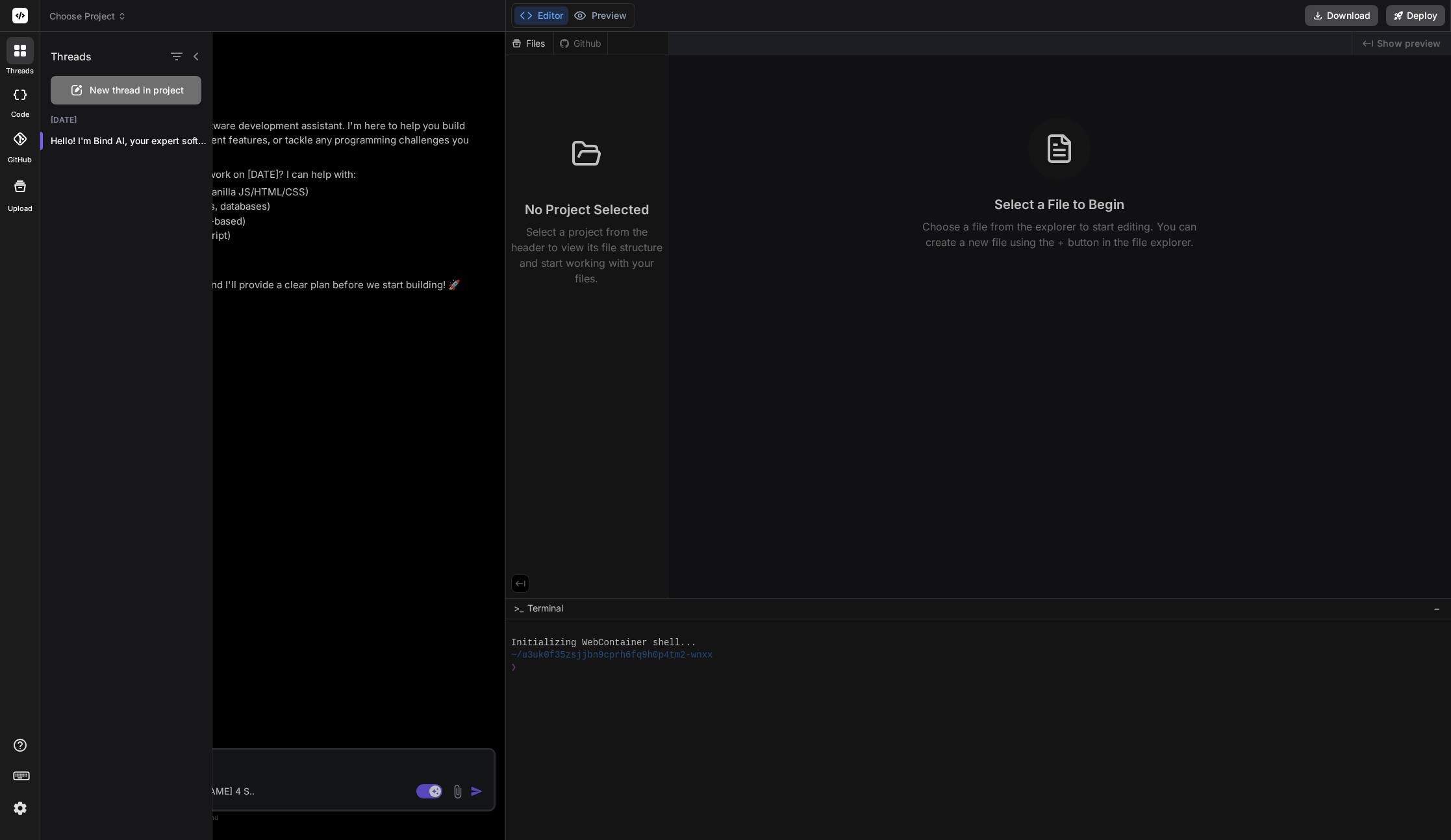
click at [17, 99] on icon at bounding box center [16, 95] width 5 height 11
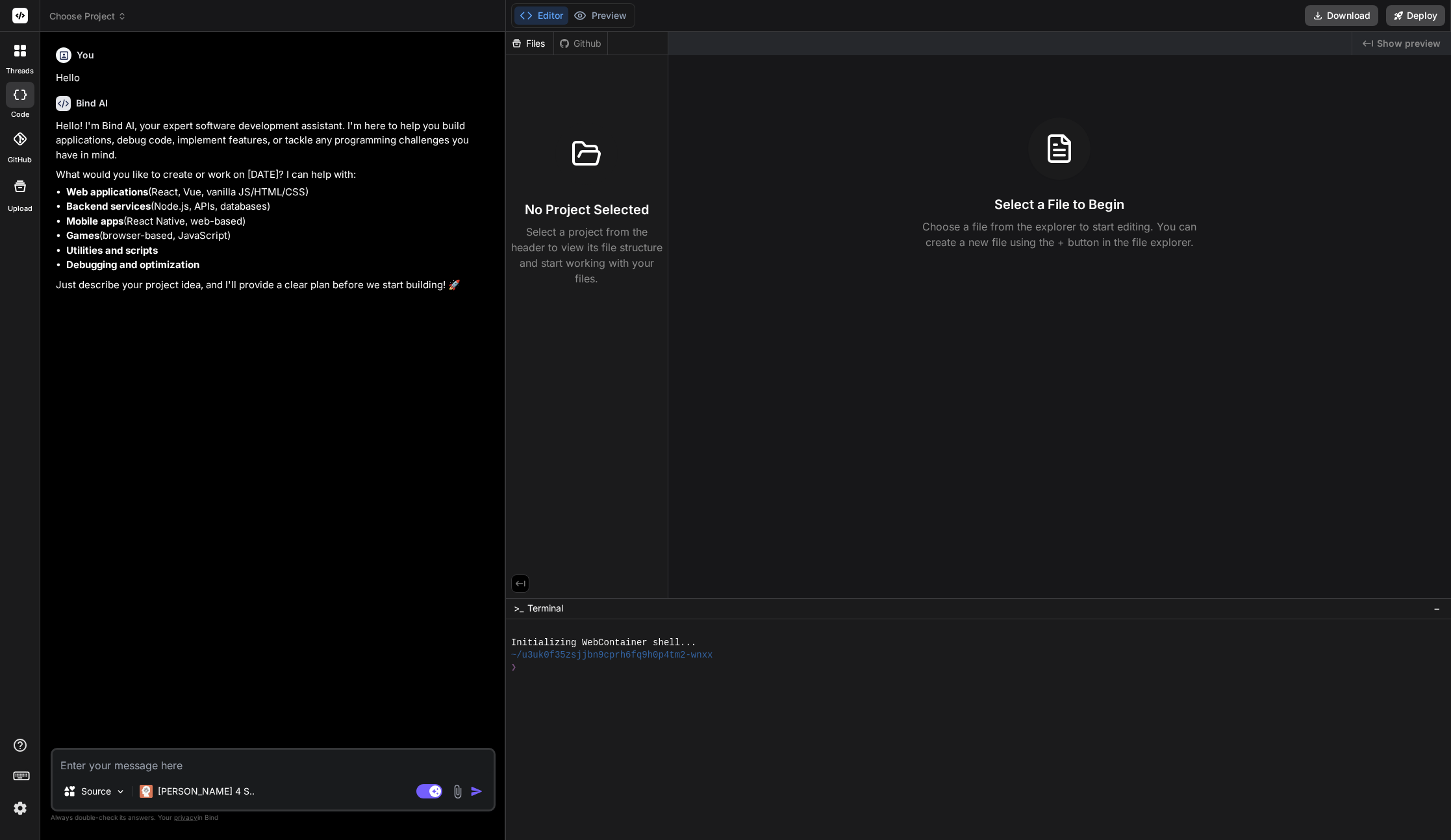
click at [16, 136] on icon at bounding box center [19, 138] width 13 height 13
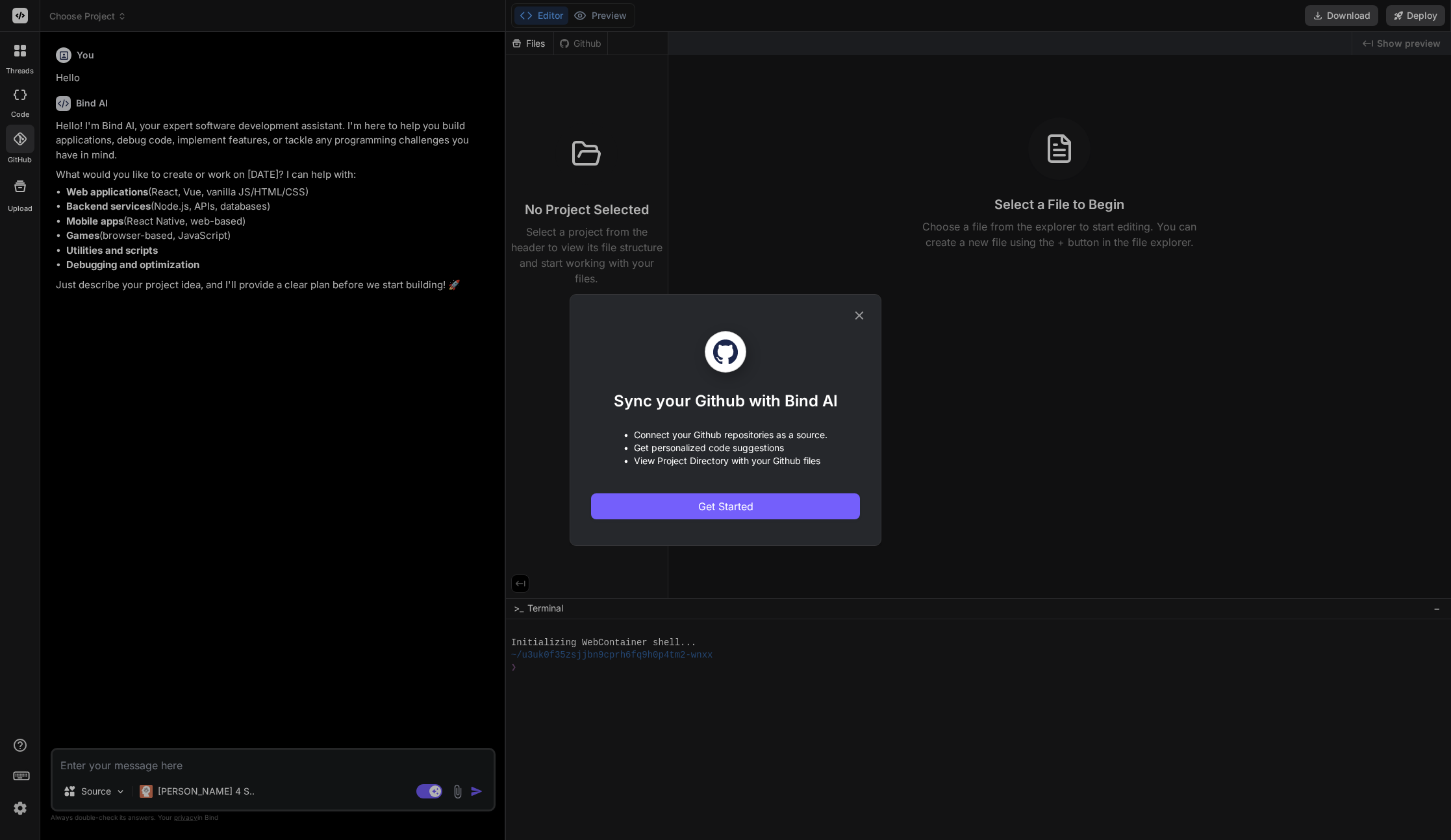
click at [860, 314] on icon at bounding box center [859, 315] width 8 height 8
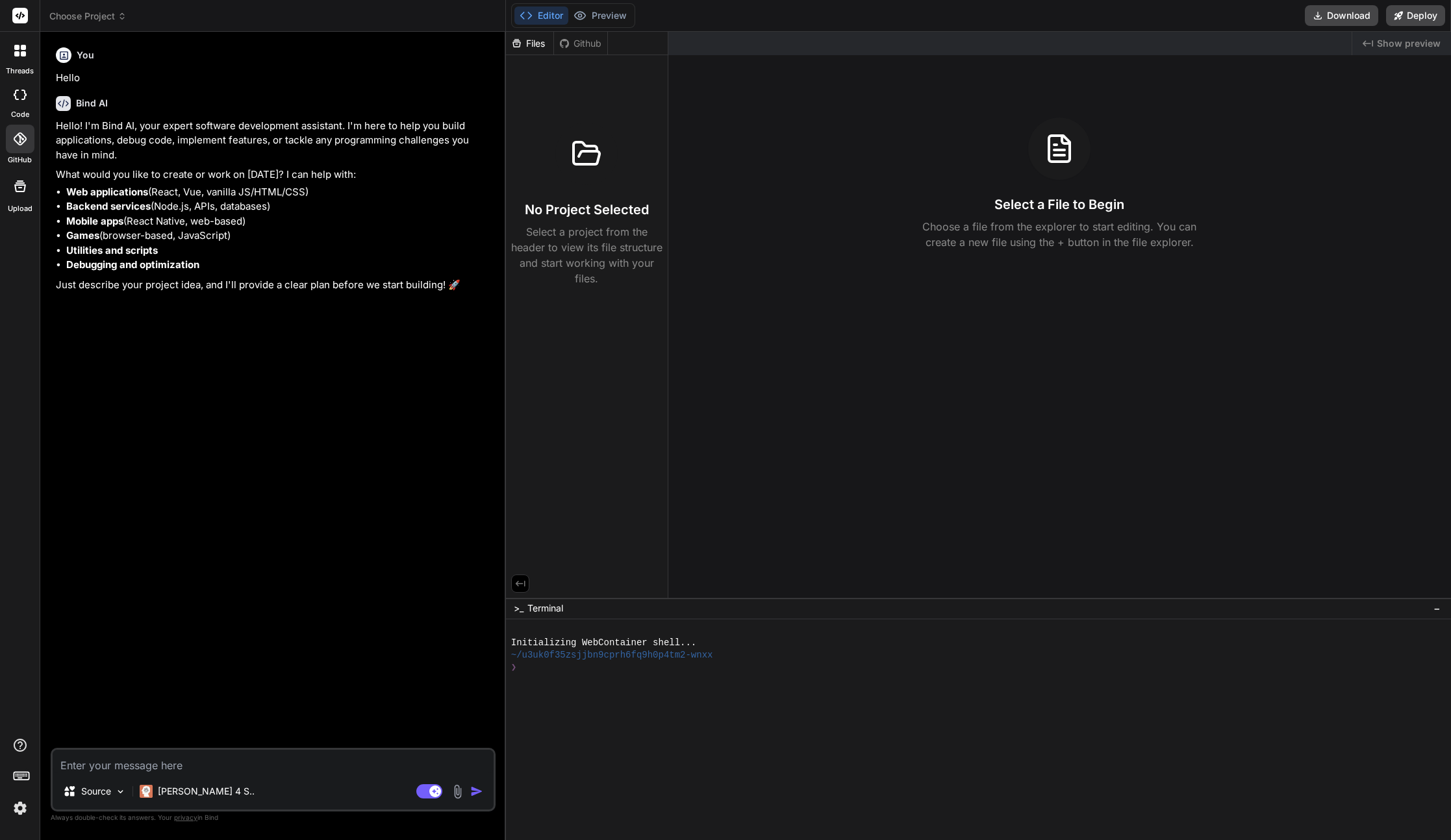
click at [18, 190] on icon at bounding box center [20, 186] width 15 height 15
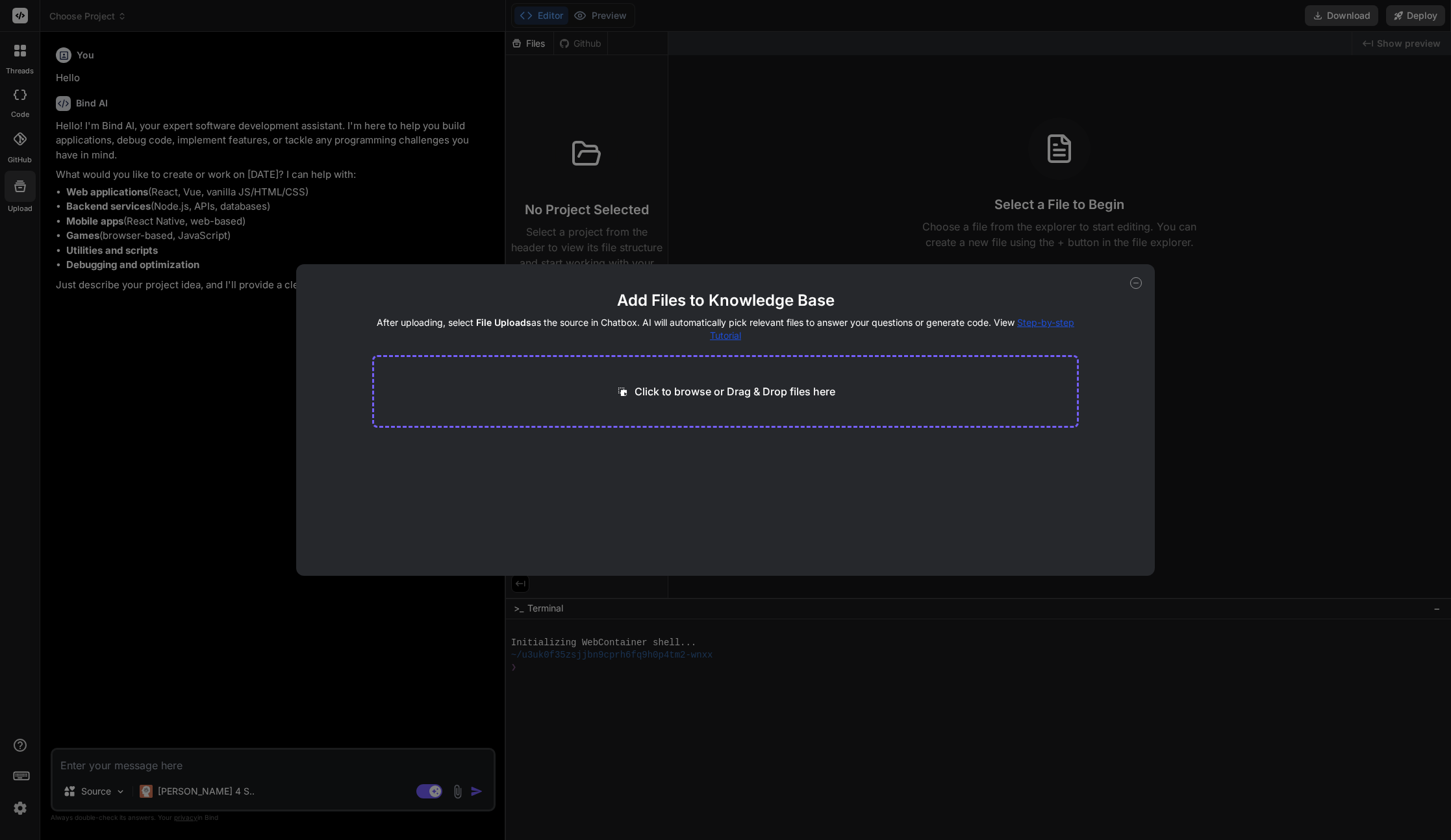
click at [1134, 284] on icon at bounding box center [1135, 283] width 12 height 12
type textarea "x"
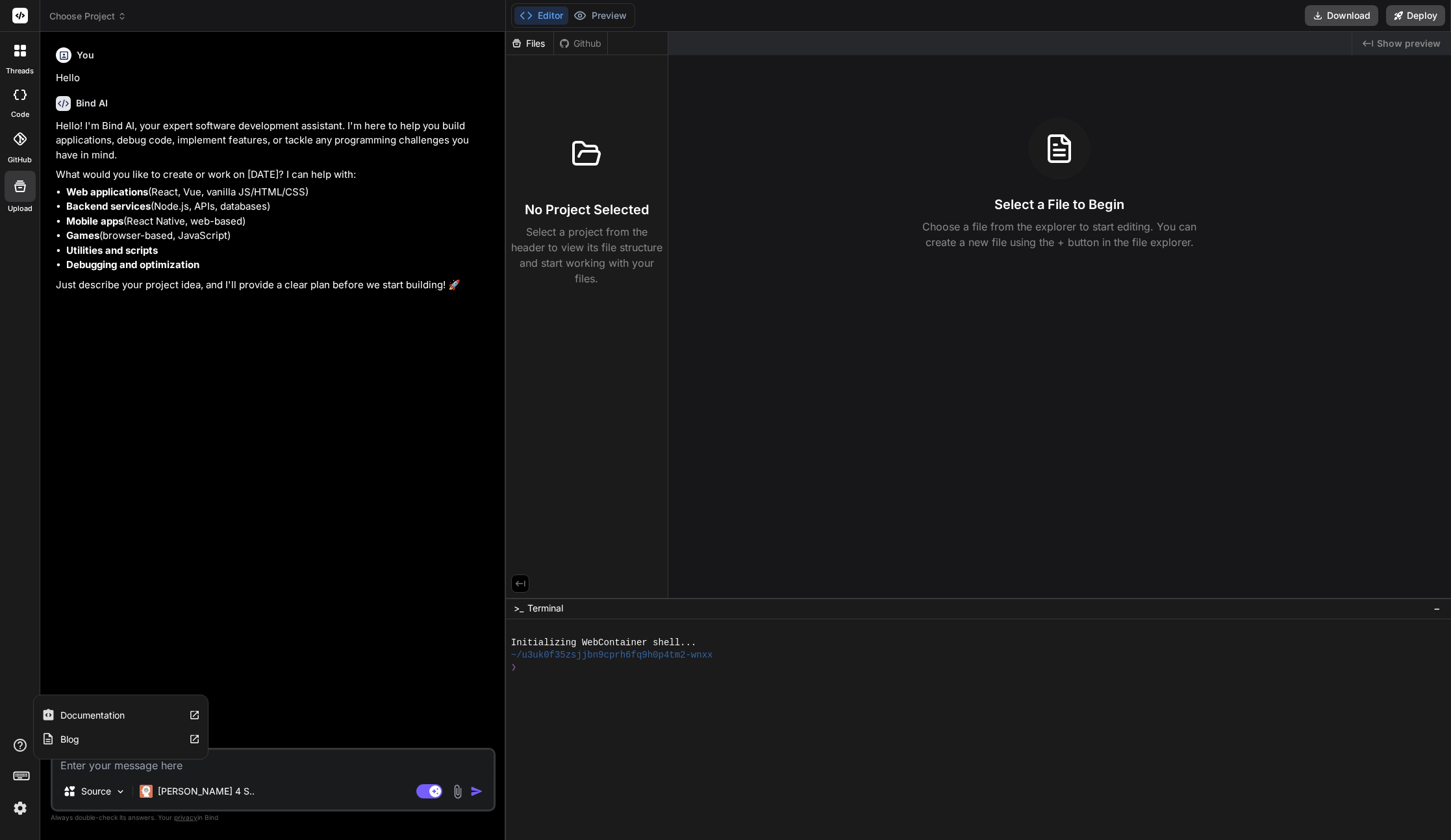
click at [194, 739] on icon at bounding box center [194, 739] width 8 height 8
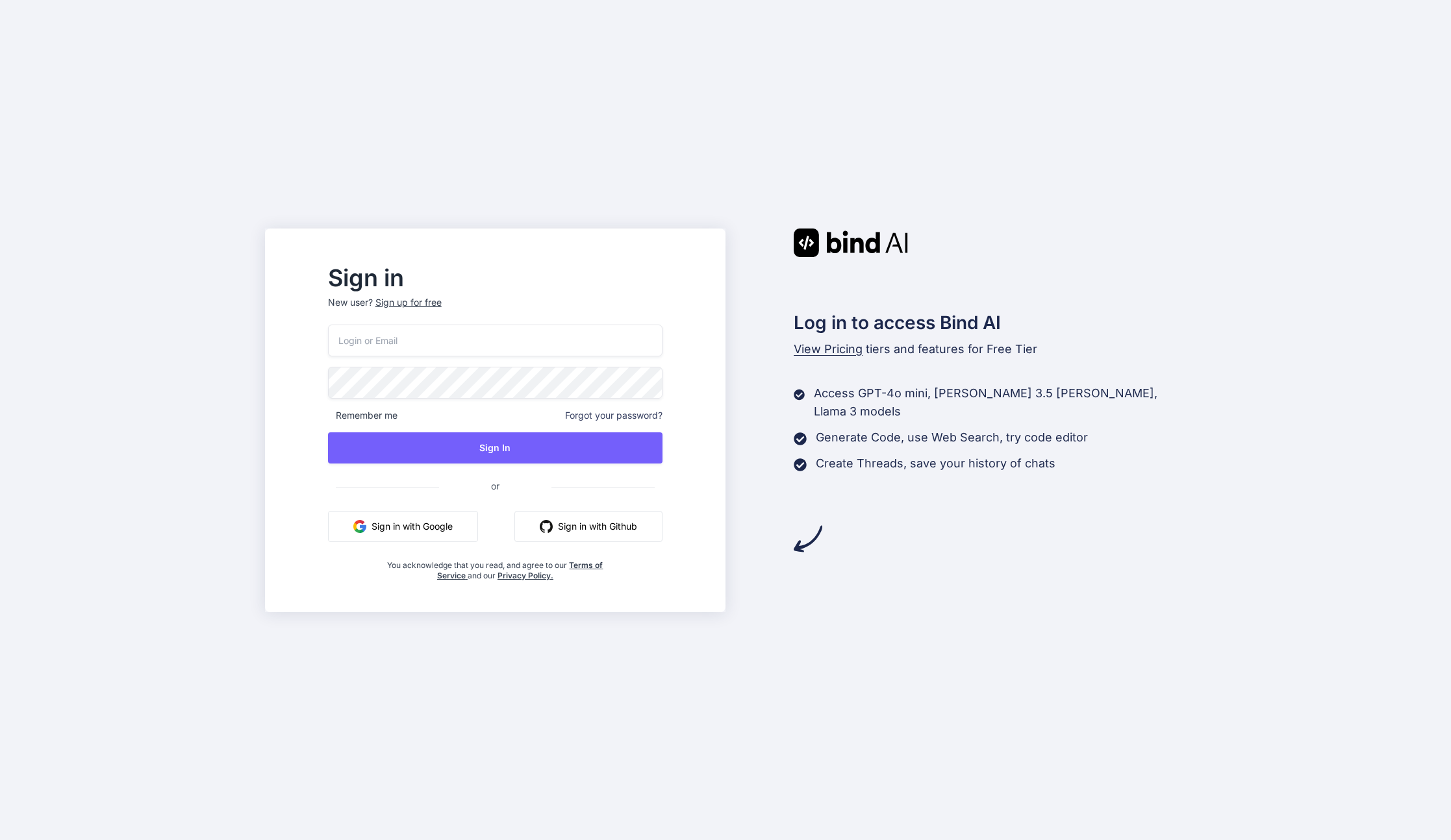
click at [451, 521] on button "Sign in with Google" at bounding box center [402, 526] width 150 height 32
